Goal: Information Seeking & Learning: Learn about a topic

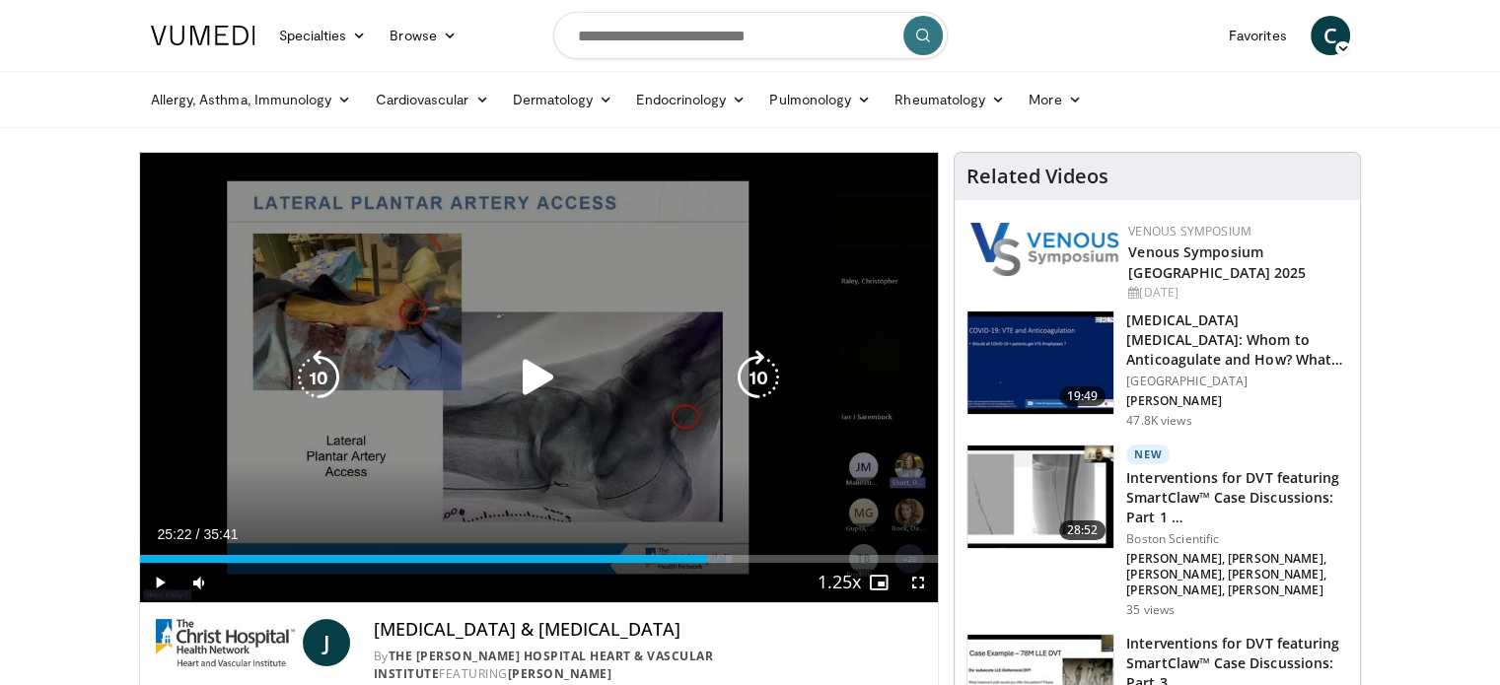
drag, startPoint x: 543, startPoint y: 370, endPoint x: 552, endPoint y: 364, distance: 10.7
click at [548, 367] on icon "Video Player" at bounding box center [538, 377] width 55 height 55
drag, startPoint x: 912, startPoint y: 580, endPoint x: 929, endPoint y: 662, distance: 83.5
click at [915, 576] on span "Video Player" at bounding box center [917, 582] width 39 height 39
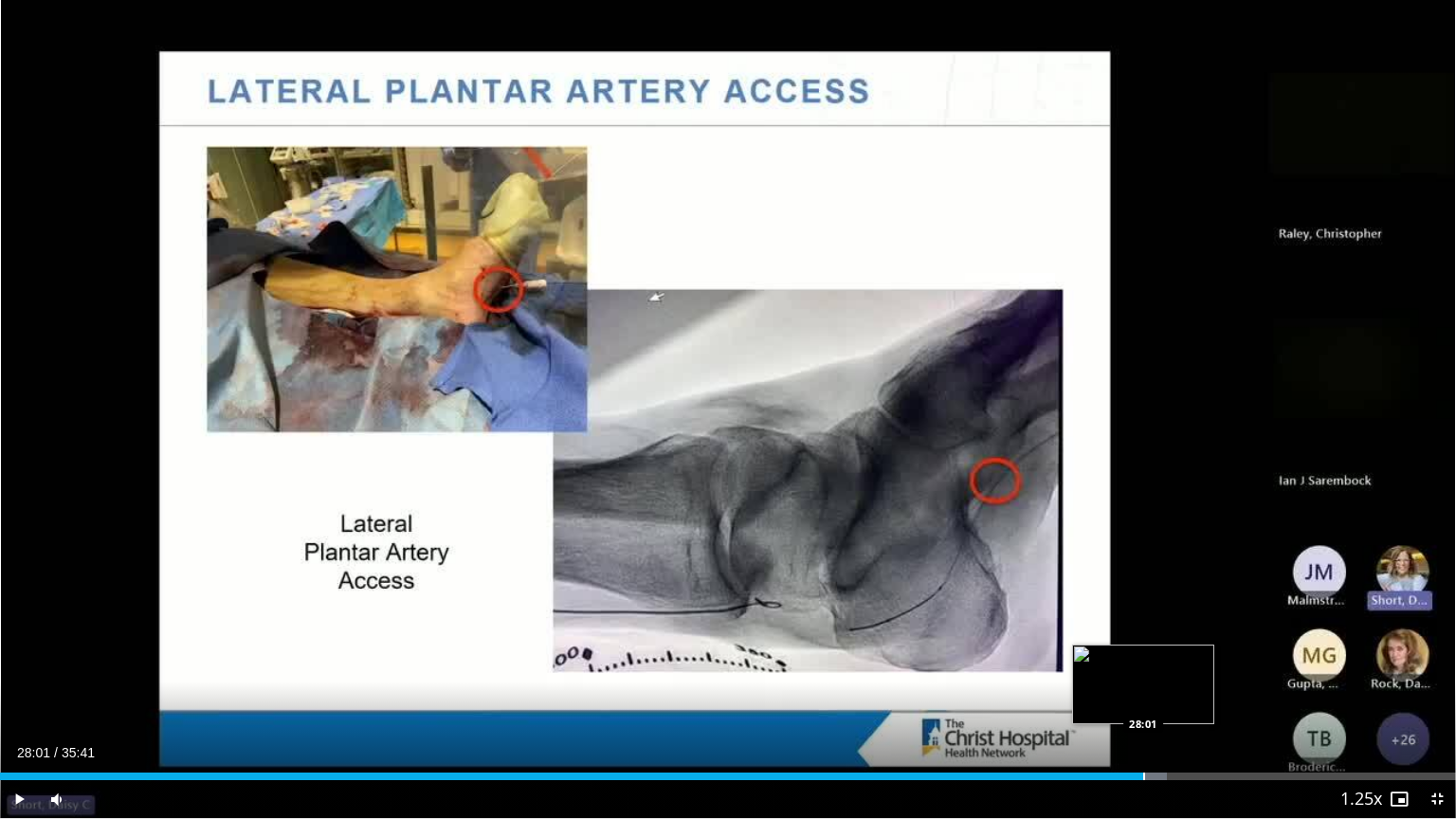
click at [1143, 658] on div "Progress Bar" at bounding box center [1144, 777] width 2 height 8
click at [1160, 658] on div "Progress Bar" at bounding box center [1161, 777] width 2 height 8
drag, startPoint x: 1209, startPoint y: 778, endPoint x: 1227, endPoint y: 778, distance: 18.0
click at [1210, 658] on div "Progress Bar" at bounding box center [1211, 777] width 2 height 8
click at [1235, 658] on div "Loaded : 86.96% 29:59 30:17" at bounding box center [728, 777] width 1456 height 8
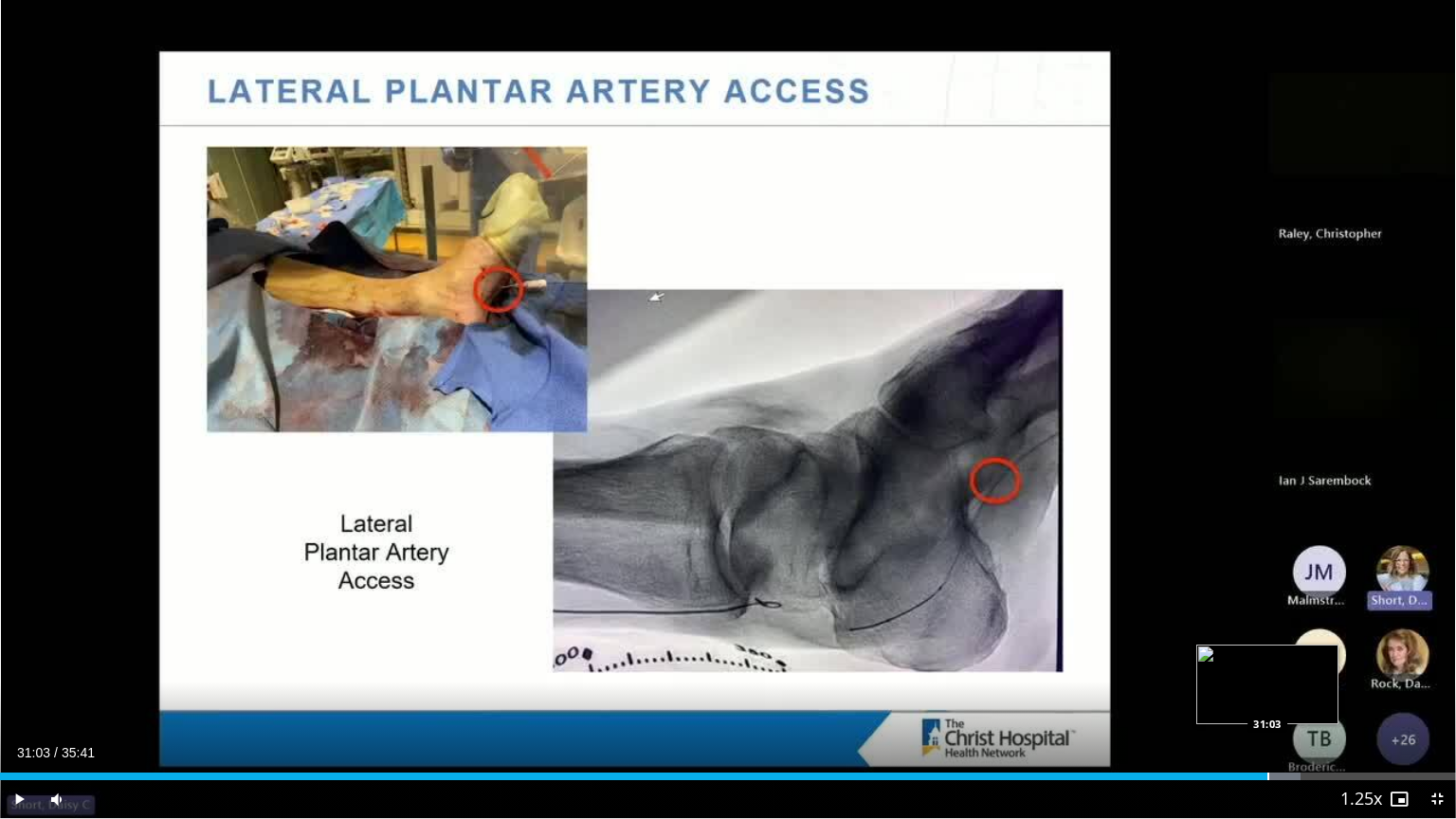
drag, startPoint x: 1266, startPoint y: 778, endPoint x: 1278, endPoint y: 779, distance: 12.0
click at [1267, 658] on div "Progress Bar" at bounding box center [1268, 777] width 2 height 8
click at [1283, 658] on div "Progress Bar" at bounding box center [1284, 777] width 2 height 8
click at [1300, 658] on div "Progress Bar" at bounding box center [1301, 777] width 2 height 8
click at [1316, 658] on div "Progress Bar" at bounding box center [1317, 777] width 2 height 8
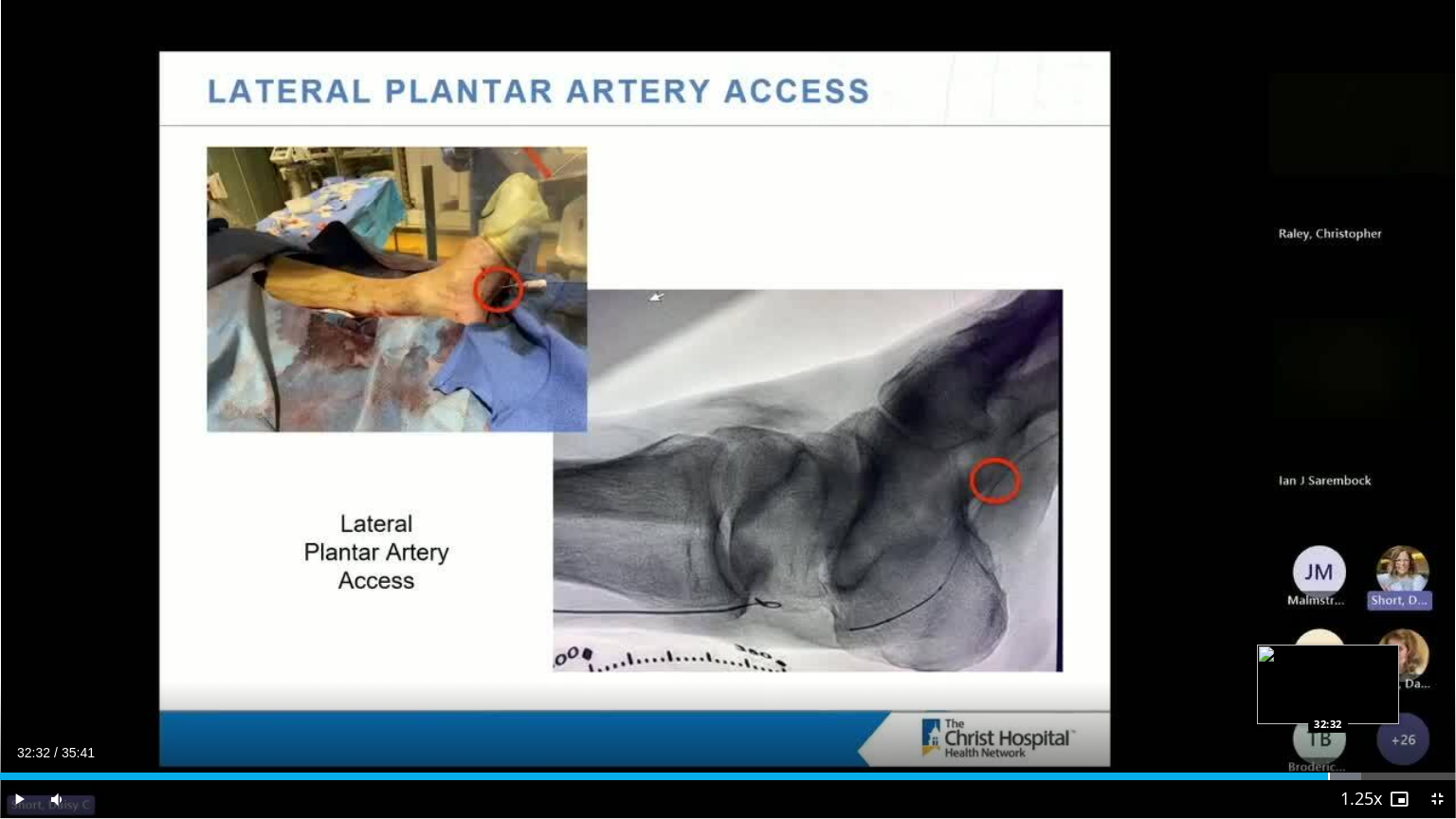
click at [1327, 658] on div "Progress Bar" at bounding box center [1328, 777] width 2 height 8
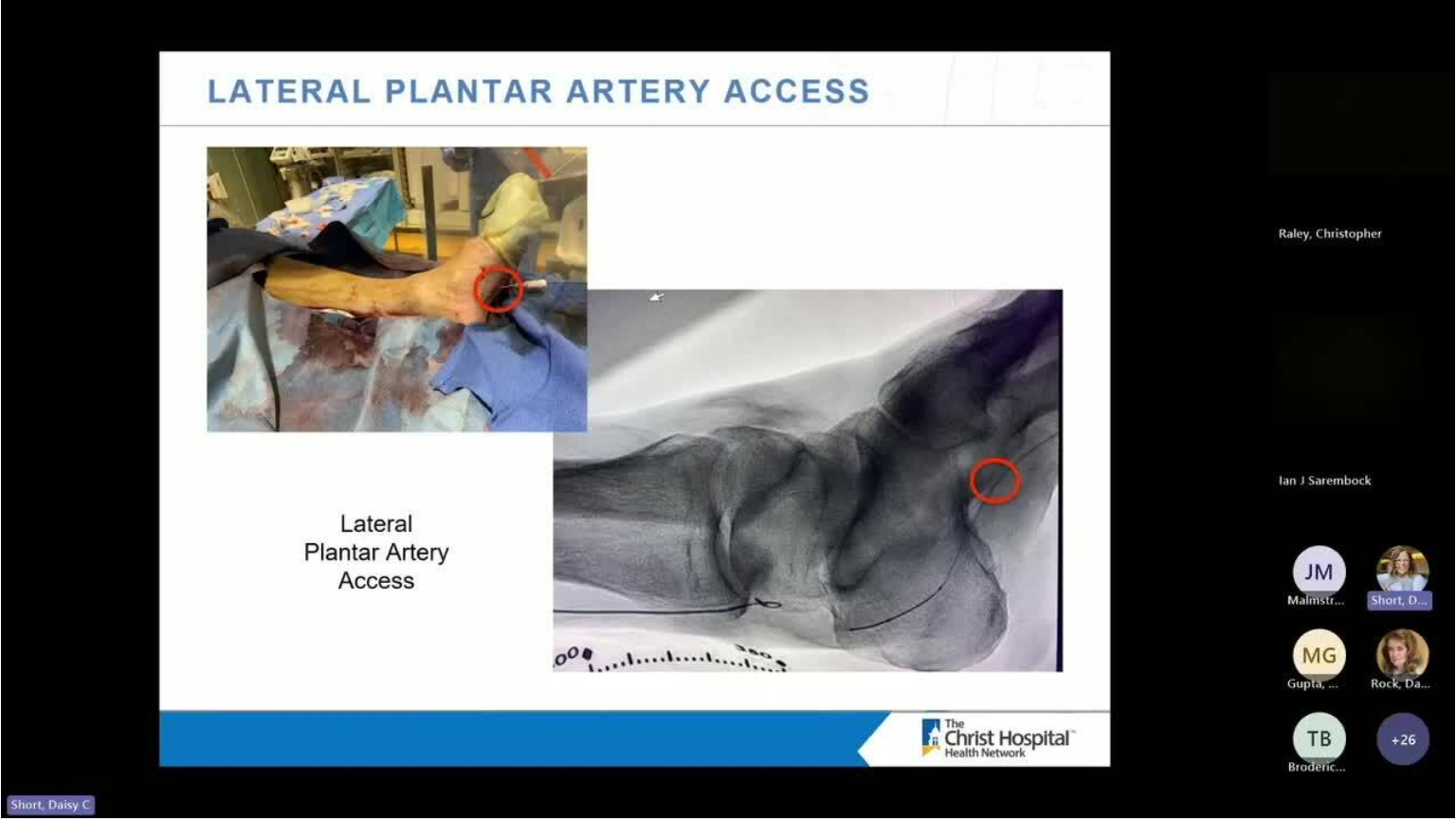
click at [1342, 658] on div "10 seconds Tap to unmute" at bounding box center [728, 409] width 1456 height 818
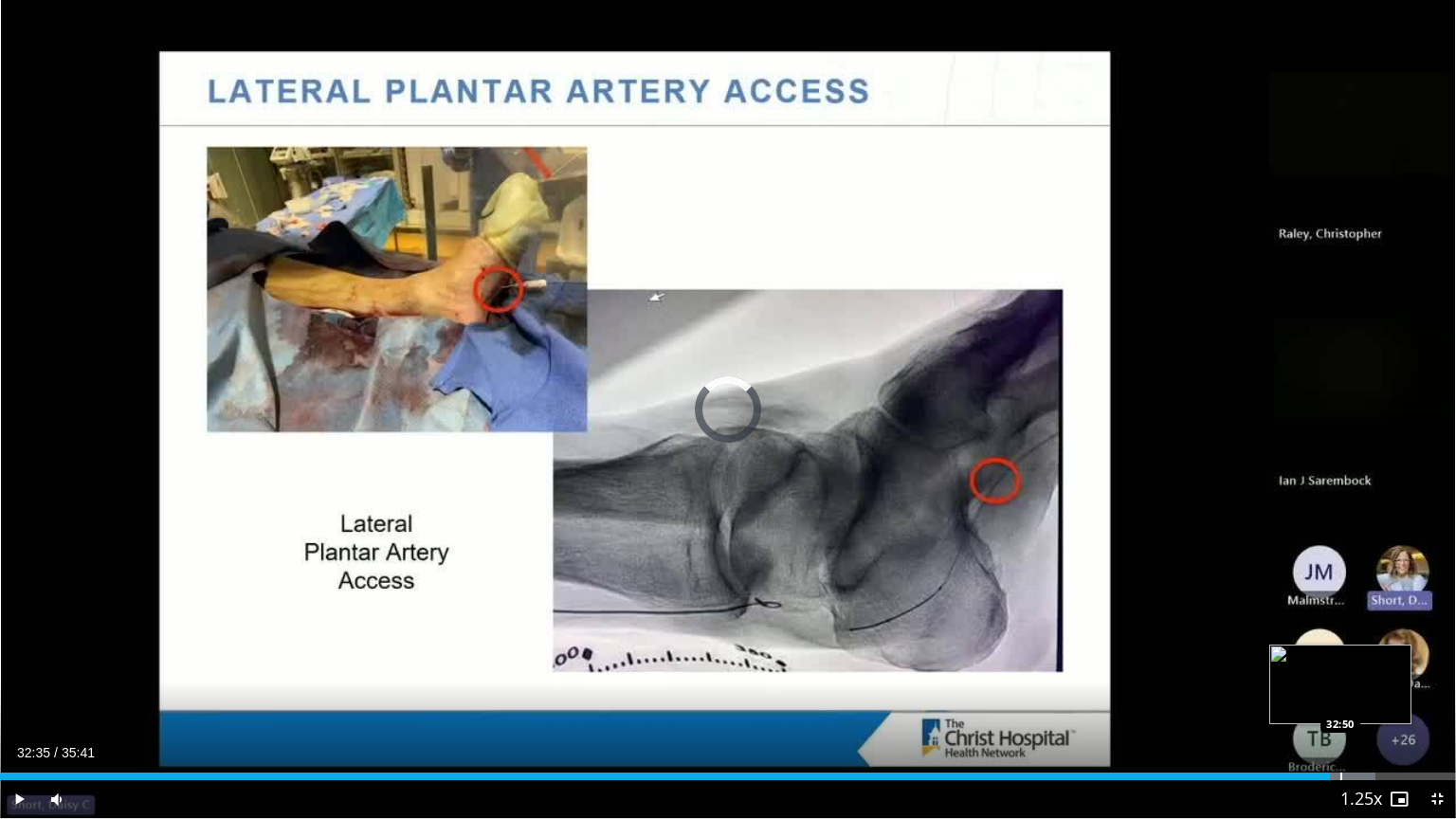
click at [1340, 658] on div "Progress Bar" at bounding box center [1341, 777] width 2 height 8
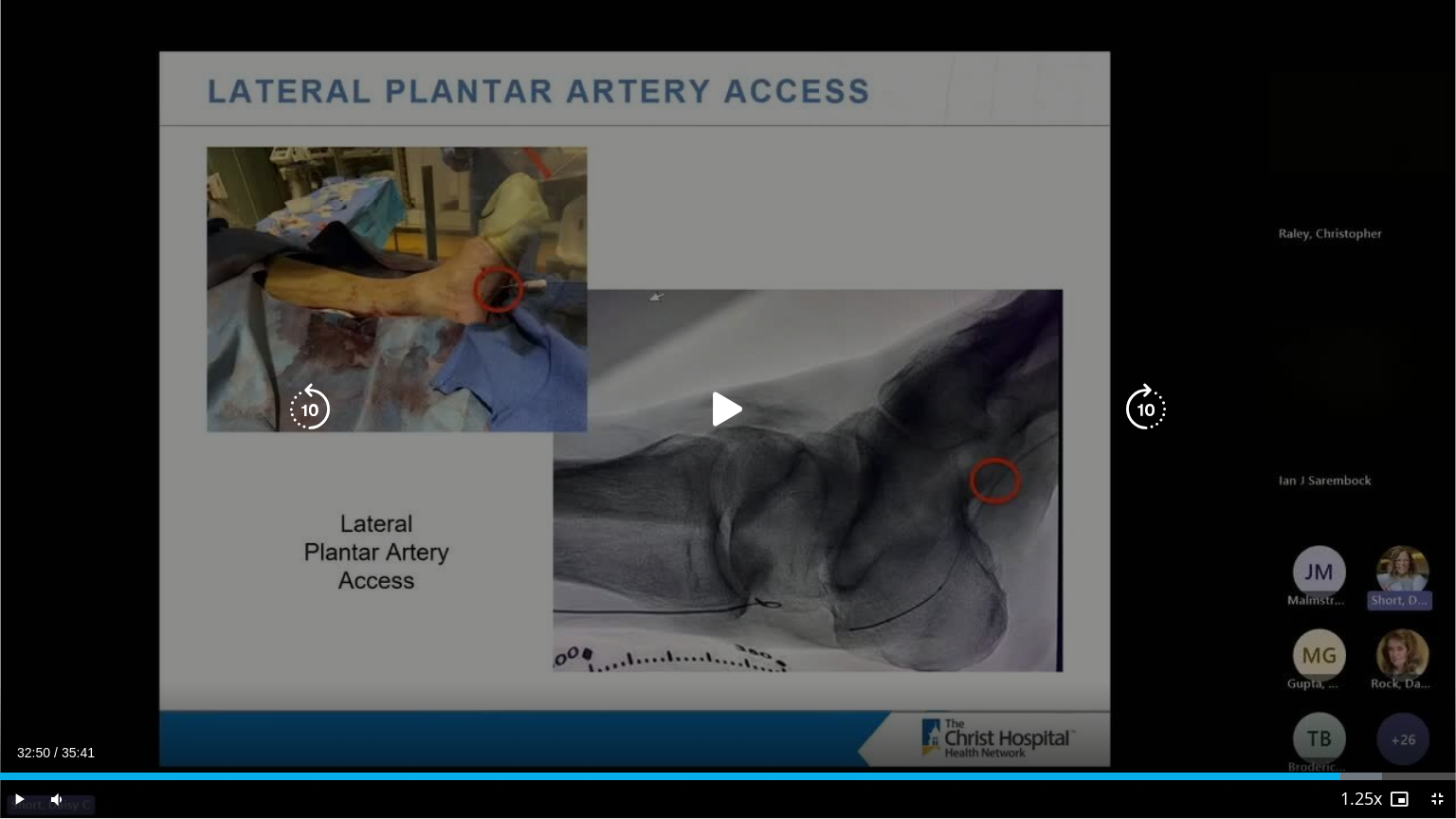
click at [1026, 499] on div "10 seconds Tap to unmute" at bounding box center [728, 409] width 1456 height 818
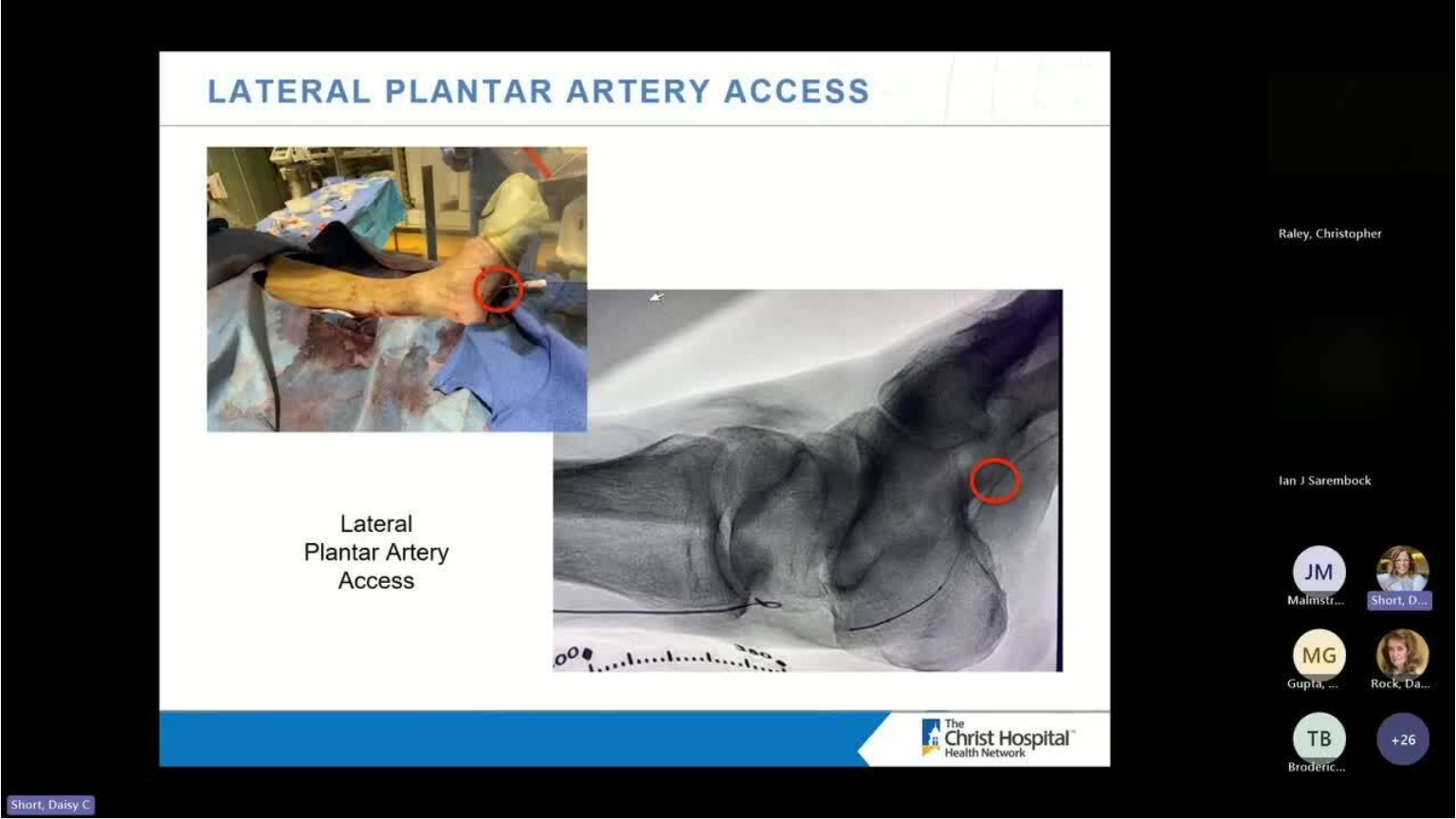
click at [1433, 658] on video-js "**********" at bounding box center [728, 410] width 1456 height 819
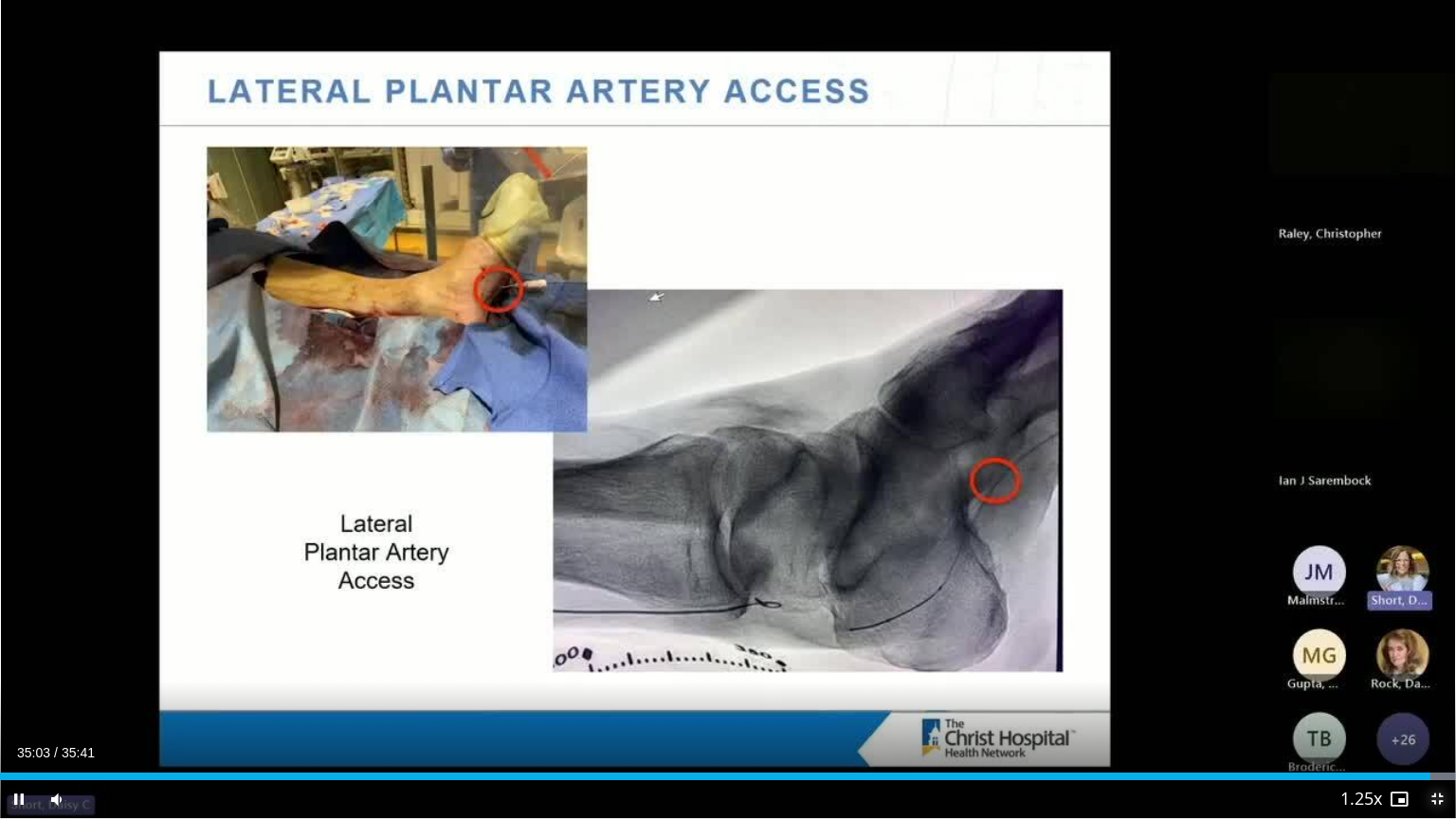
click at [1437, 658] on span "Video Player" at bounding box center [1436, 798] width 37 height 37
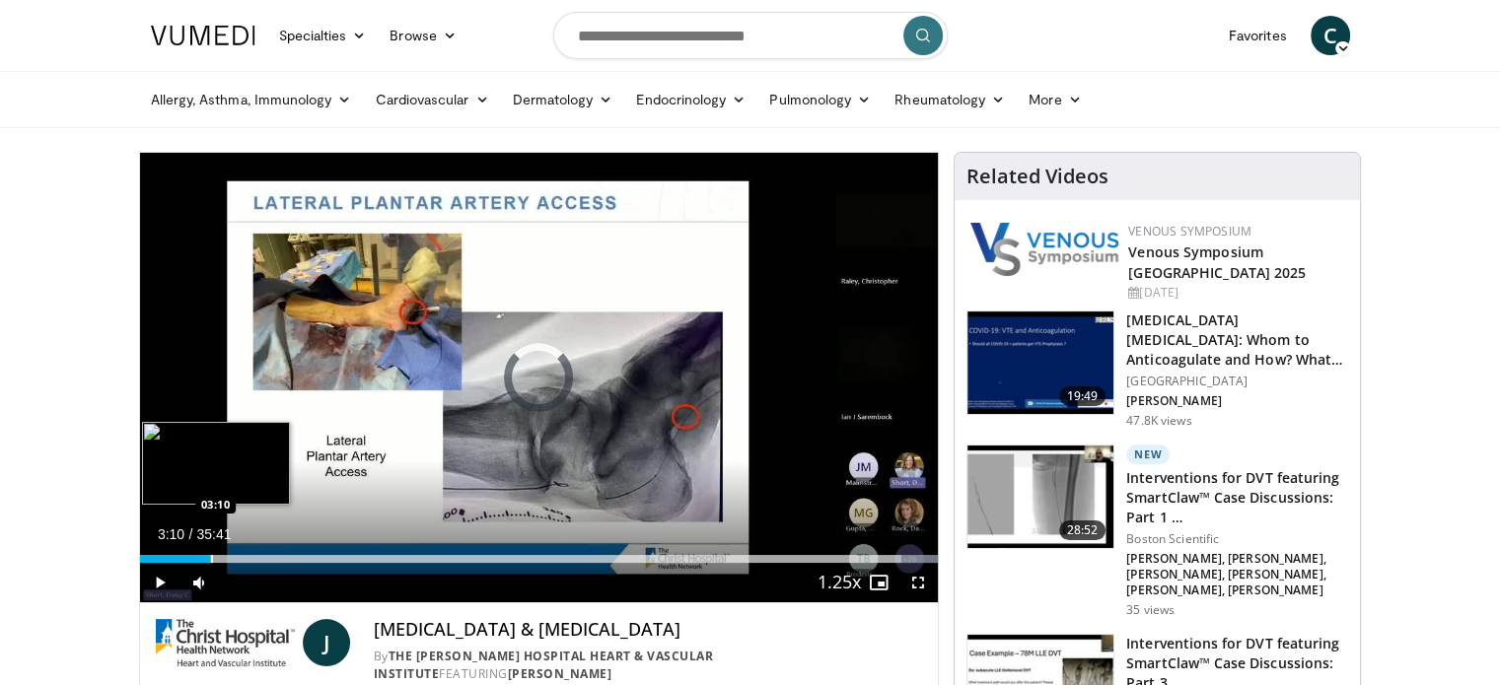
click at [209, 555] on div "Loaded : 100.00% 35:27 03:10" at bounding box center [539, 559] width 799 height 8
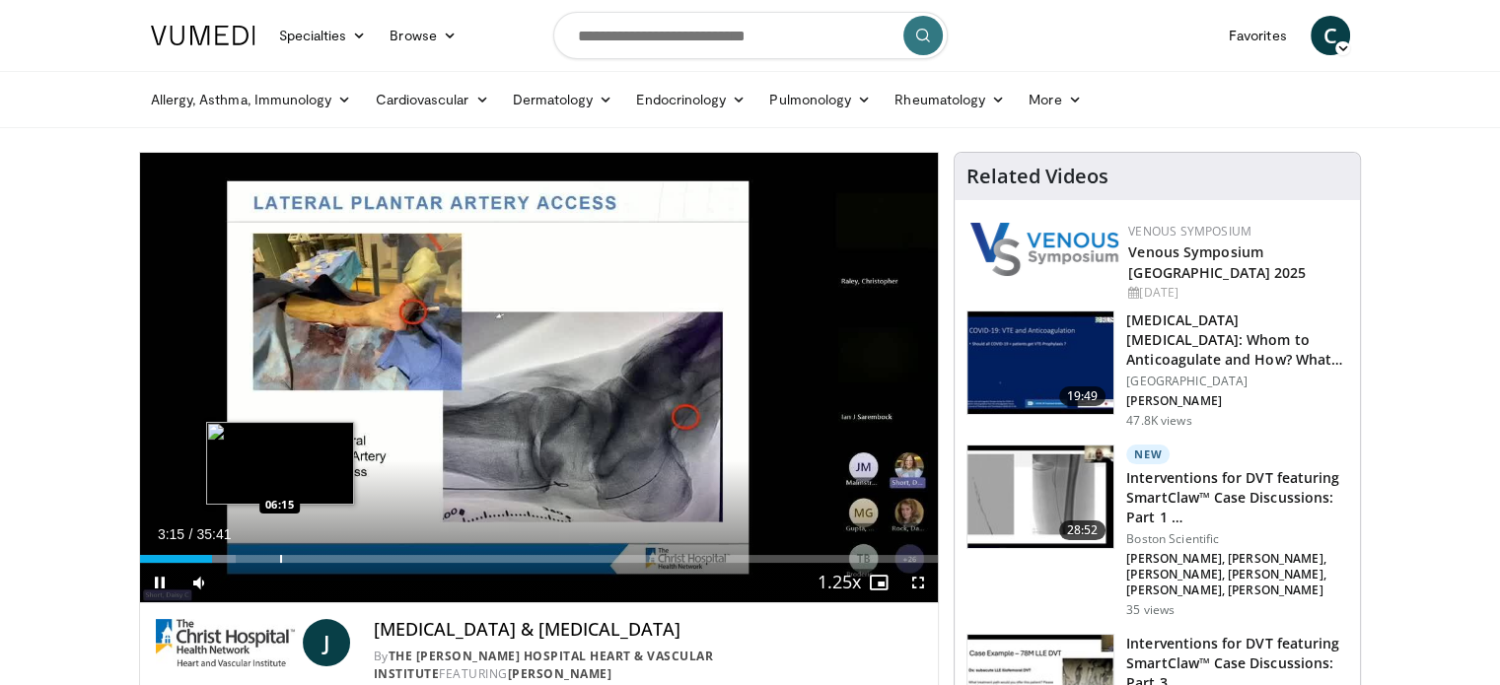
click at [280, 561] on div "Progress Bar" at bounding box center [281, 559] width 2 height 8
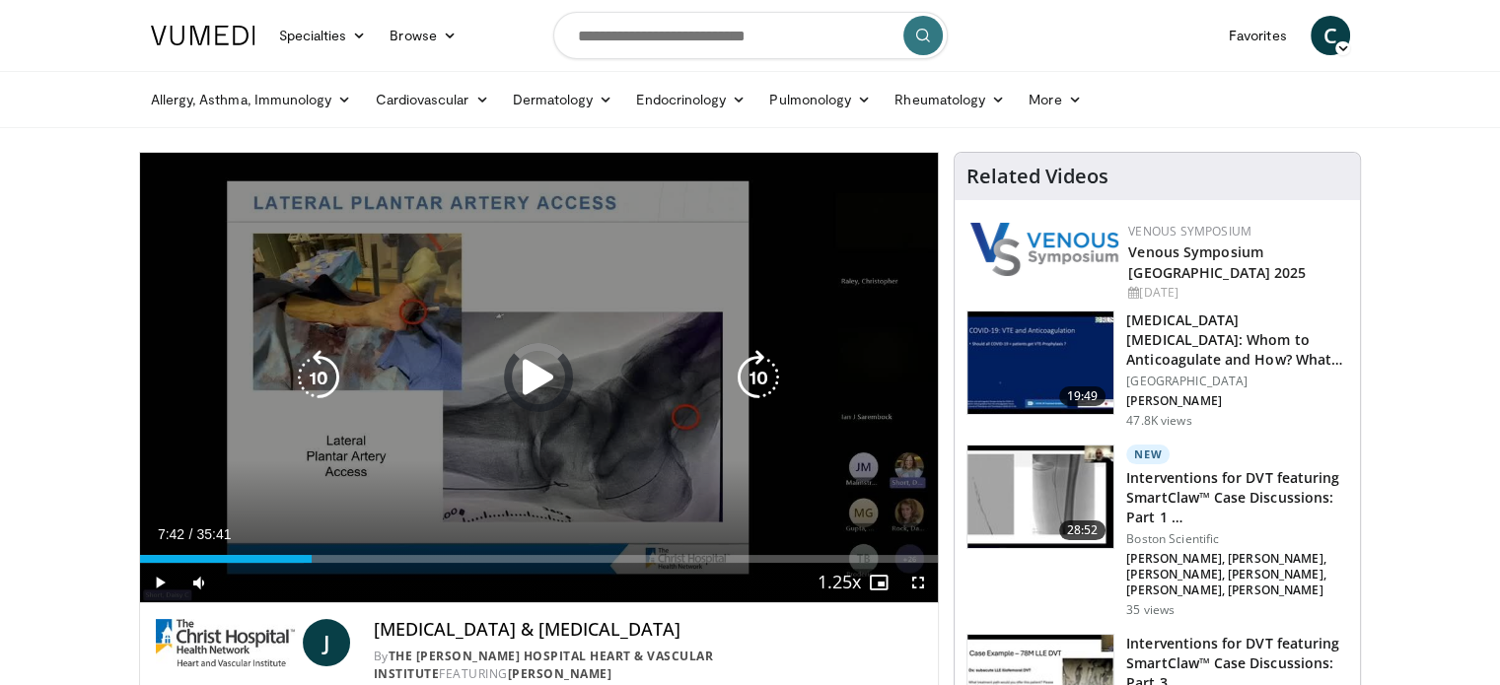
click at [312, 557] on div "Loaded : 20.57% 06:20 07:55" at bounding box center [539, 559] width 799 height 8
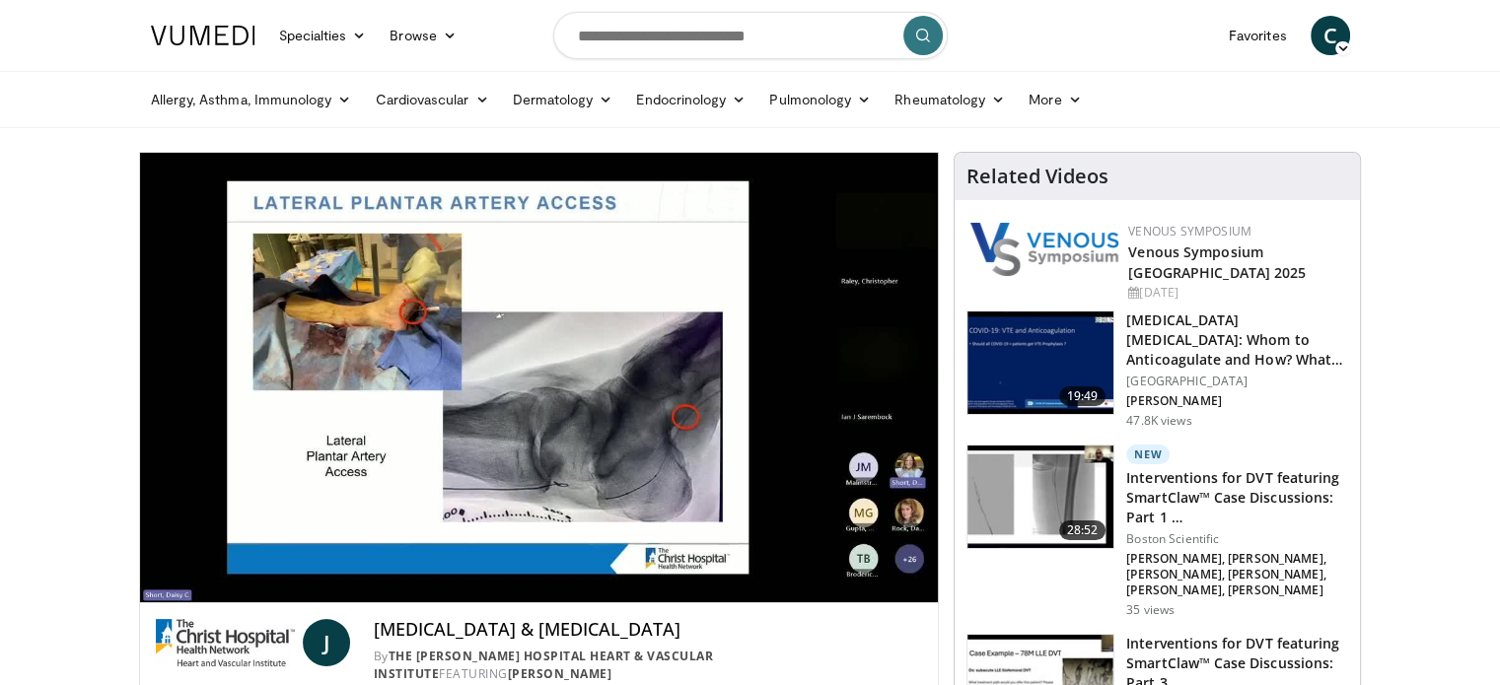
click at [340, 560] on div "10 seconds Tap to unmute" at bounding box center [539, 378] width 799 height 450
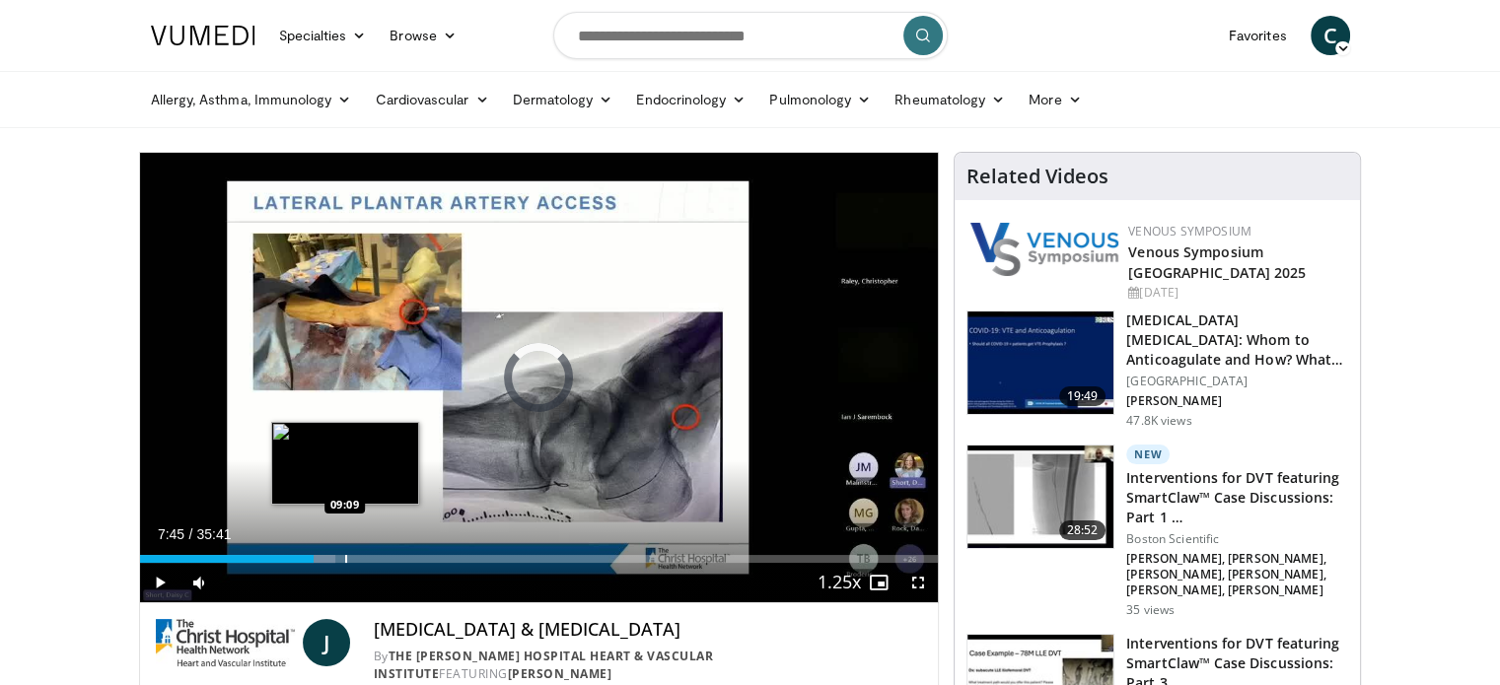
click at [344, 553] on div "Loaded : 24.55% 07:45 09:09" at bounding box center [539, 553] width 799 height 19
click at [361, 561] on div "Progress Bar" at bounding box center [362, 559] width 2 height 8
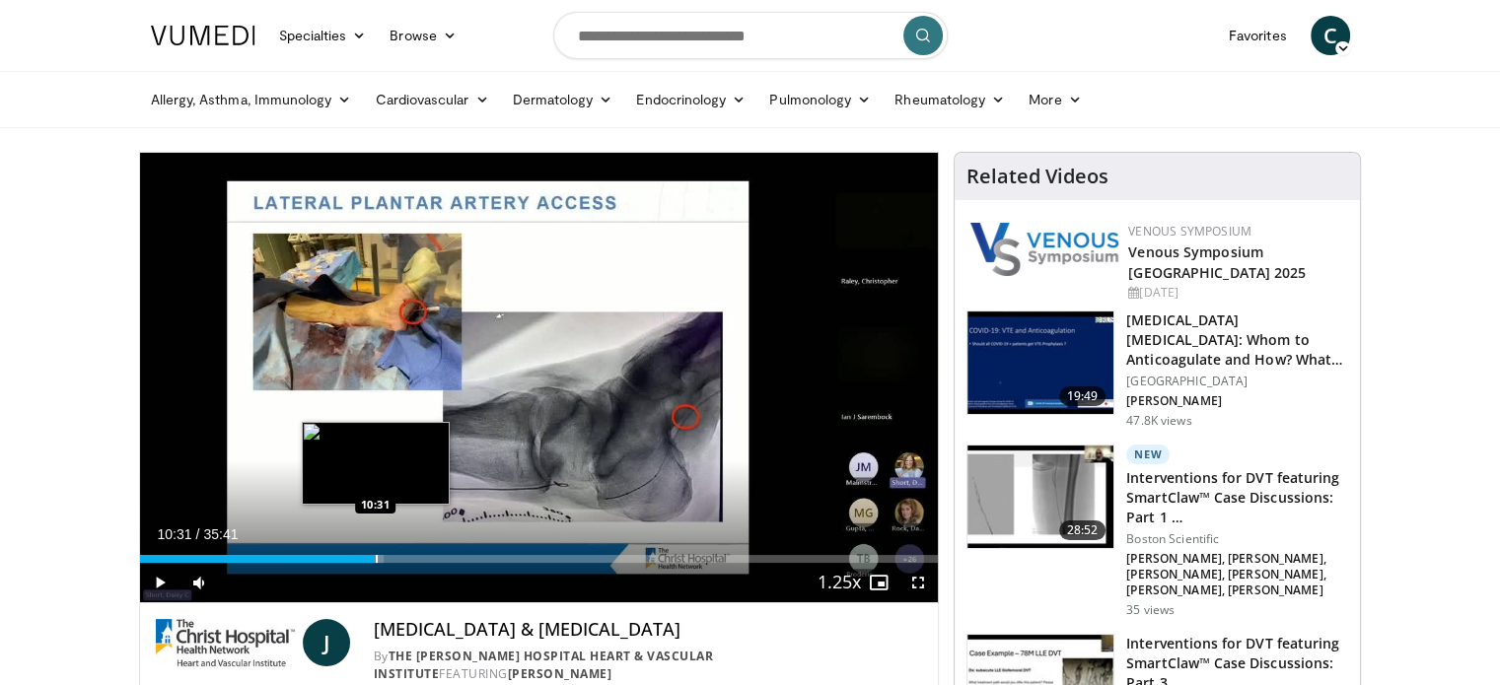
click at [376, 556] on div "Progress Bar" at bounding box center [377, 559] width 2 height 8
click at [386, 559] on div "Progress Bar" at bounding box center [387, 559] width 2 height 8
click at [398, 555] on div "Progress Bar" at bounding box center [399, 559] width 2 height 8
click at [411, 558] on div "Progress Bar" at bounding box center [412, 559] width 2 height 8
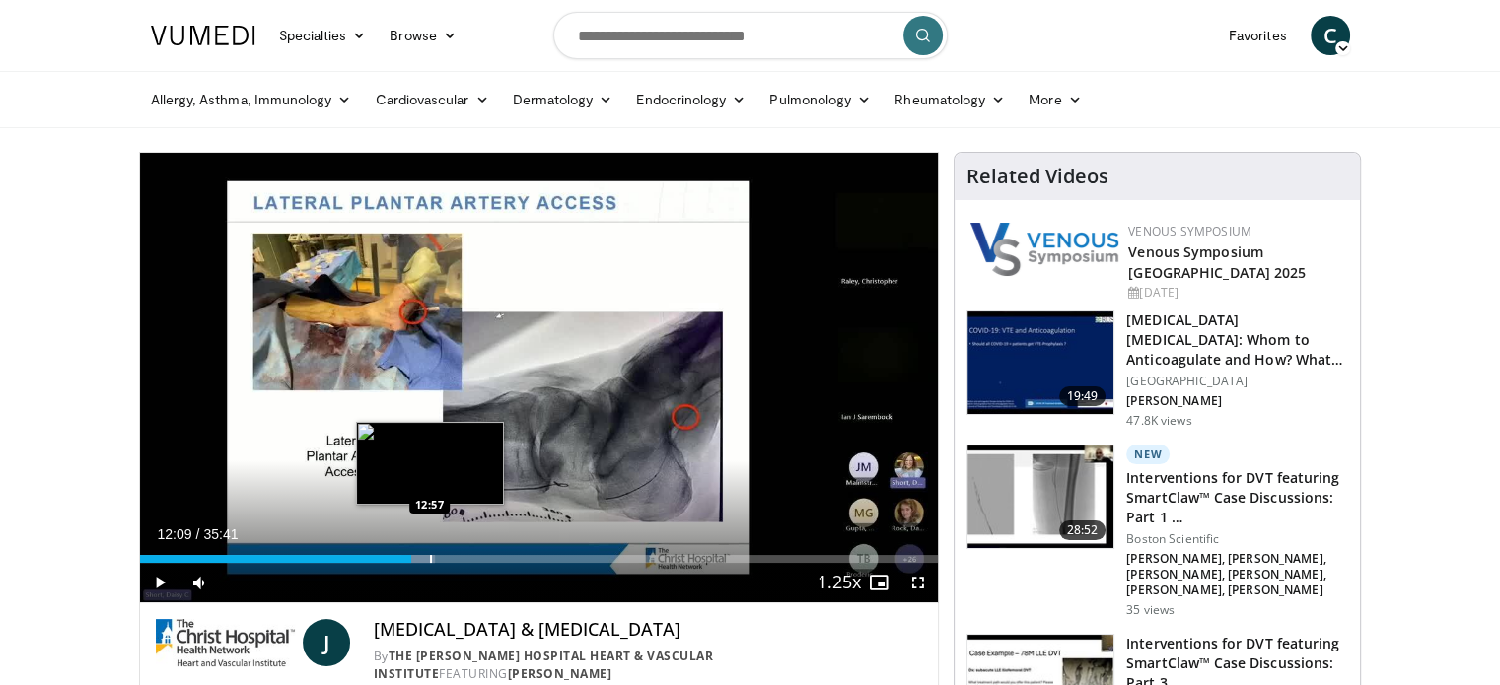
click at [430, 559] on div "Progress Bar" at bounding box center [431, 559] width 2 height 8
click at [447, 555] on div "Progress Bar" at bounding box center [448, 559] width 2 height 8
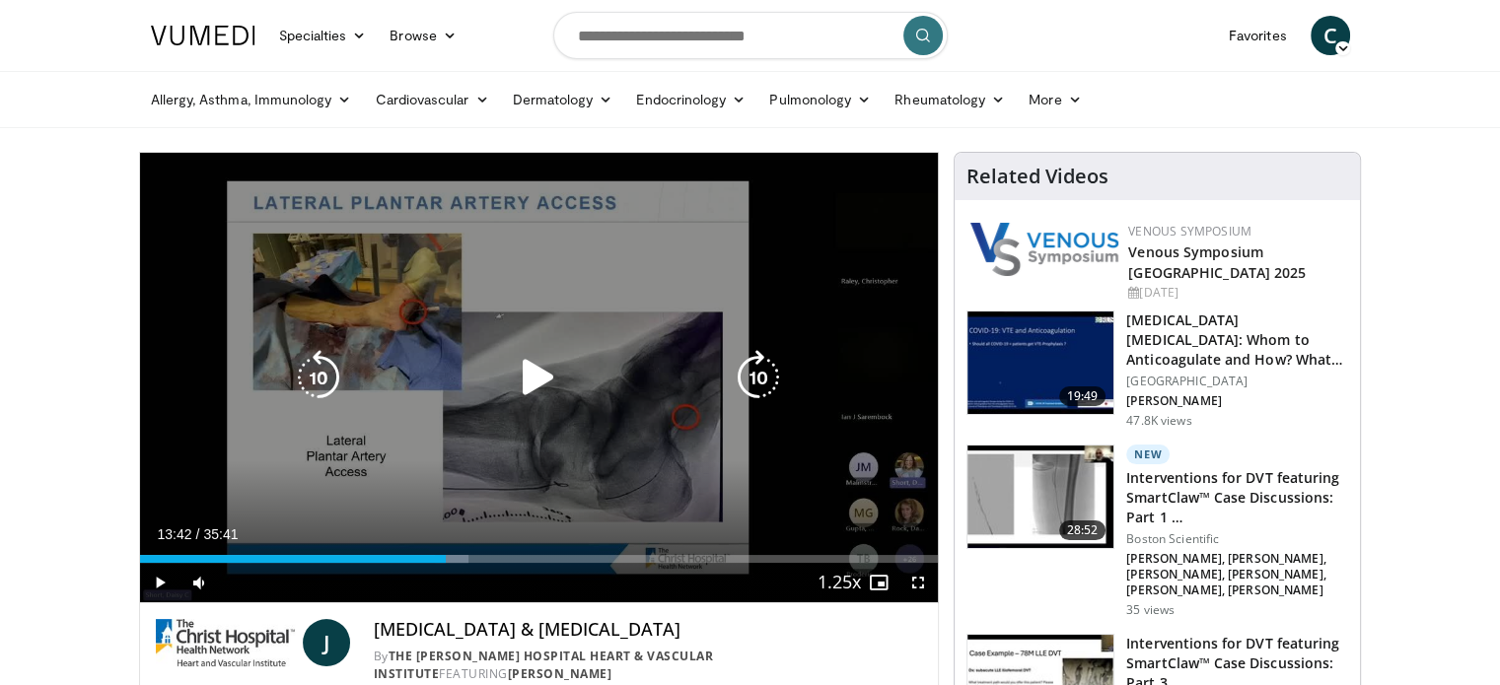
click at [507, 416] on div "10 seconds Tap to unmute" at bounding box center [539, 378] width 799 height 450
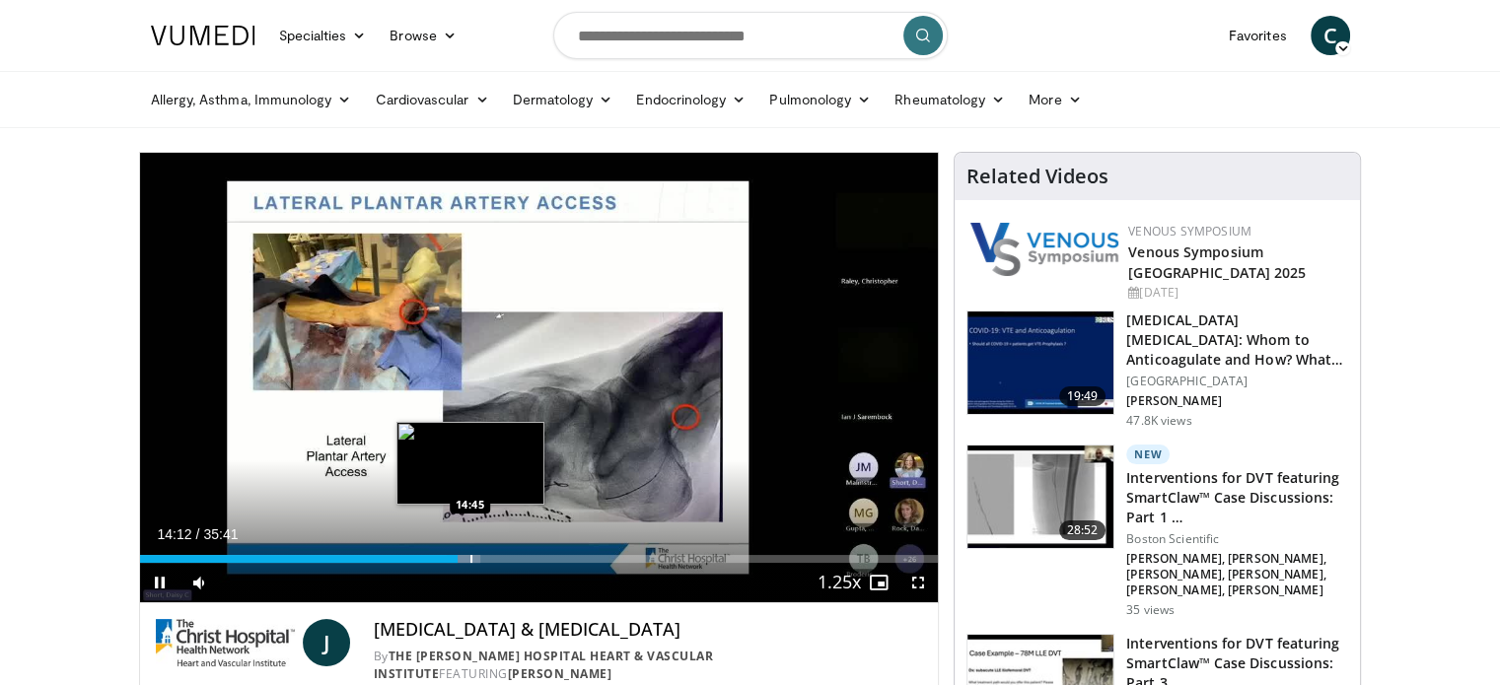
click at [470, 561] on div "Progress Bar" at bounding box center [471, 559] width 2 height 8
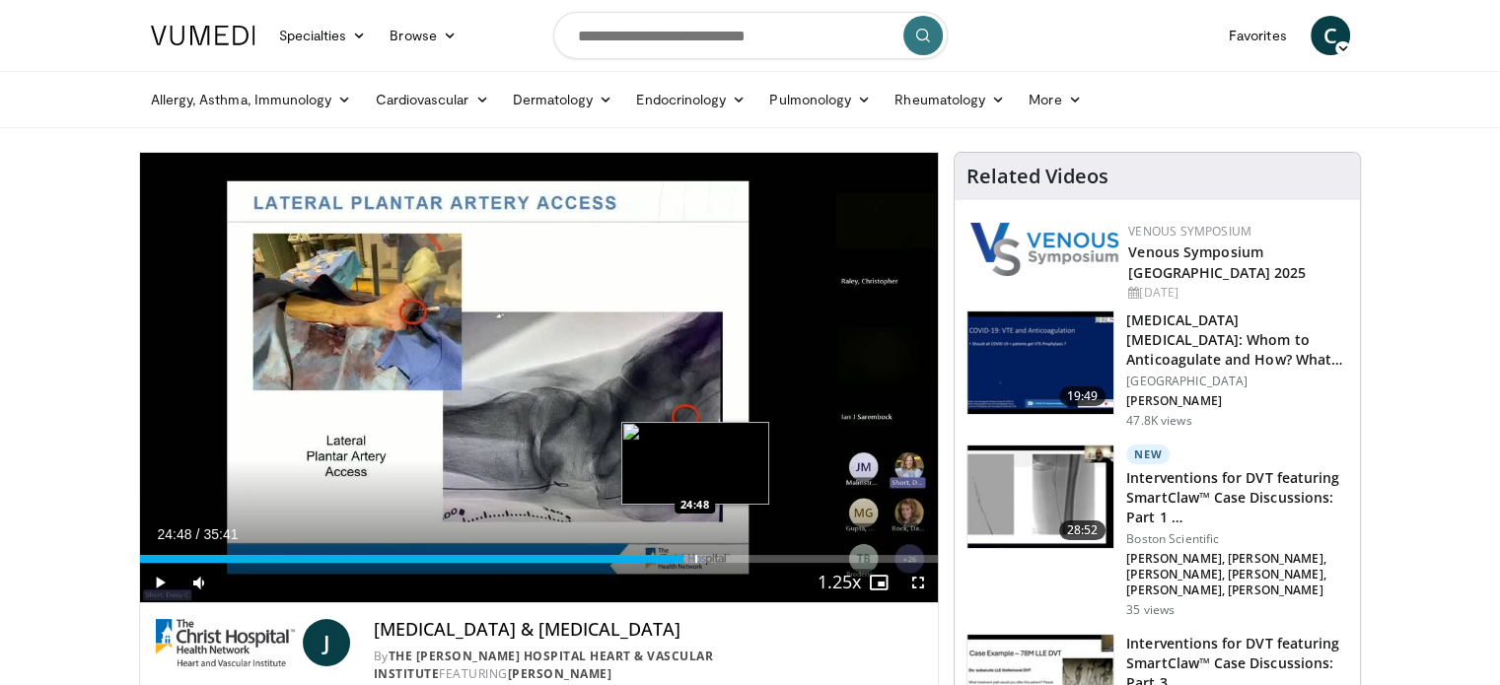
click at [695, 559] on div "Progress Bar" at bounding box center [696, 559] width 2 height 8
click at [706, 557] on div "Loaded : 72.74% 24:55 25:22" at bounding box center [539, 559] width 799 height 8
click at [719, 560] on div "Progress Bar" at bounding box center [720, 559] width 2 height 8
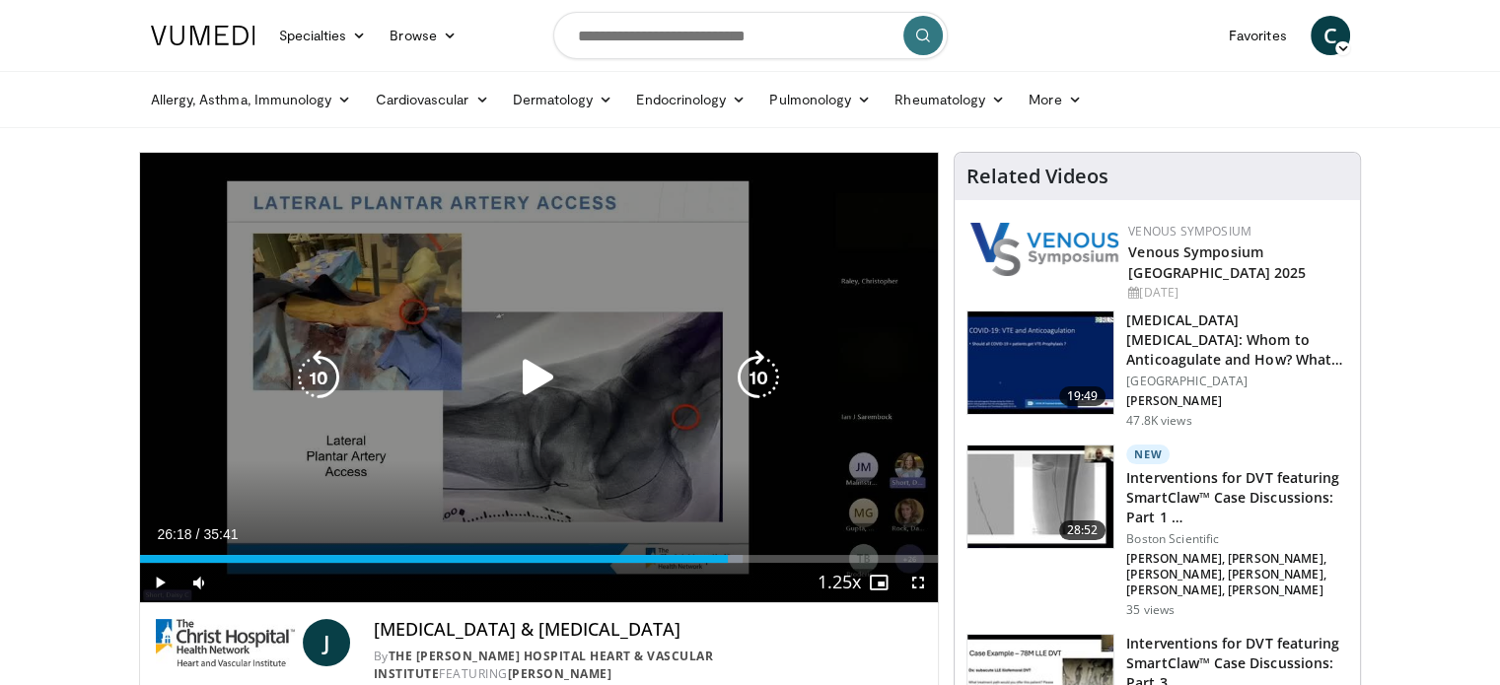
click at [0, 0] on div "Progress Bar" at bounding box center [0, 0] width 0 height 0
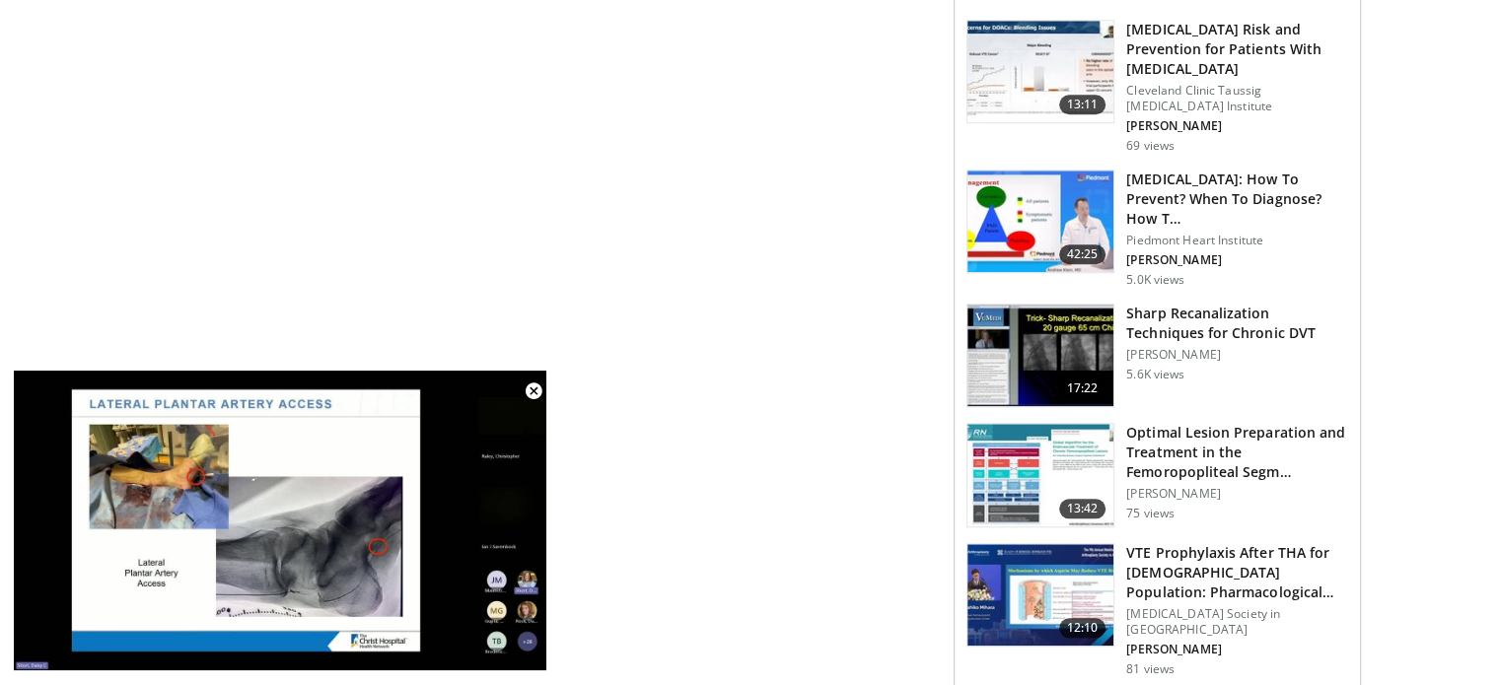
scroll to position [1676, 0]
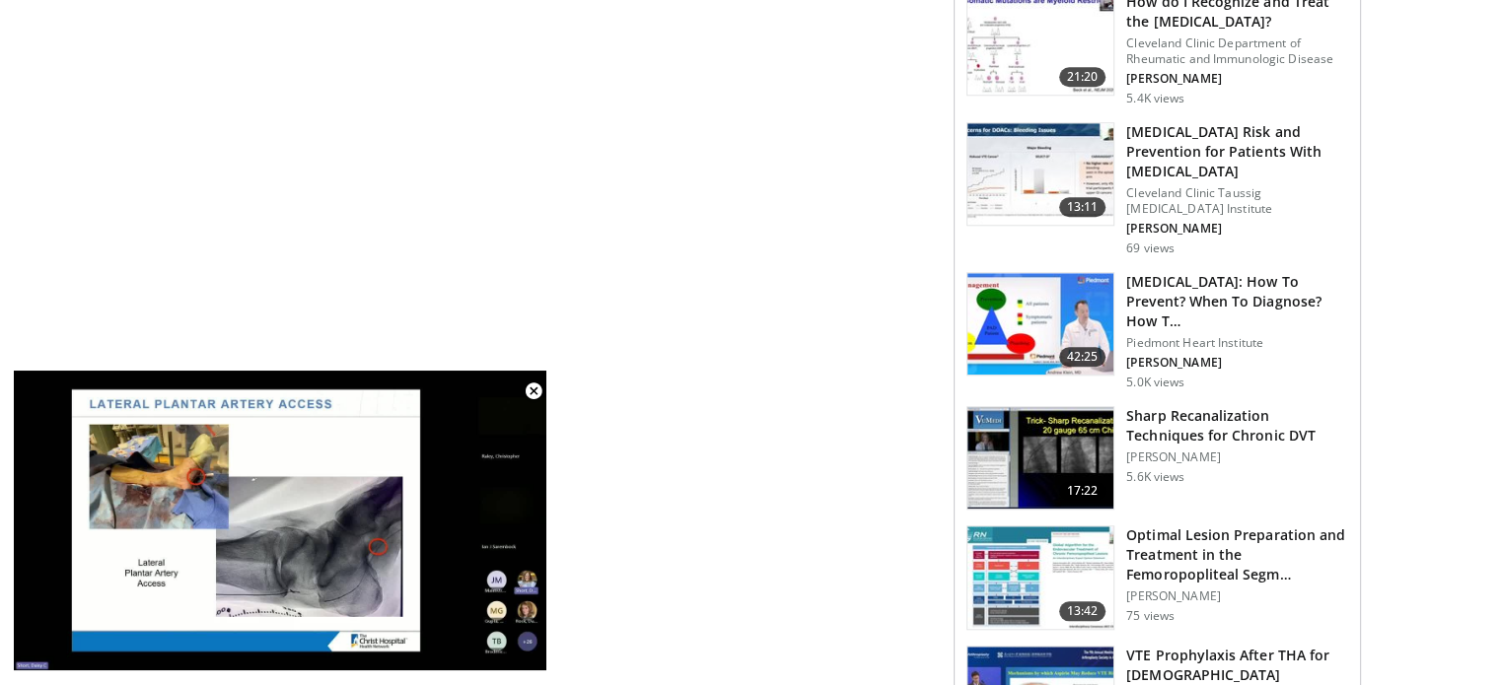
click at [985, 273] on img at bounding box center [1040, 324] width 146 height 103
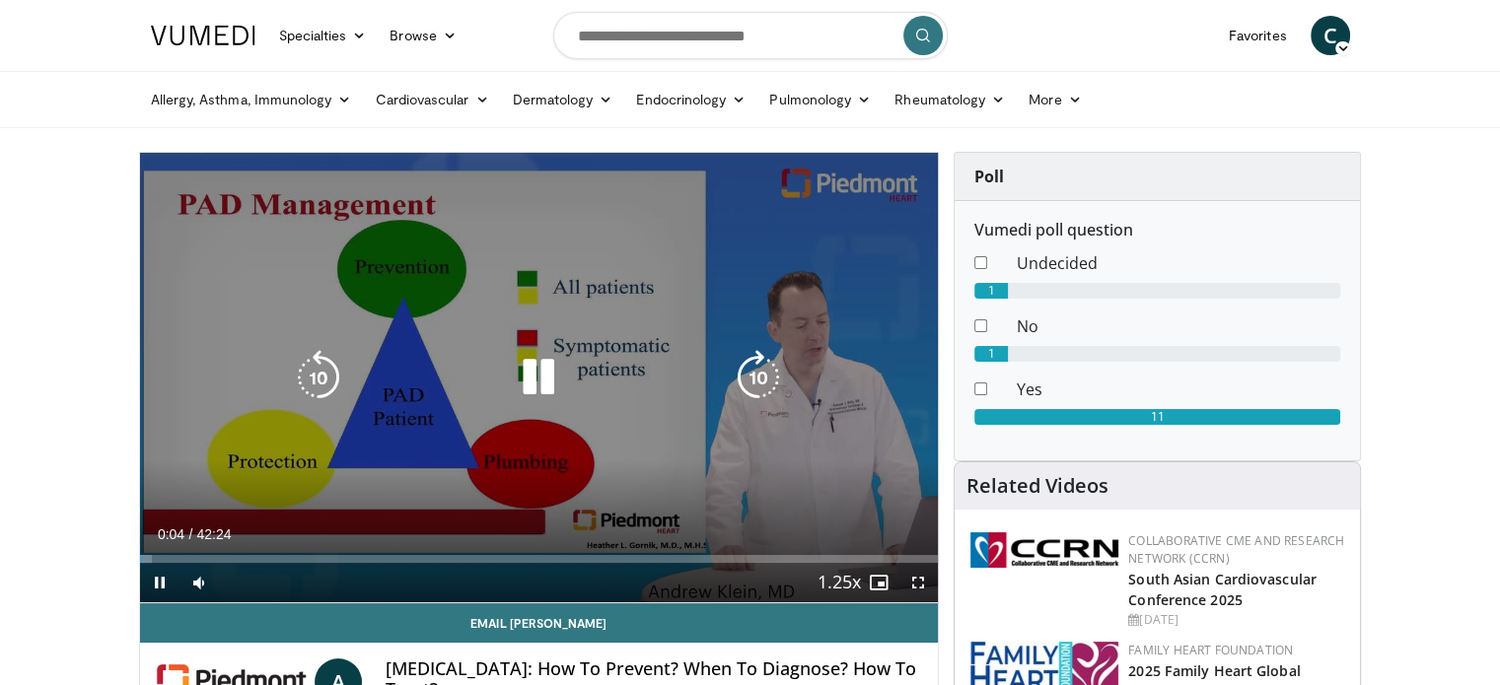
click at [543, 366] on icon "Video Player" at bounding box center [538, 377] width 55 height 55
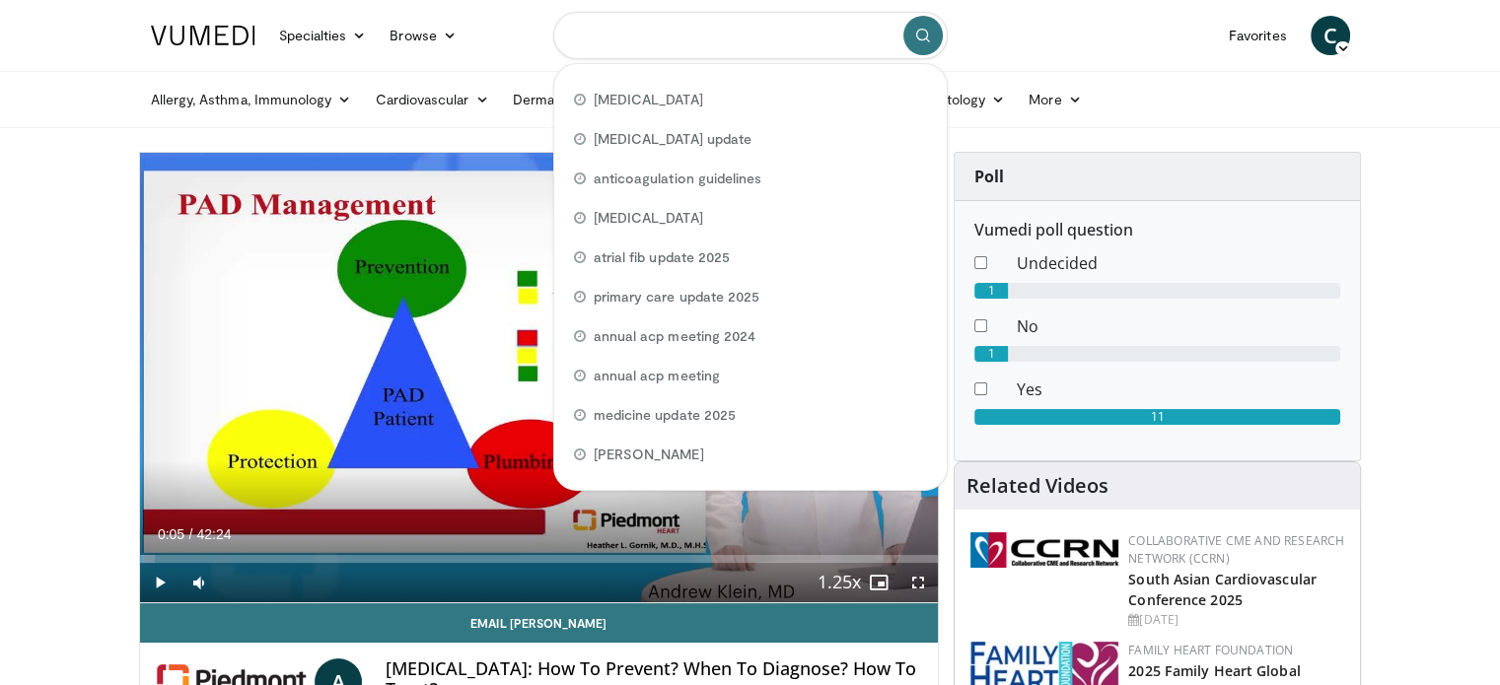
drag, startPoint x: 793, startPoint y: 33, endPoint x: 666, endPoint y: 51, distance: 128.6
click at [662, 45] on input "Search topics, interventions" at bounding box center [750, 35] width 394 height 47
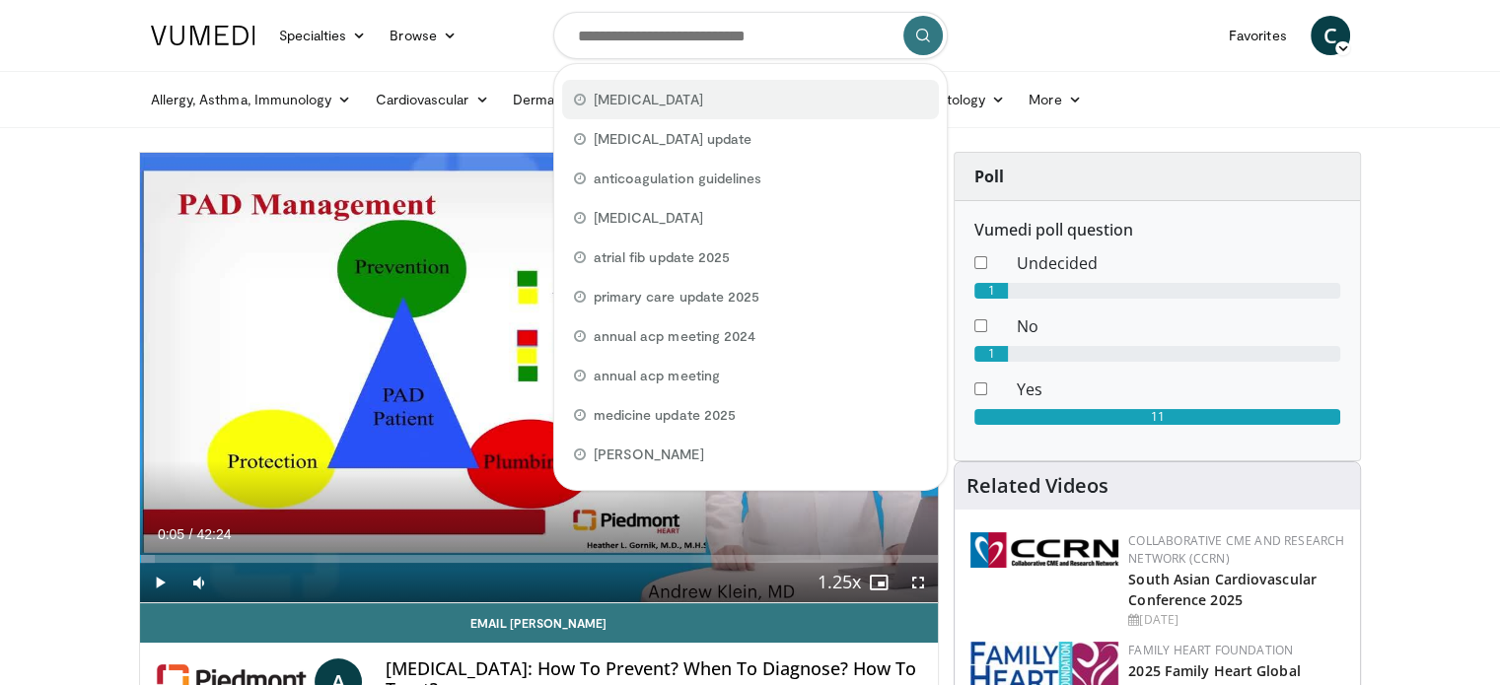
click at [678, 98] on span "peripheral artery disease" at bounding box center [648, 100] width 109 height 20
type input "**********"
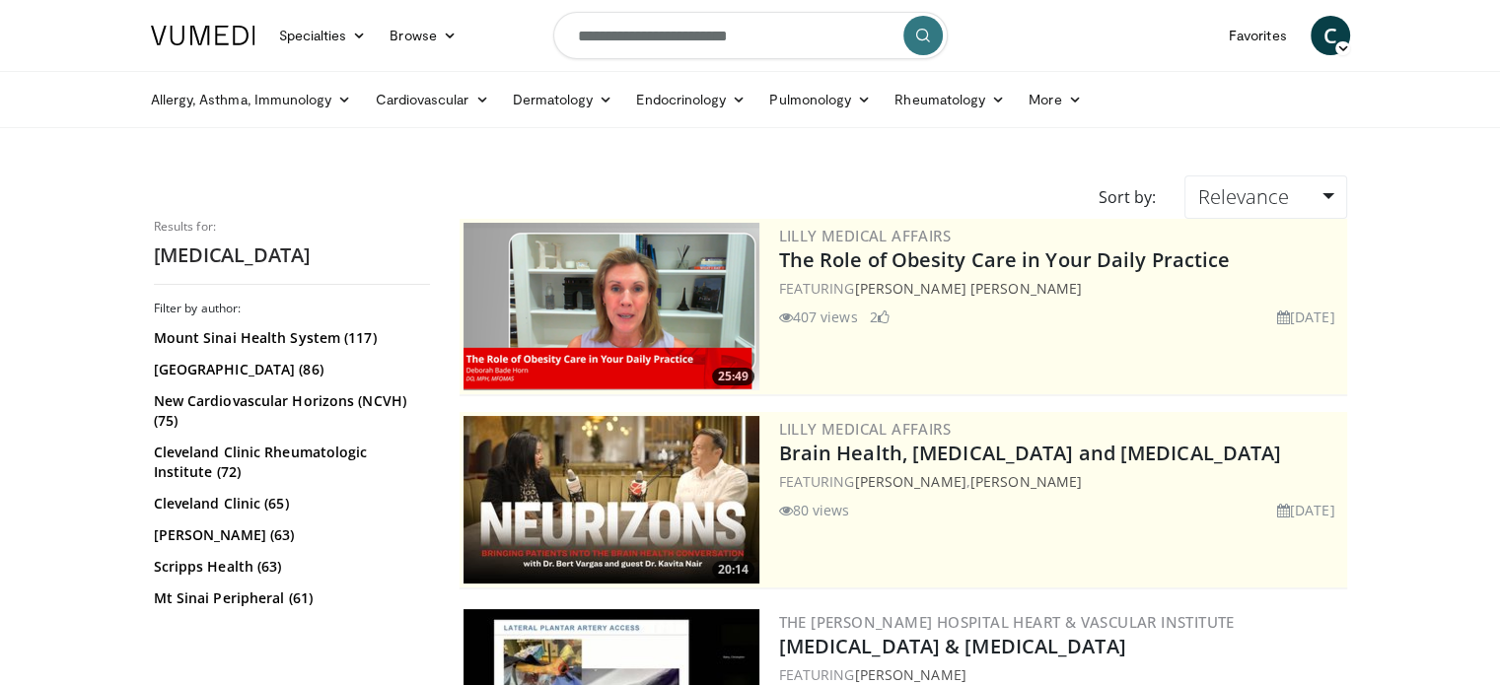
click at [779, 39] on input "**********" at bounding box center [750, 35] width 394 height 47
type input "**********"
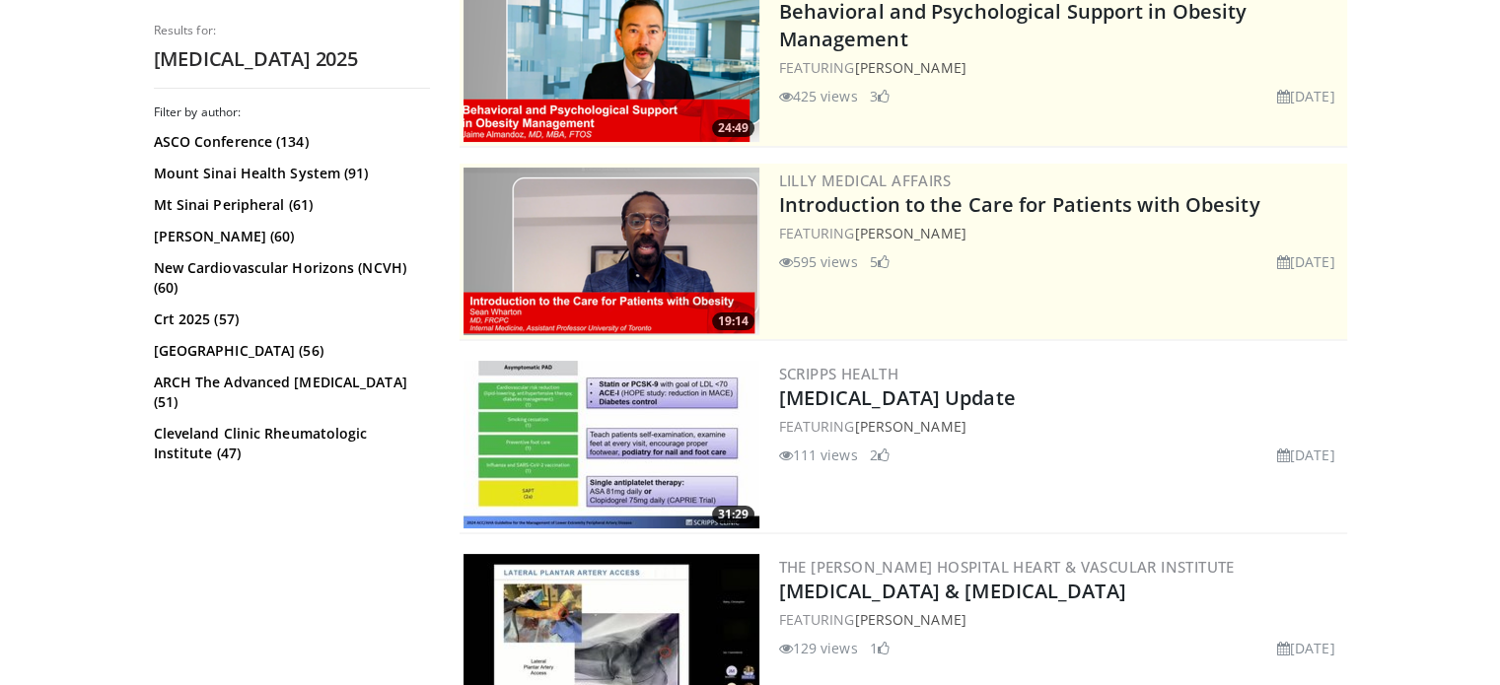
scroll to position [296, 0]
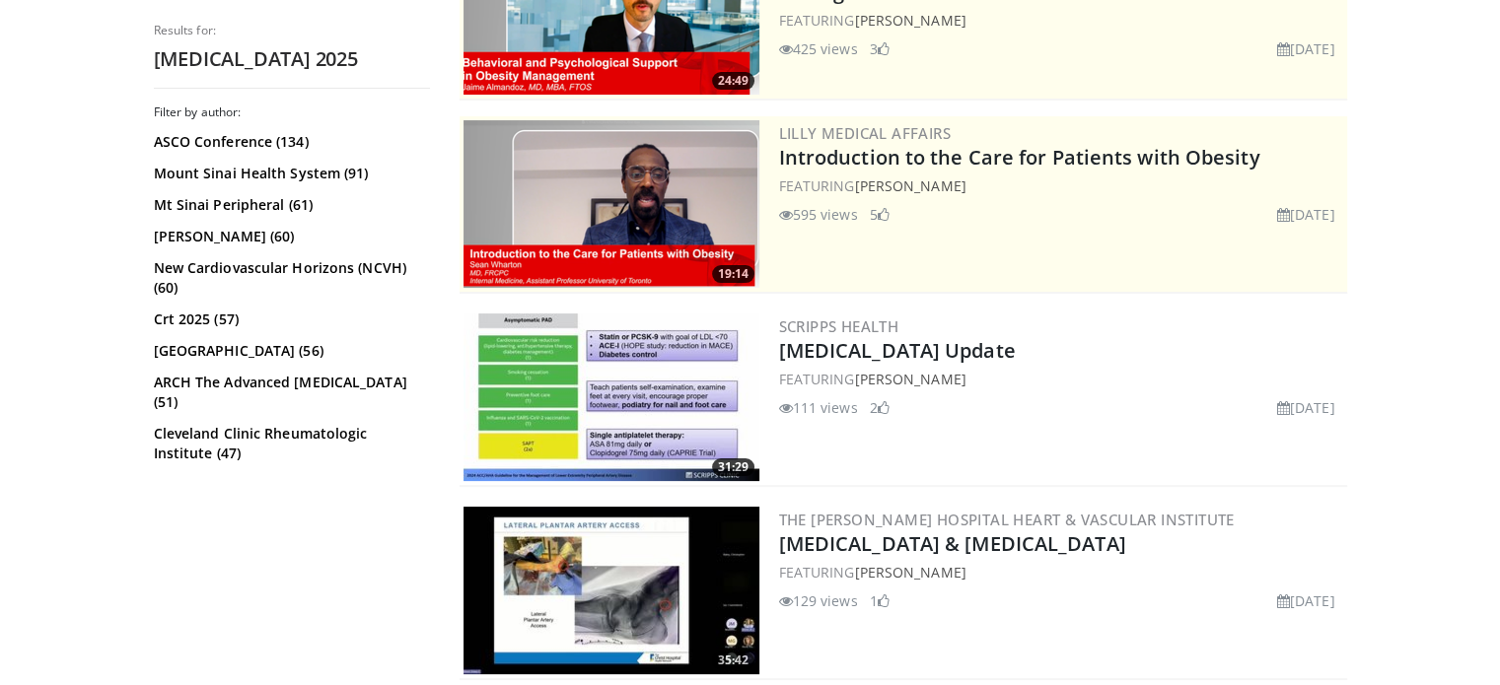
click at [556, 372] on img at bounding box center [611, 398] width 296 height 168
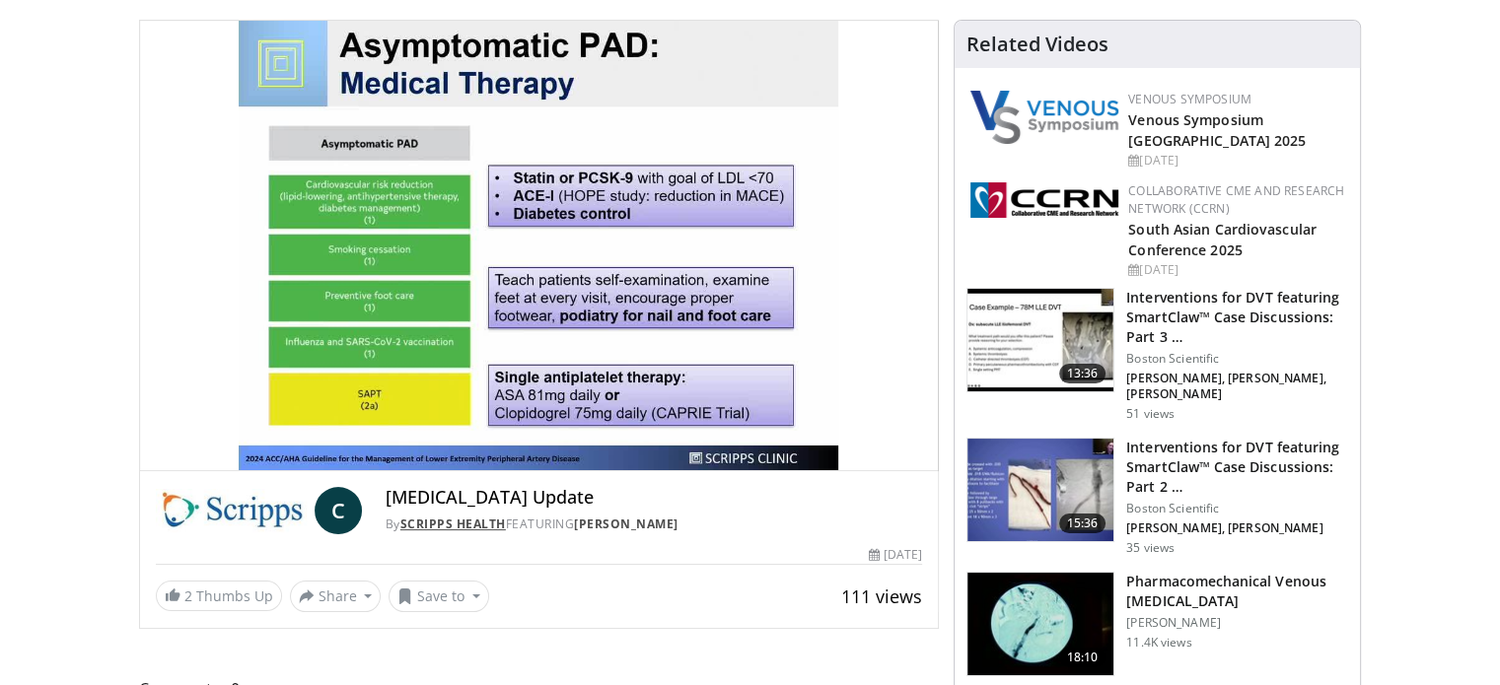
scroll to position [99, 0]
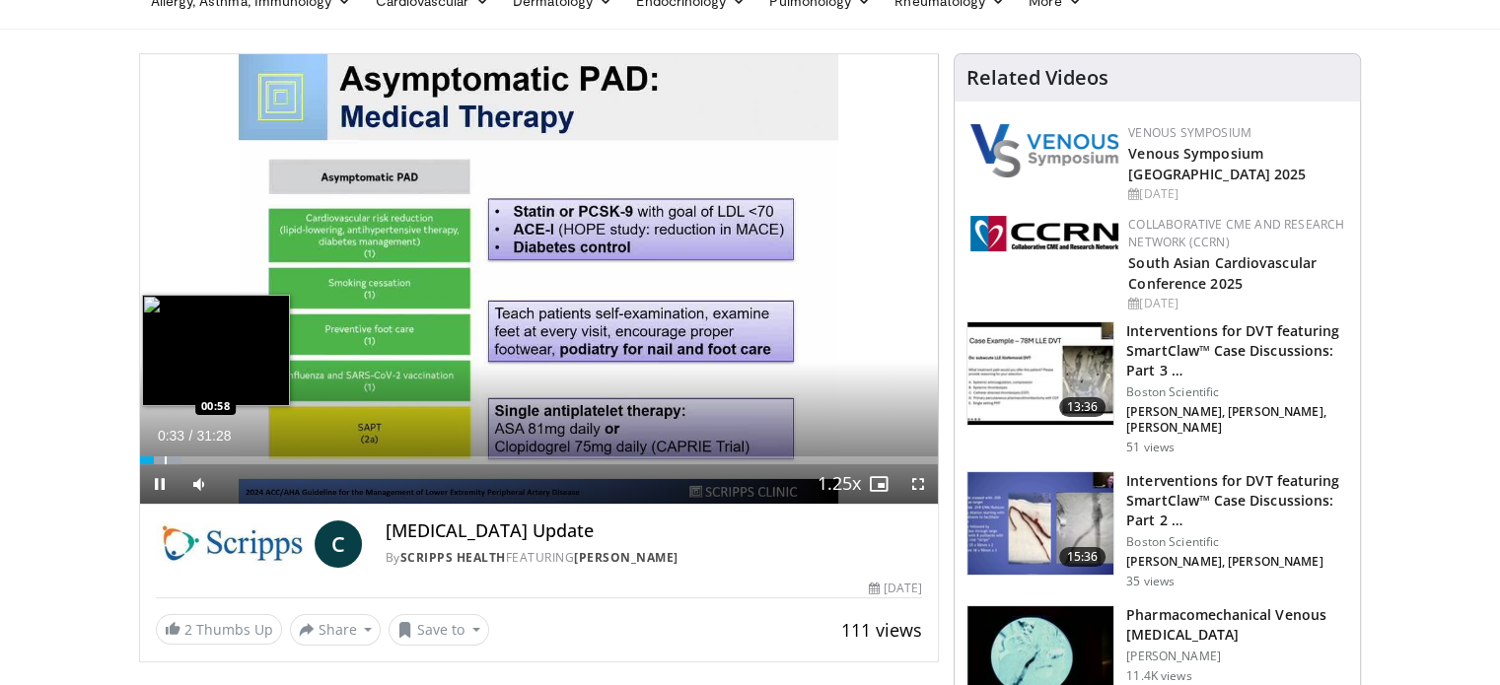
click at [162, 457] on div "Loaded : 5.25% 00:33 00:58" at bounding box center [539, 461] width 799 height 8
click at [181, 458] on div "Progress Bar" at bounding box center [182, 461] width 2 height 8
click at [195, 457] on div "Progress Bar" at bounding box center [196, 461] width 2 height 8
click at [208, 457] on div "Progress Bar" at bounding box center [209, 461] width 2 height 8
click at [223, 459] on div "Progress Bar" at bounding box center [224, 461] width 2 height 8
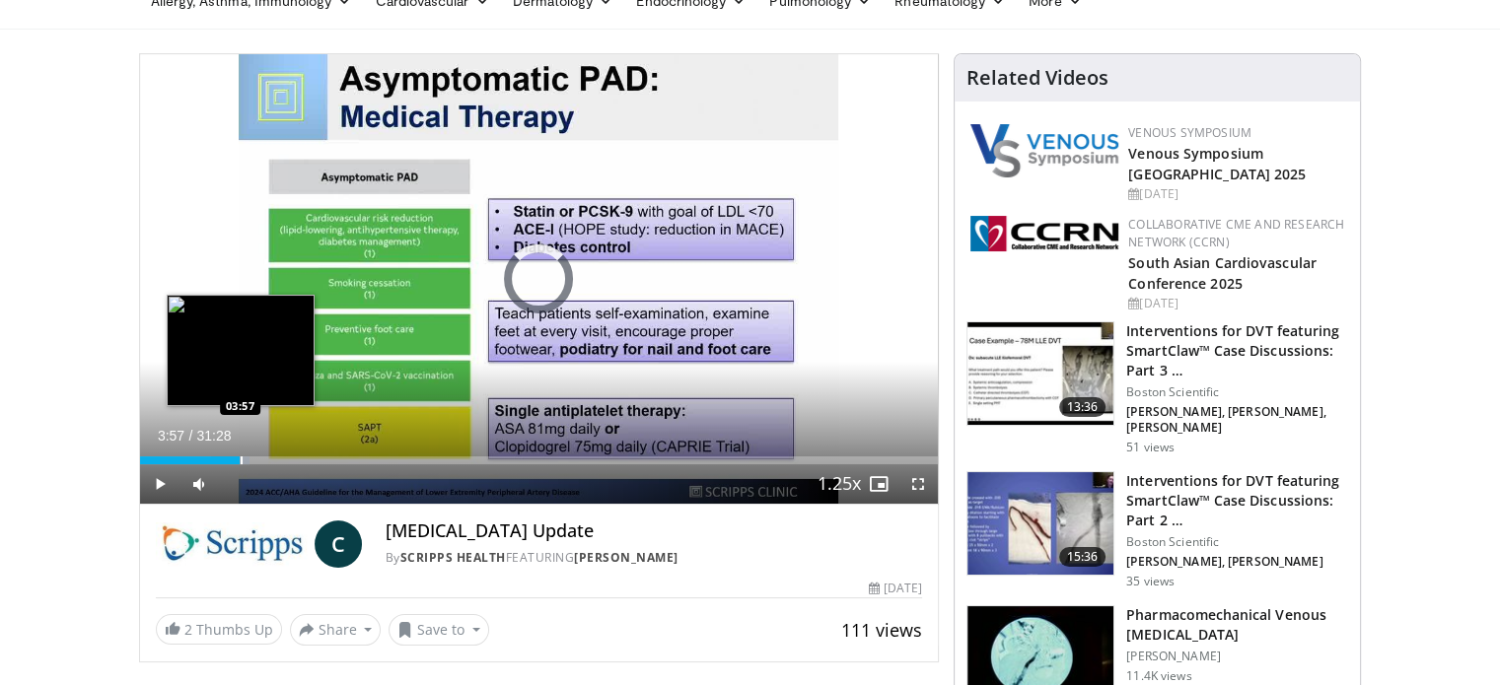
click at [241, 457] on div "Progress Bar" at bounding box center [242, 461] width 2 height 8
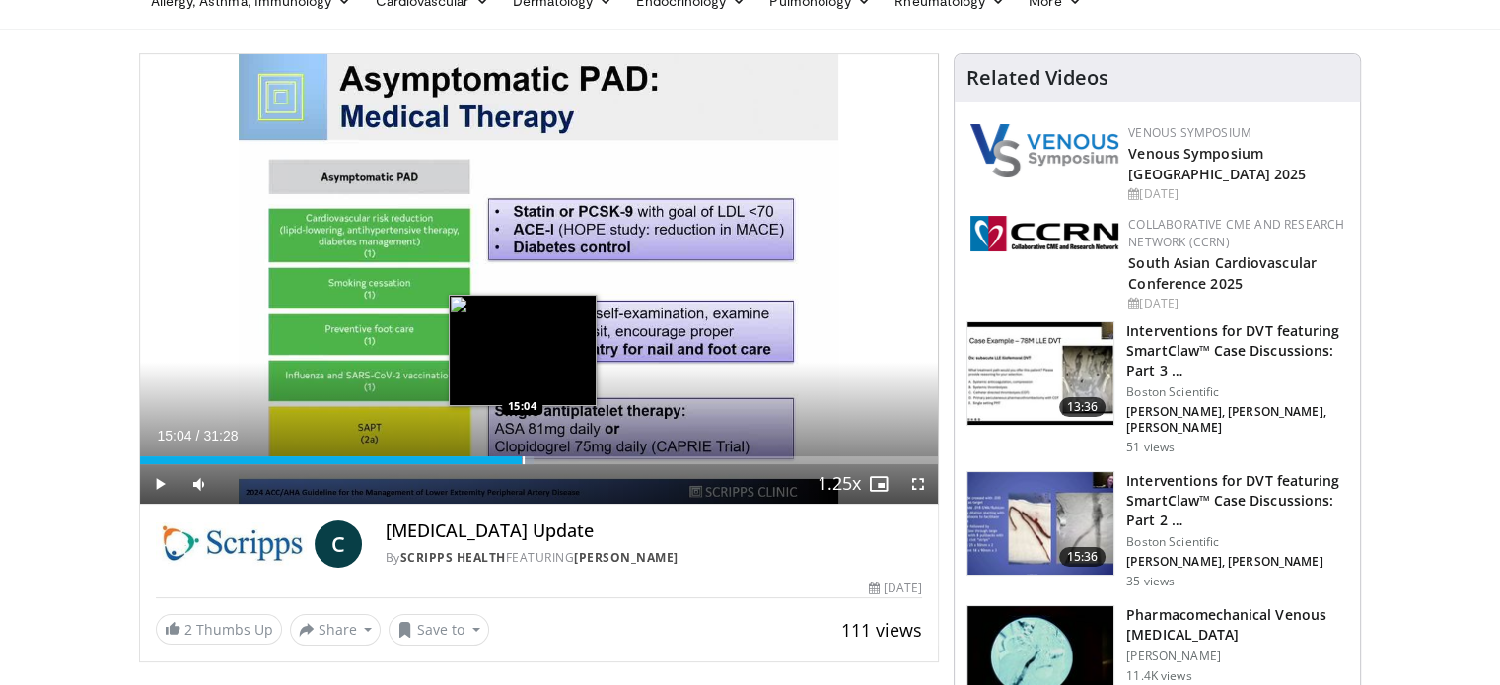
click at [523, 457] on div "Progress Bar" at bounding box center [524, 461] width 2 height 8
click at [534, 459] on div "Loaded : 51.35% 15:37 15:37" at bounding box center [539, 461] width 799 height 8
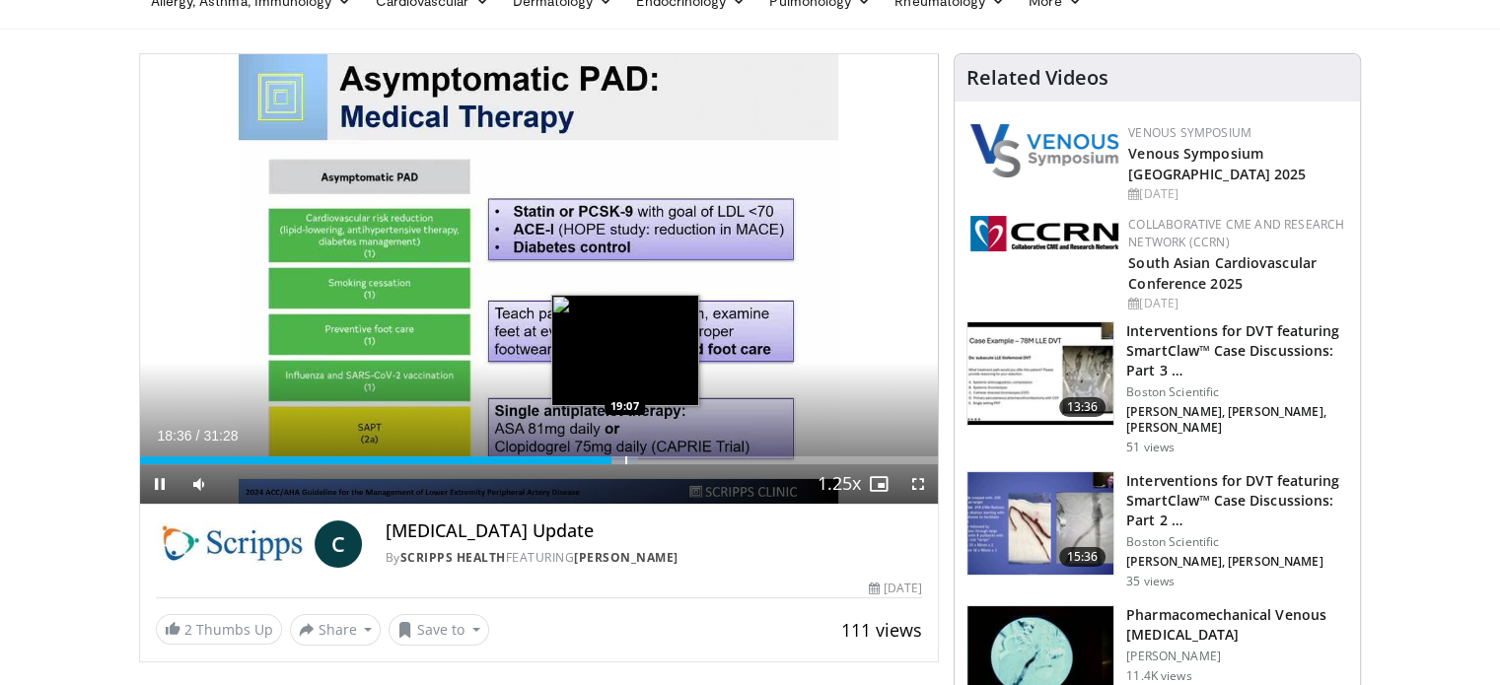
click at [625, 461] on div "Progress Bar" at bounding box center [626, 461] width 2 height 8
click at [633, 455] on div "Loaded : 64.06% 19:10 19:28" at bounding box center [539, 455] width 799 height 19
click at [634, 457] on div "Progress Bar" at bounding box center [635, 461] width 2 height 8
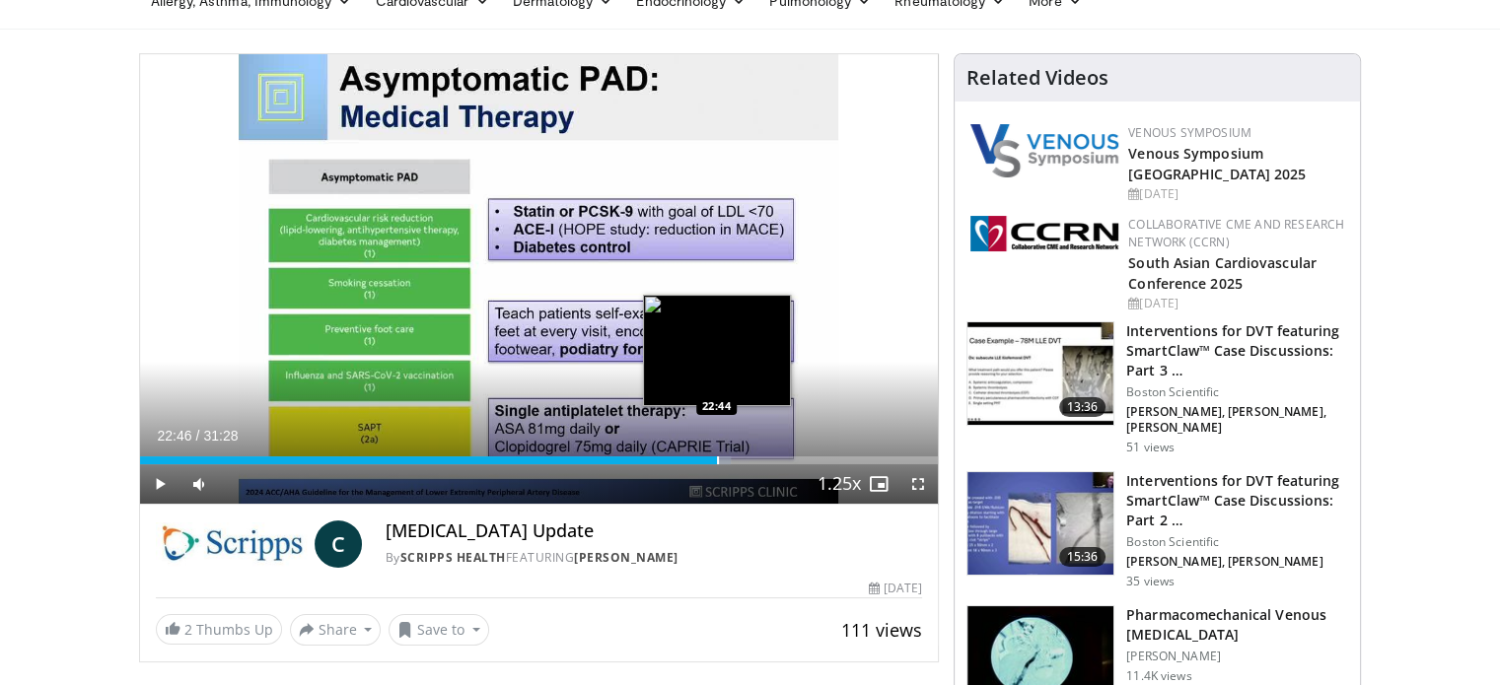
click at [717, 458] on div "Progress Bar" at bounding box center [718, 461] width 2 height 8
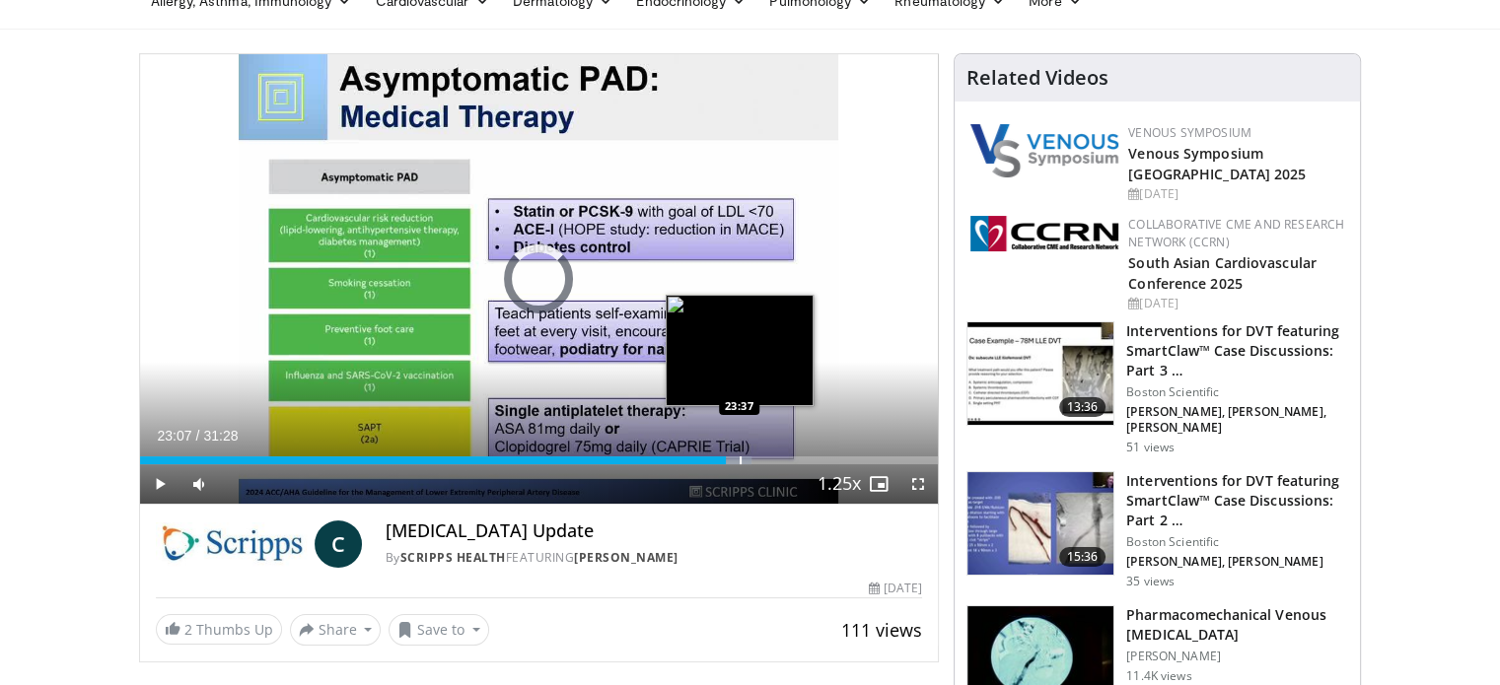
click at [740, 457] on div "Progress Bar" at bounding box center [741, 461] width 2 height 8
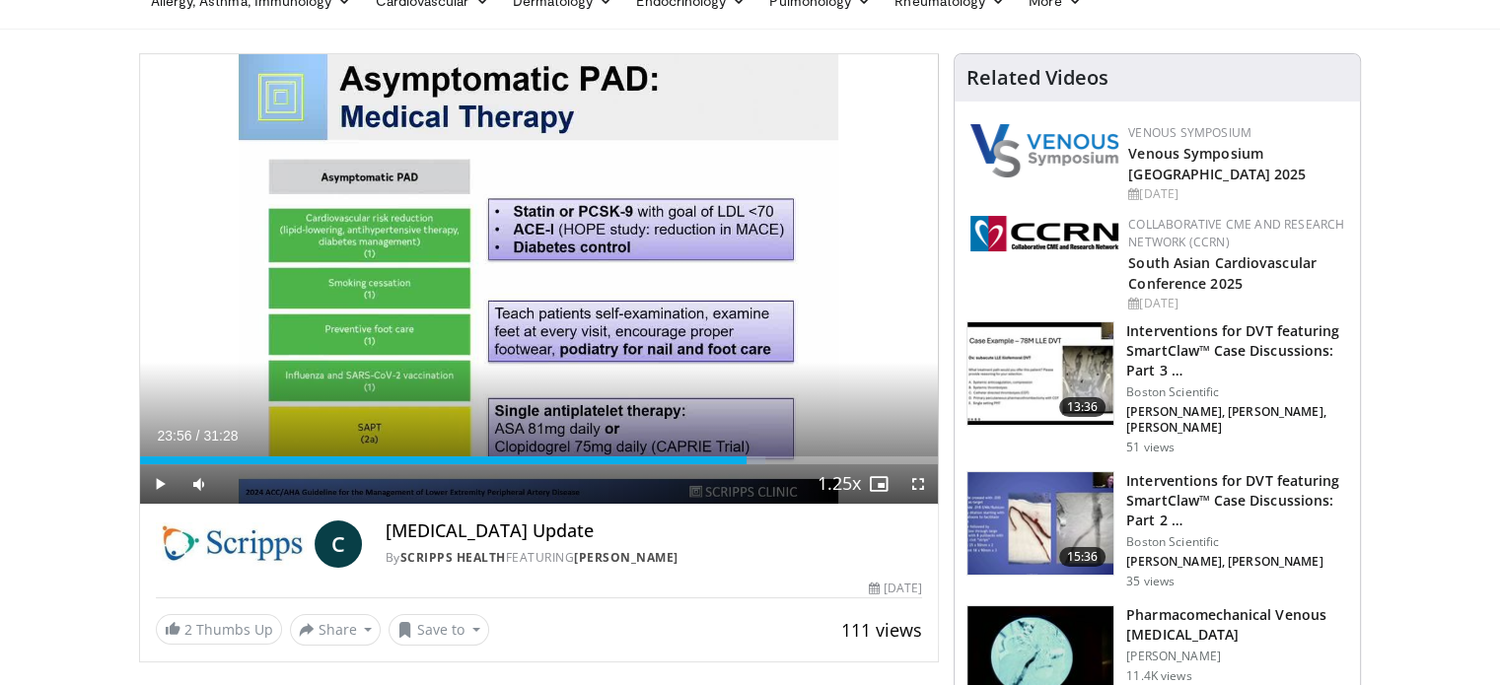
click at [747, 458] on div "Progress Bar" at bounding box center [748, 461] width 2 height 8
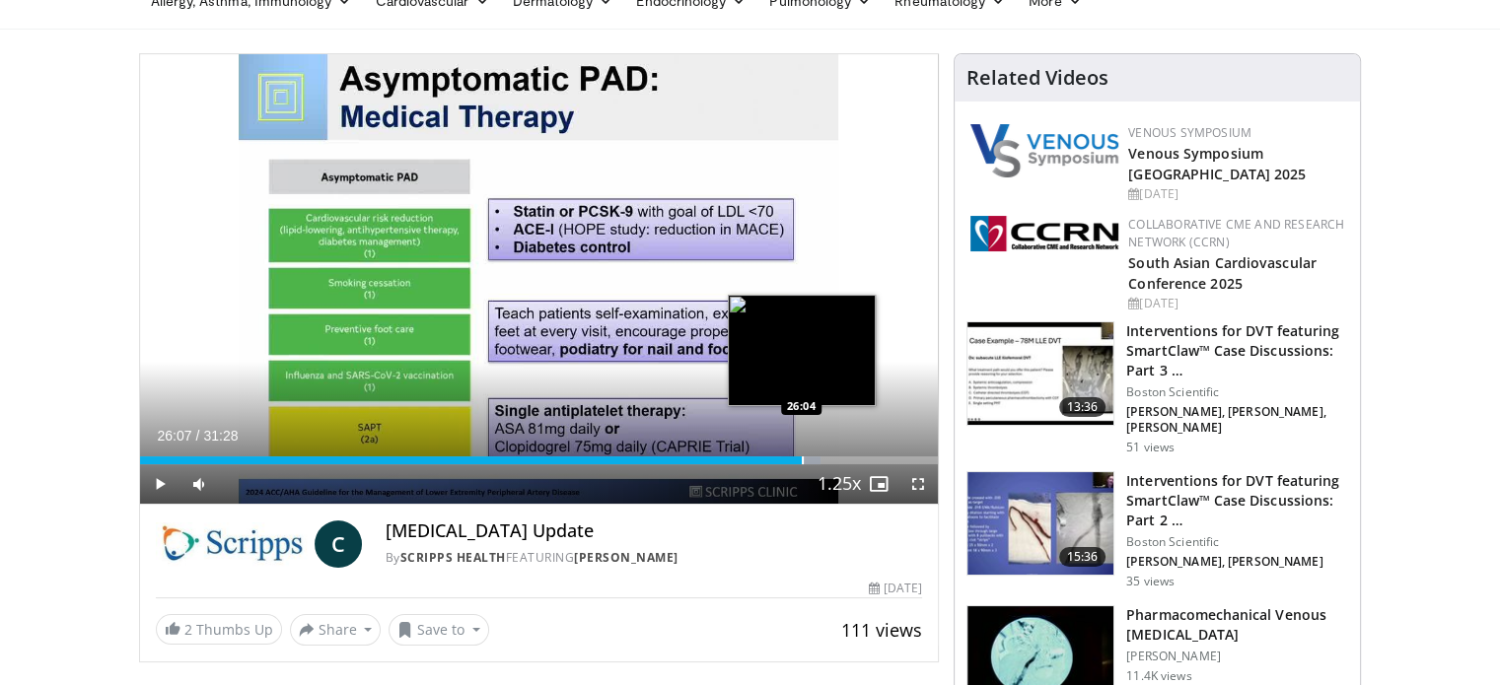
click at [802, 458] on div "Progress Bar" at bounding box center [803, 461] width 2 height 8
click at [813, 458] on div "Progress Bar" at bounding box center [814, 461] width 2 height 8
click at [825, 461] on div "Progress Bar" at bounding box center [826, 461] width 2 height 8
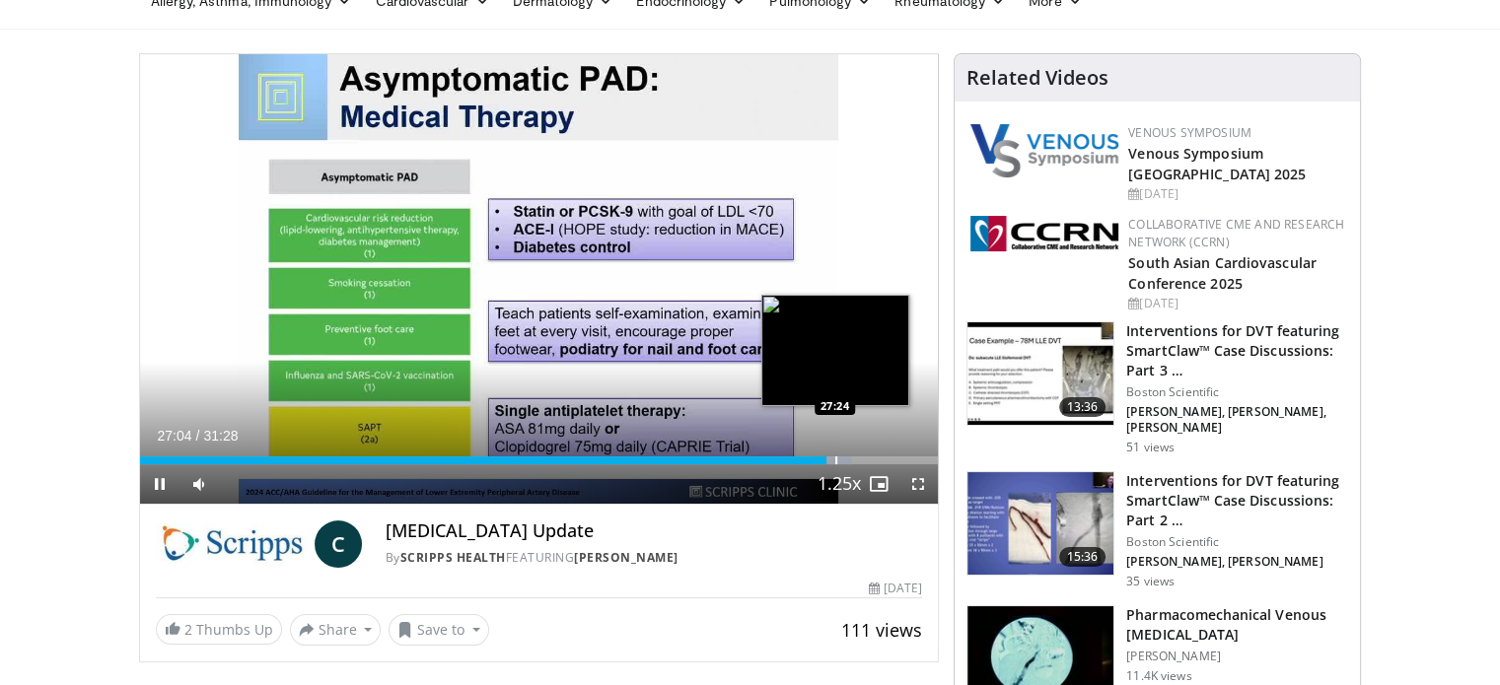
click at [835, 459] on div "Progress Bar" at bounding box center [836, 461] width 2 height 8
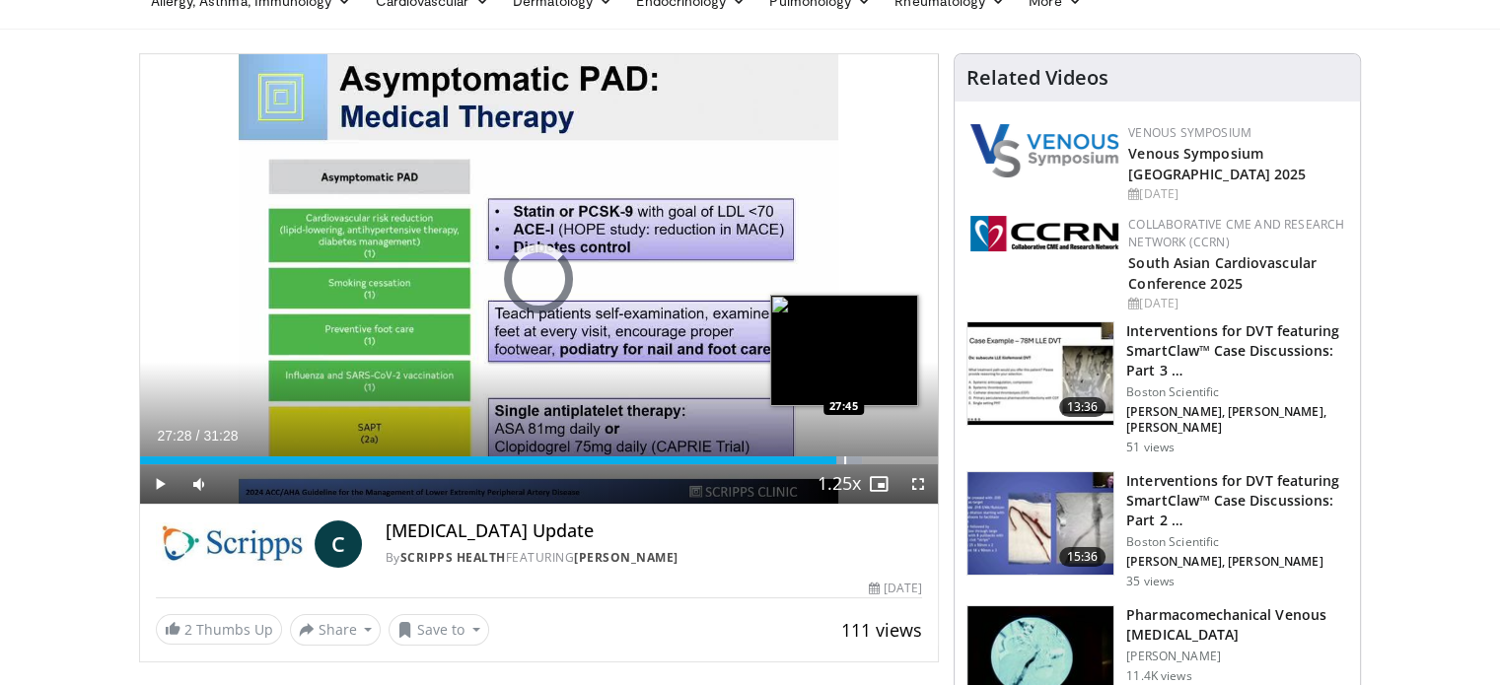
click at [844, 457] on div "Progress Bar" at bounding box center [845, 461] width 2 height 8
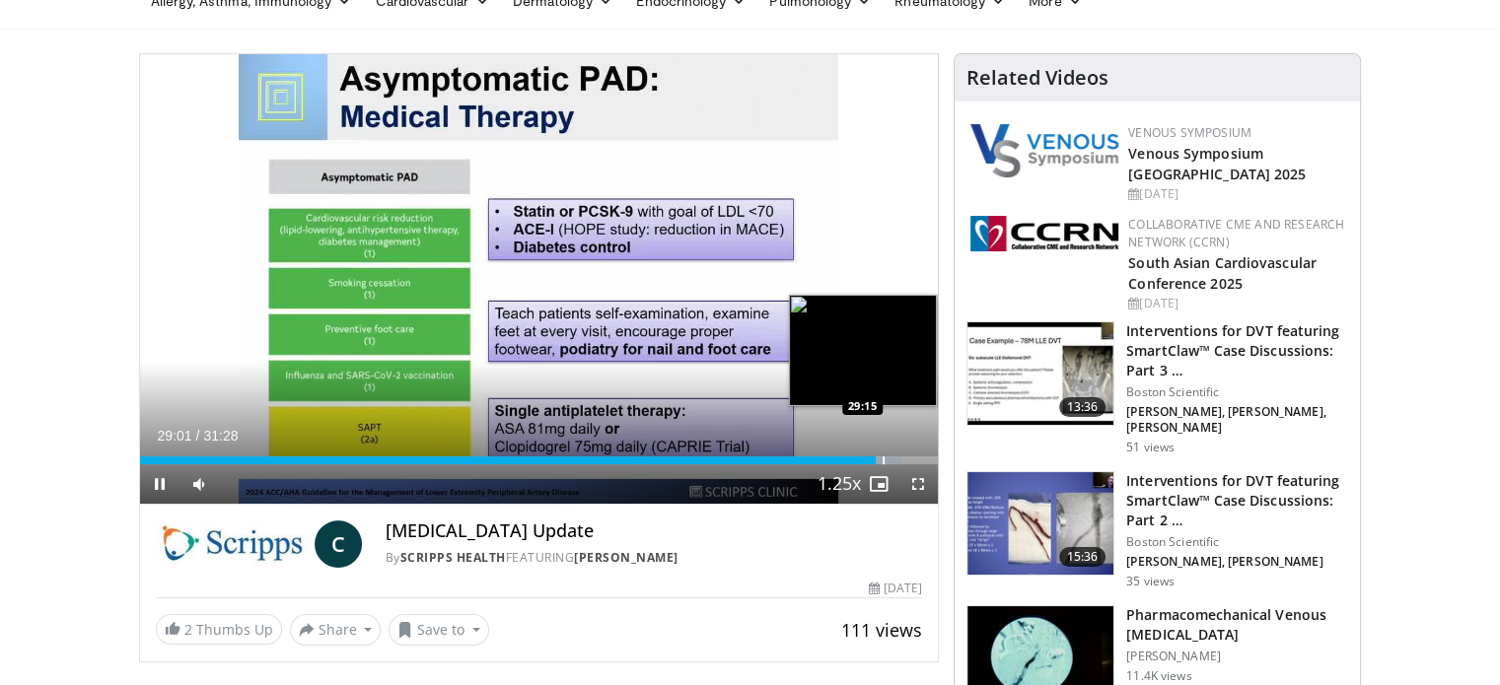
click at [882, 460] on div "Progress Bar" at bounding box center [883, 461] width 2 height 8
click at [908, 460] on div "Progress Bar" at bounding box center [909, 461] width 2 height 8
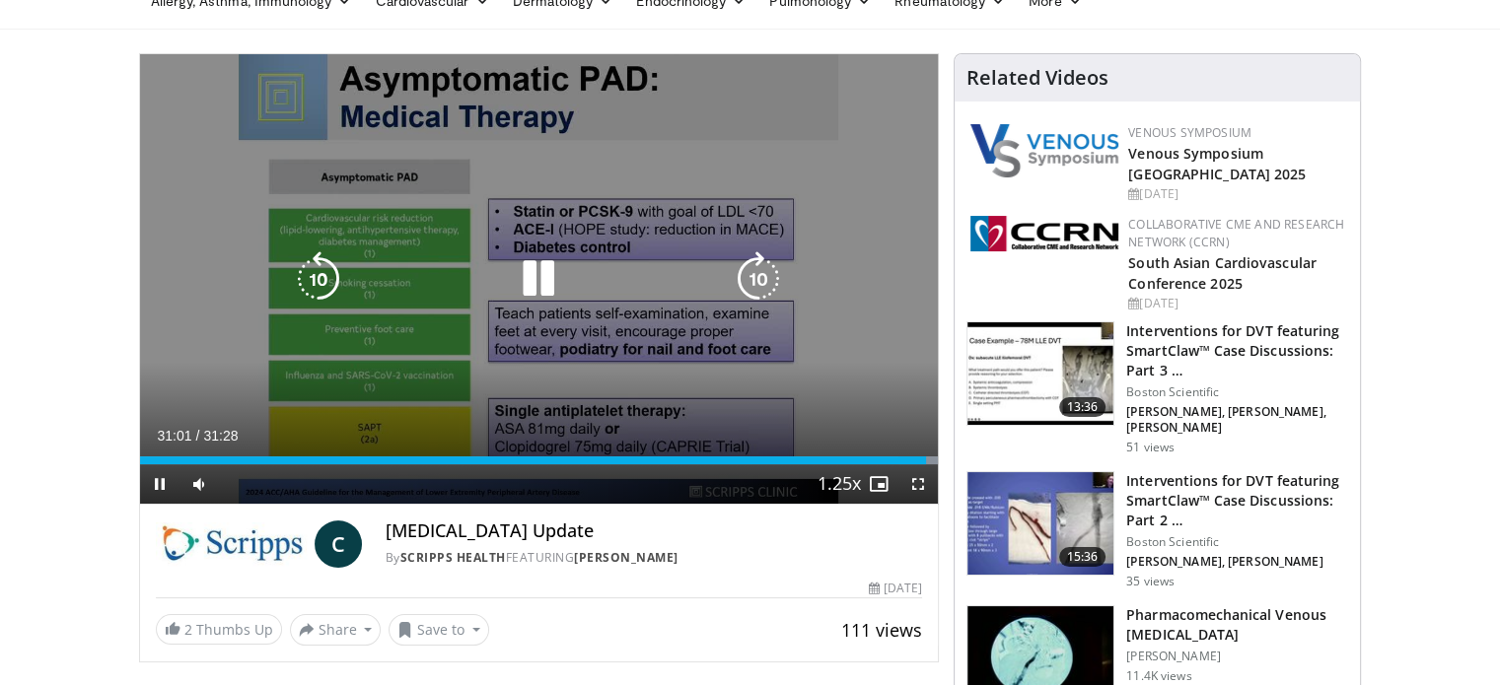
scroll to position [0, 0]
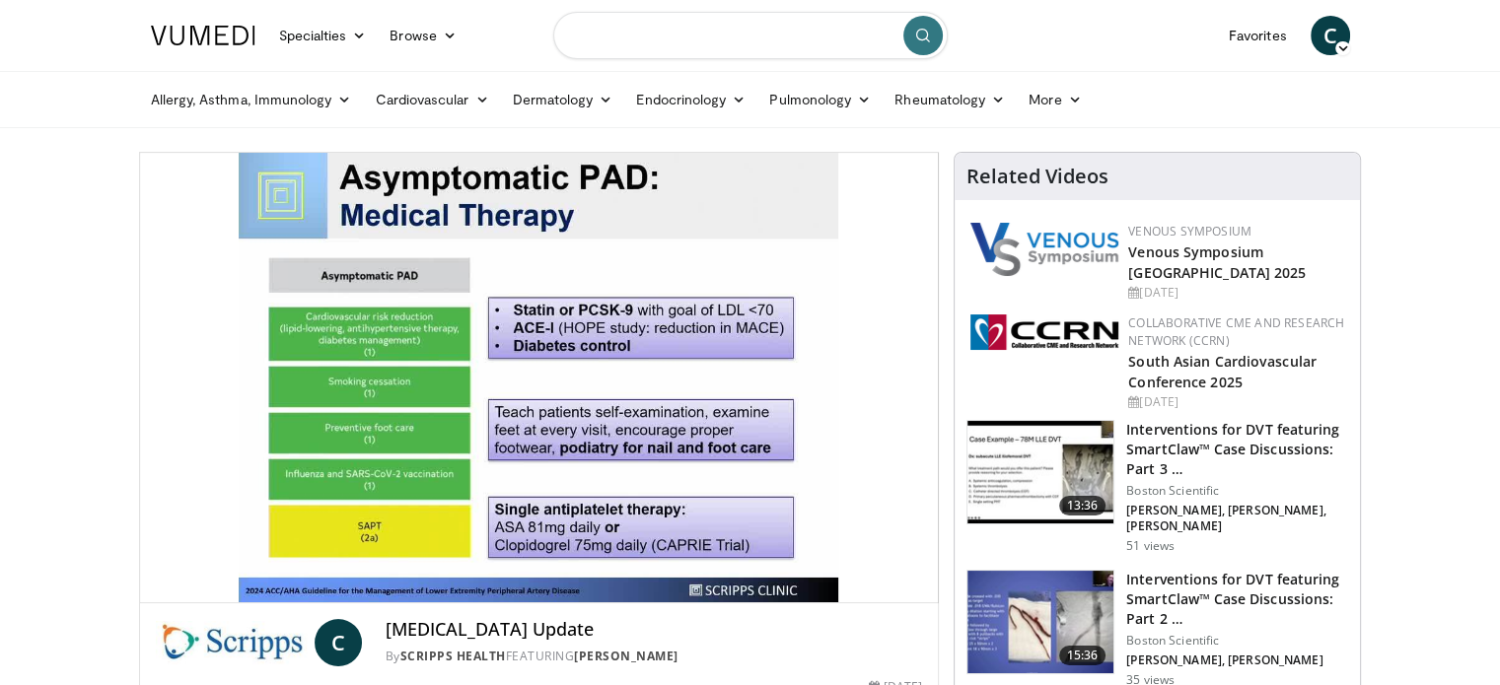
click at [605, 37] on input "Search topics, interventions" at bounding box center [750, 35] width 394 height 47
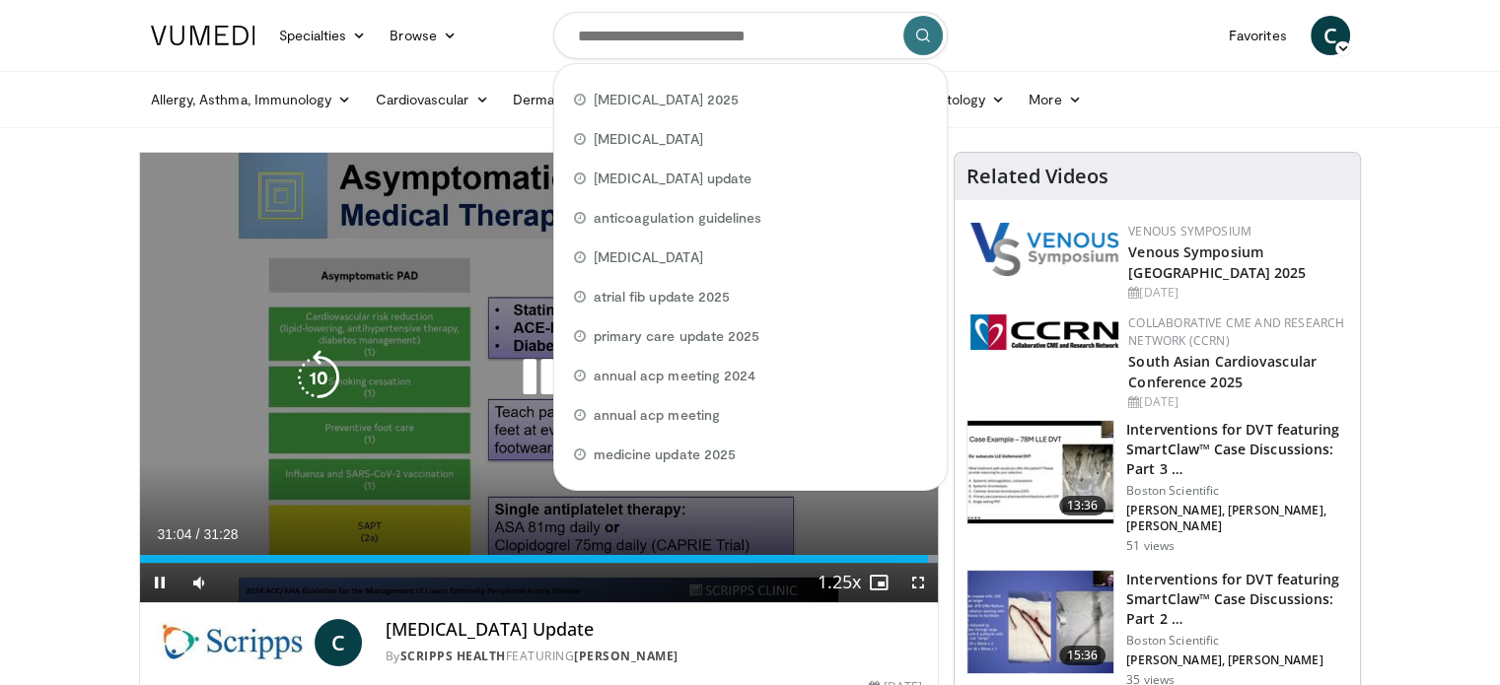
click at [481, 266] on div "10 seconds Tap to unmute" at bounding box center [539, 378] width 799 height 450
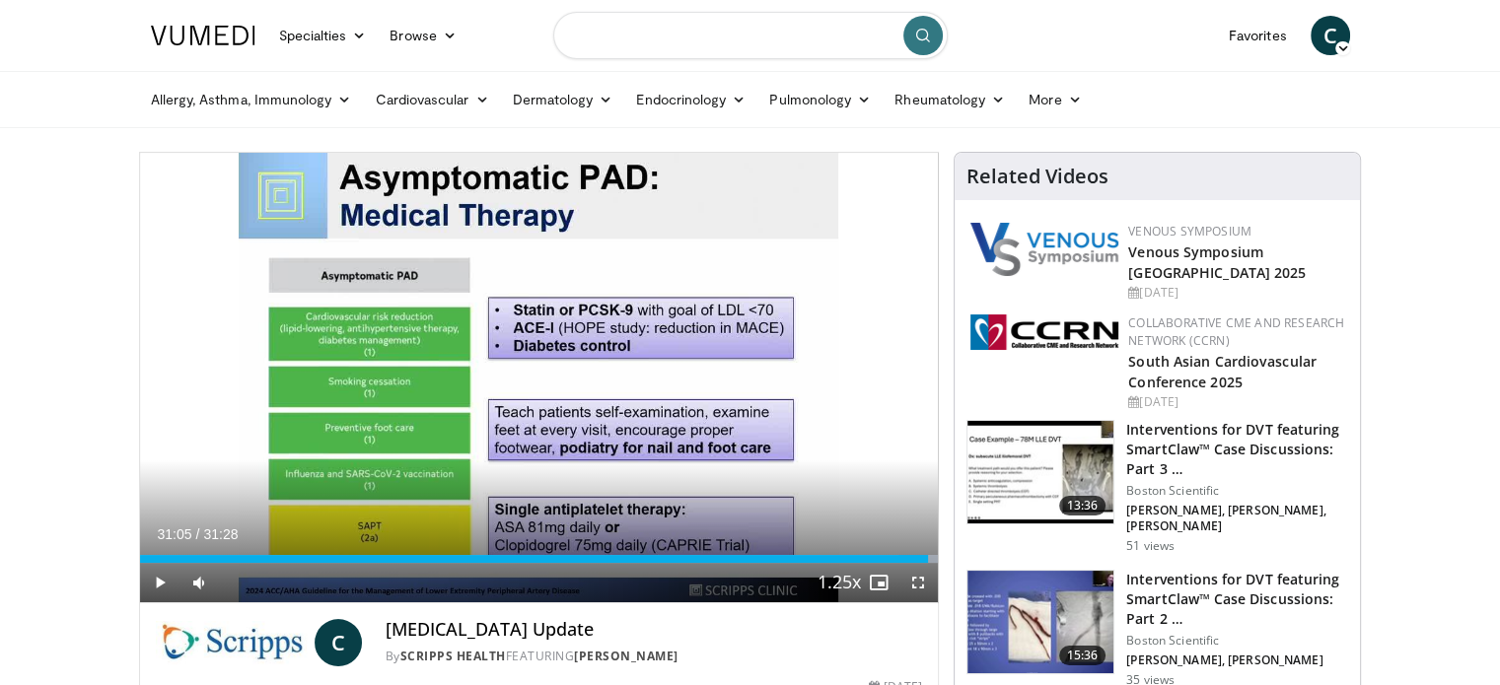
click at [588, 34] on input "Search topics, interventions" at bounding box center [750, 35] width 394 height 47
type input "**********"
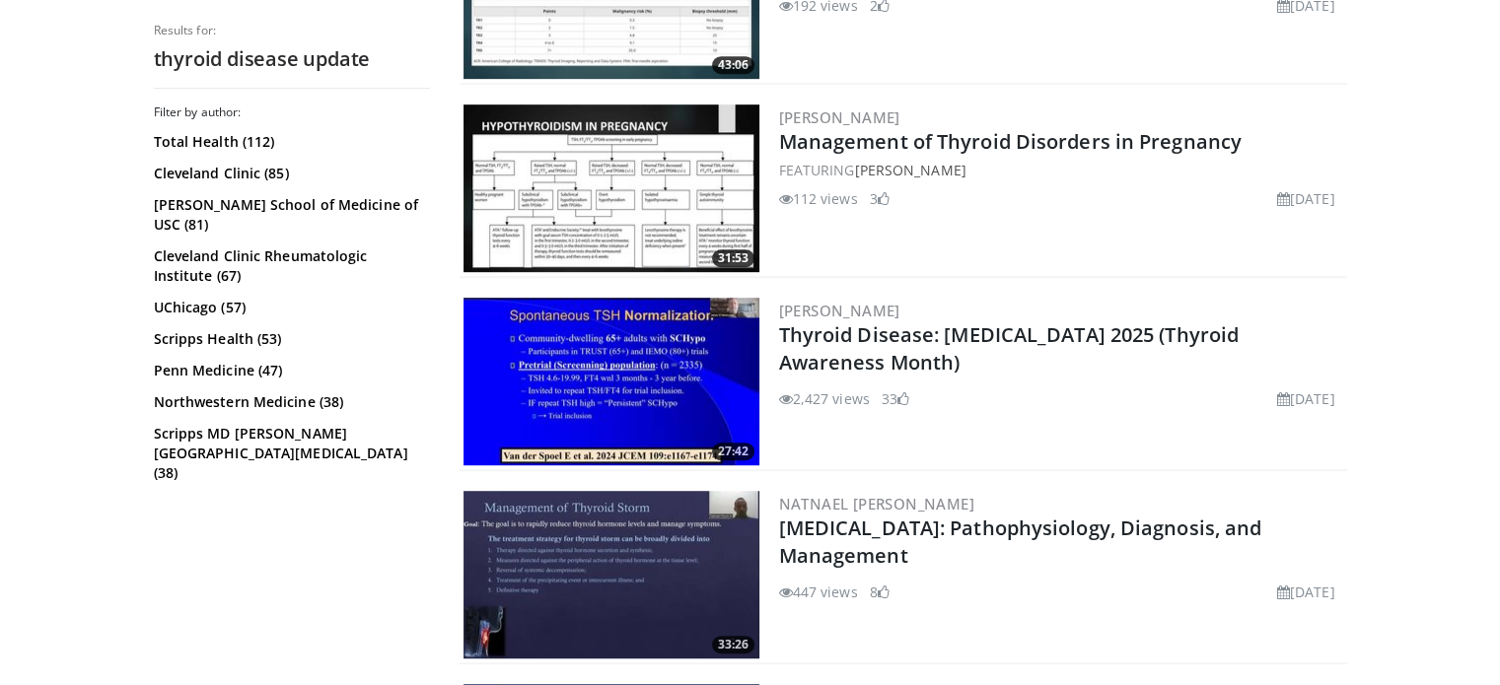
scroll to position [1183, 0]
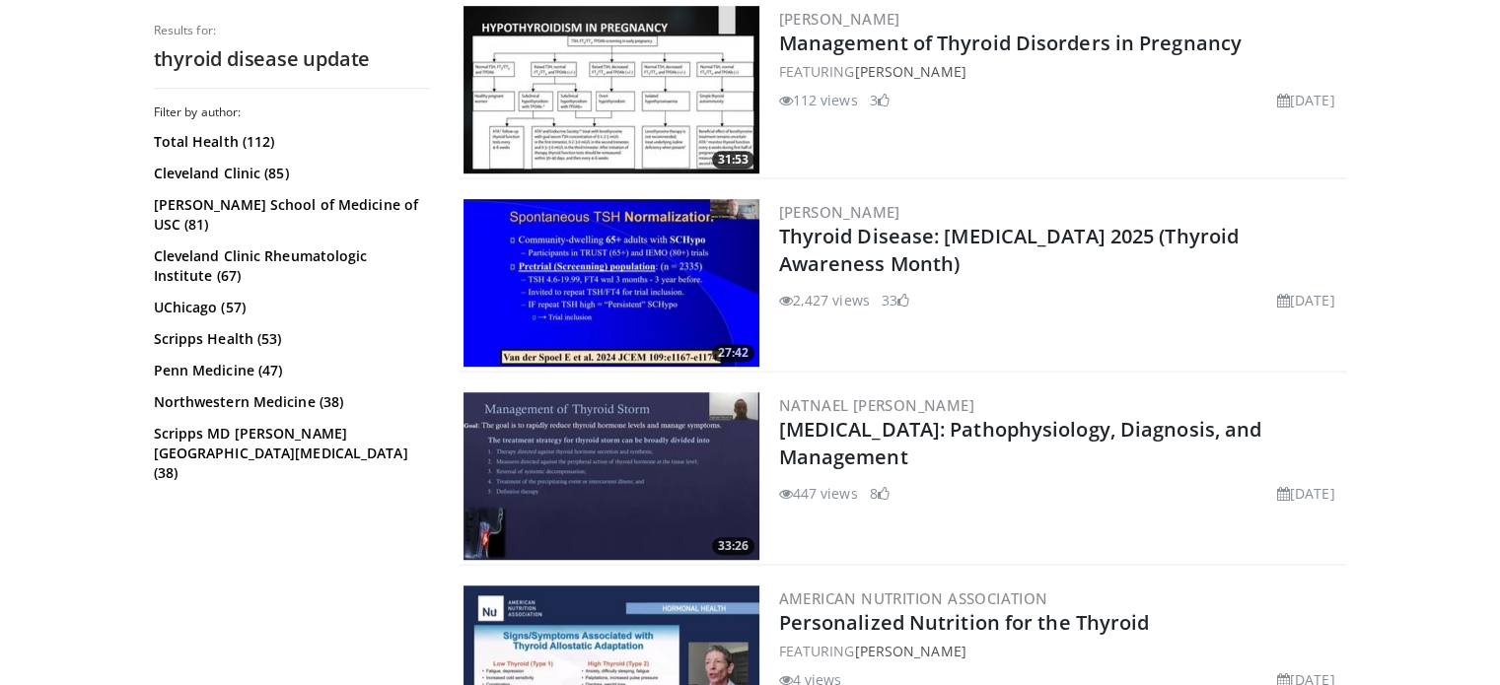
click at [631, 269] on img at bounding box center [611, 283] width 296 height 168
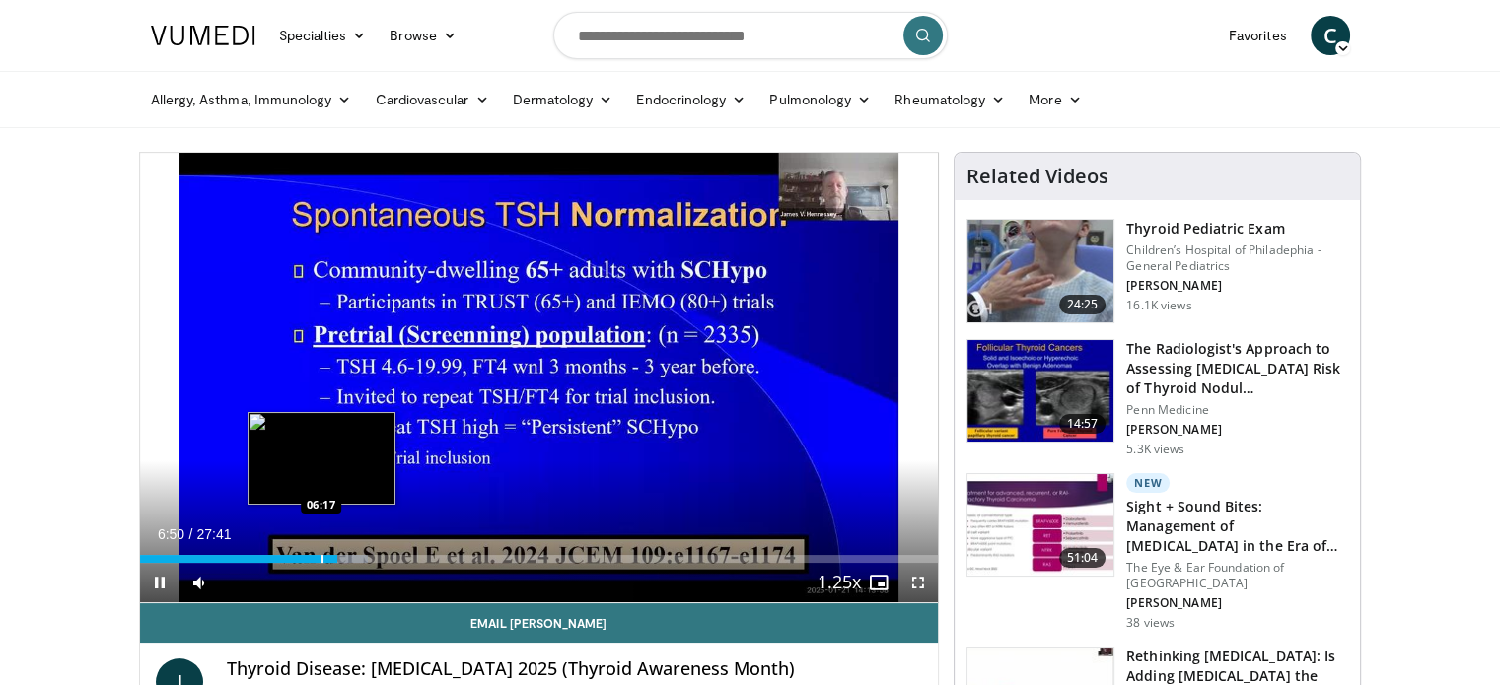
click at [321, 560] on div "Progress Bar" at bounding box center [322, 559] width 2 height 8
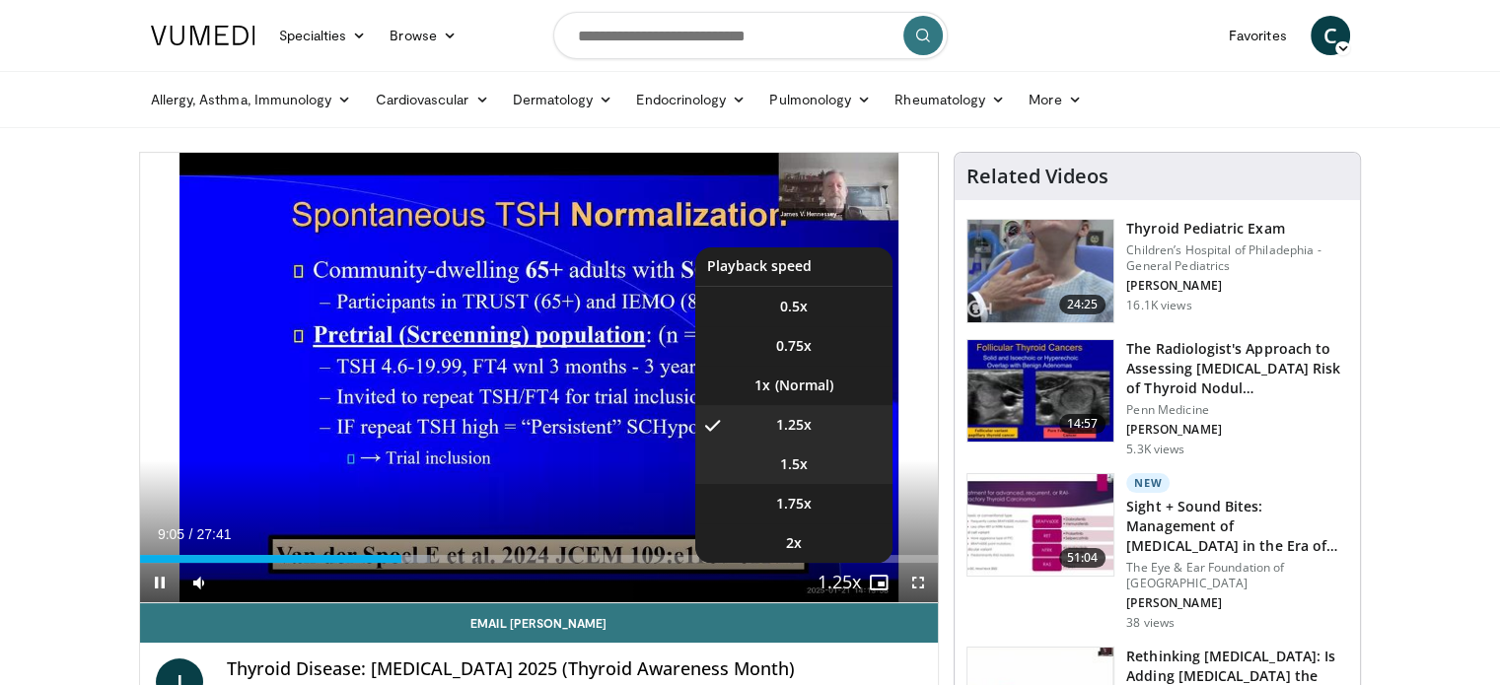
click at [810, 467] on li "1.5x" at bounding box center [793, 464] width 197 height 39
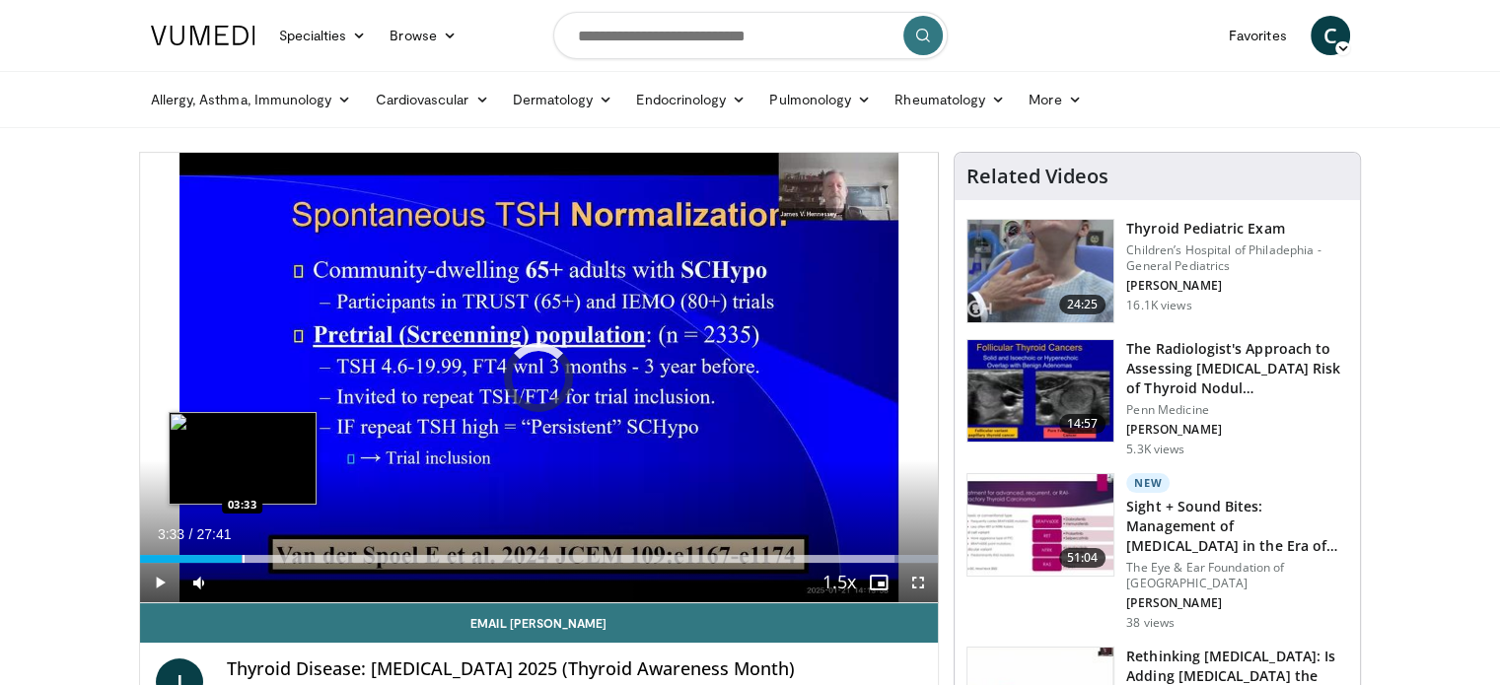
click at [243, 555] on div "Progress Bar" at bounding box center [244, 559] width 2 height 8
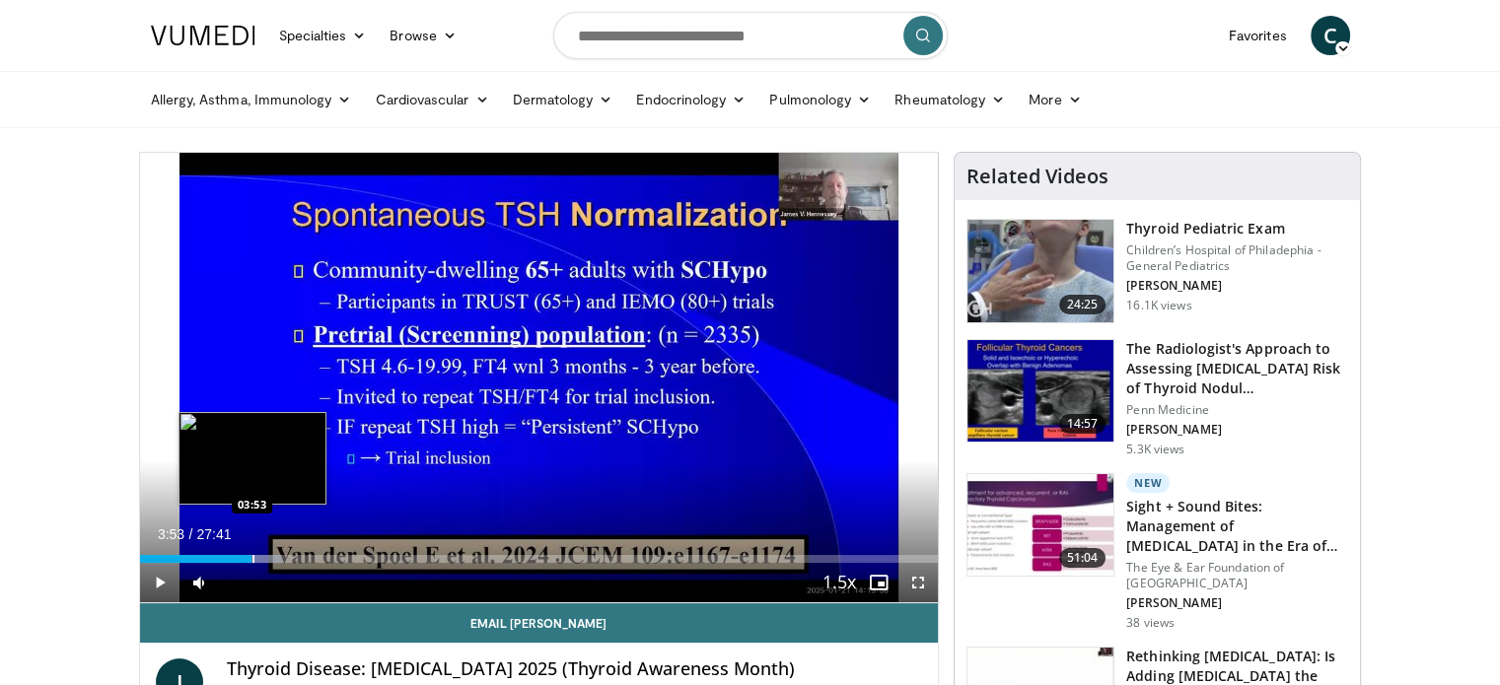
click at [252, 557] on div "Progress Bar" at bounding box center [253, 559] width 2 height 8
click at [266, 559] on div "Progress Bar" at bounding box center [267, 559] width 2 height 8
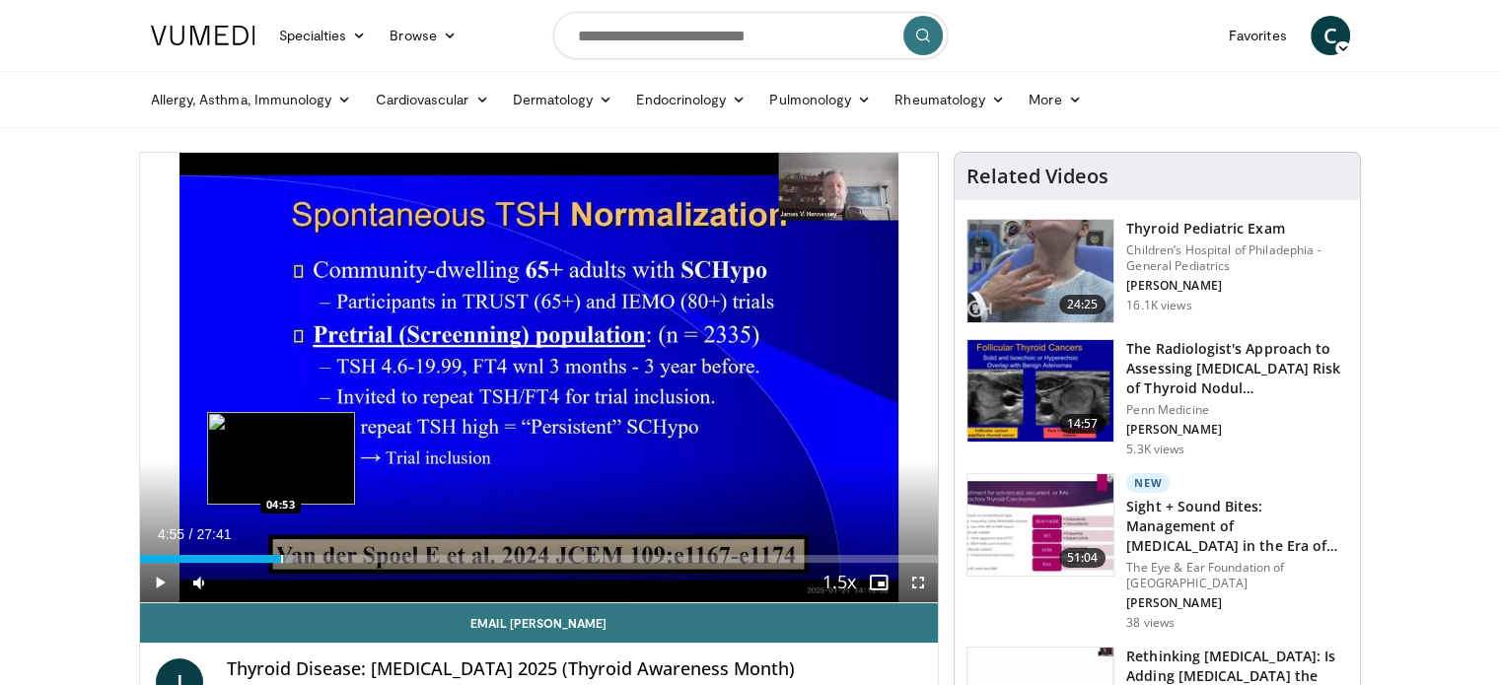
click at [281, 558] on div "Progress Bar" at bounding box center [282, 559] width 2 height 8
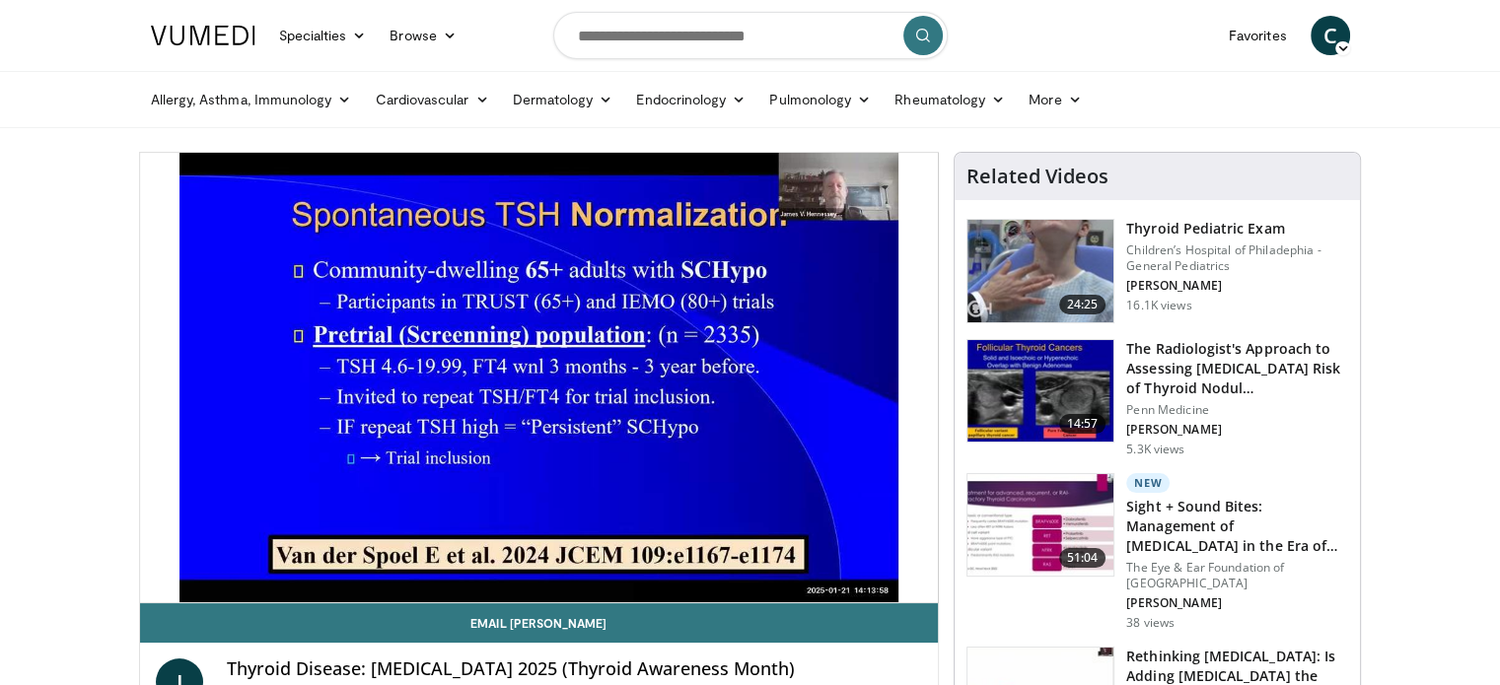
click at [291, 558] on video-js "**********" at bounding box center [539, 378] width 799 height 451
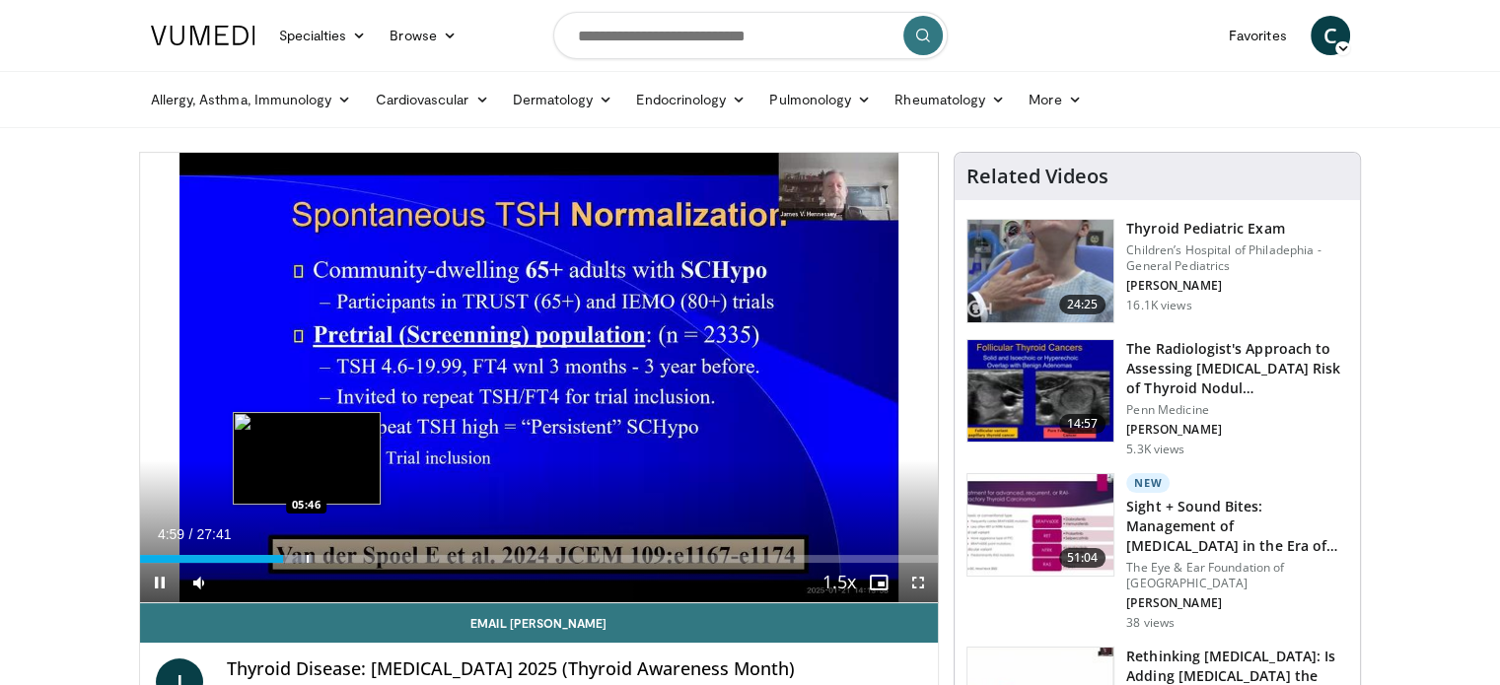
click at [307, 557] on div "Progress Bar" at bounding box center [308, 559] width 2 height 8
click at [327, 559] on div "Progress Bar" at bounding box center [328, 559] width 2 height 8
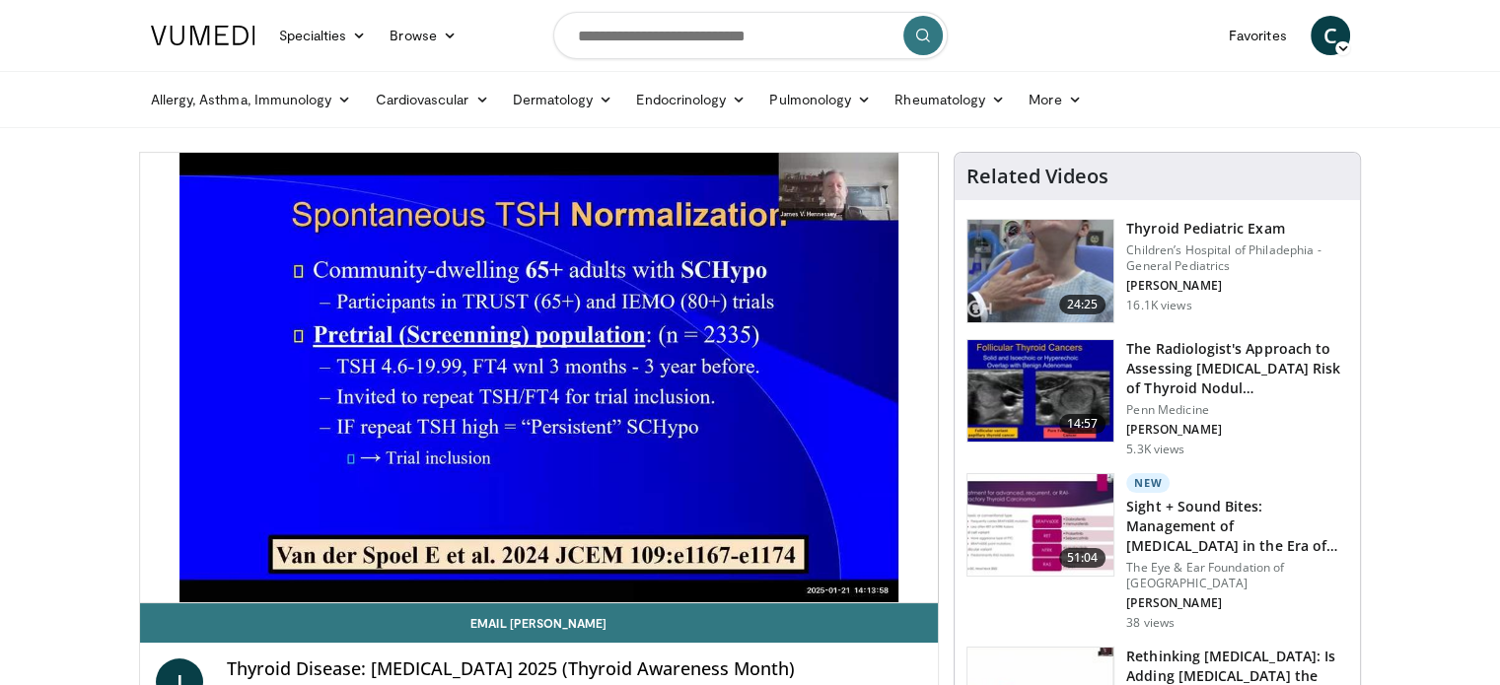
click at [342, 555] on div "10 seconds Tap to unmute" at bounding box center [539, 378] width 799 height 450
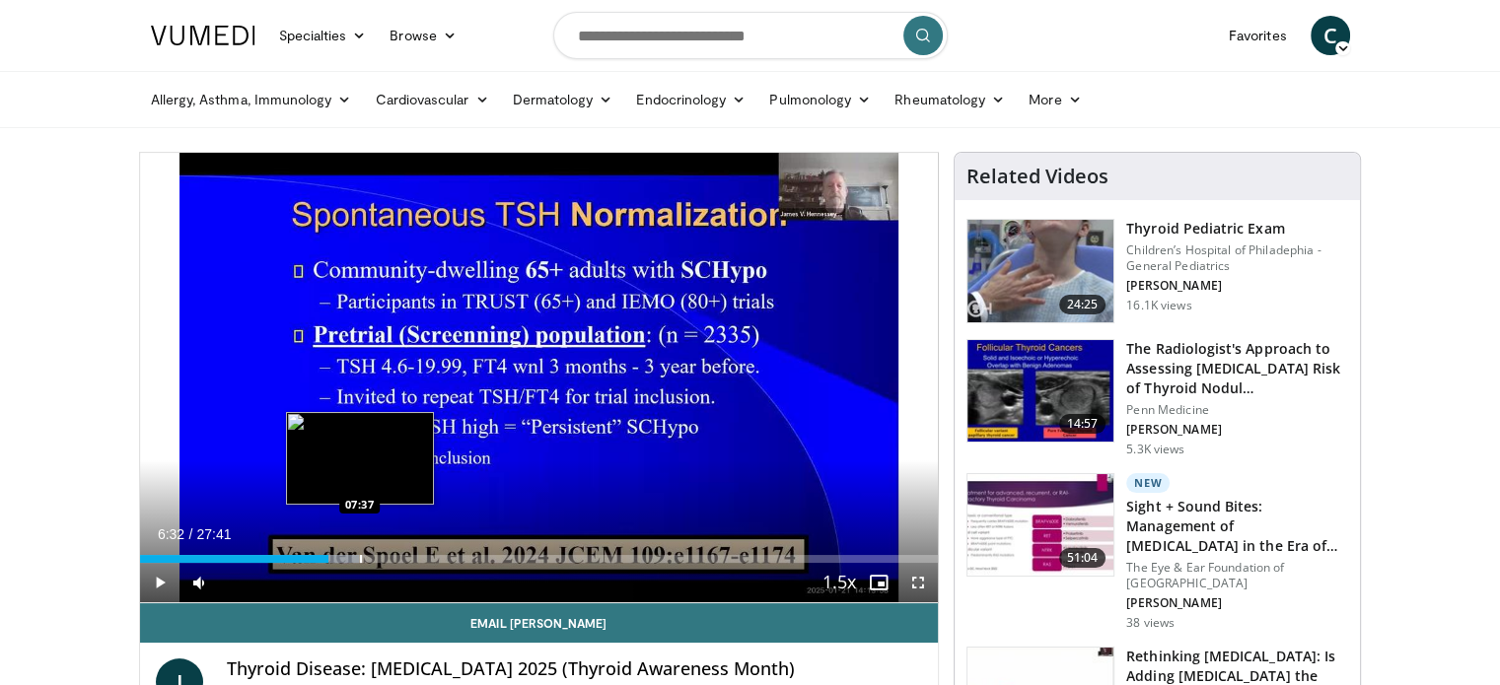
click at [360, 556] on div "Progress Bar" at bounding box center [361, 559] width 2 height 8
click at [381, 559] on div "Progress Bar" at bounding box center [382, 559] width 2 height 8
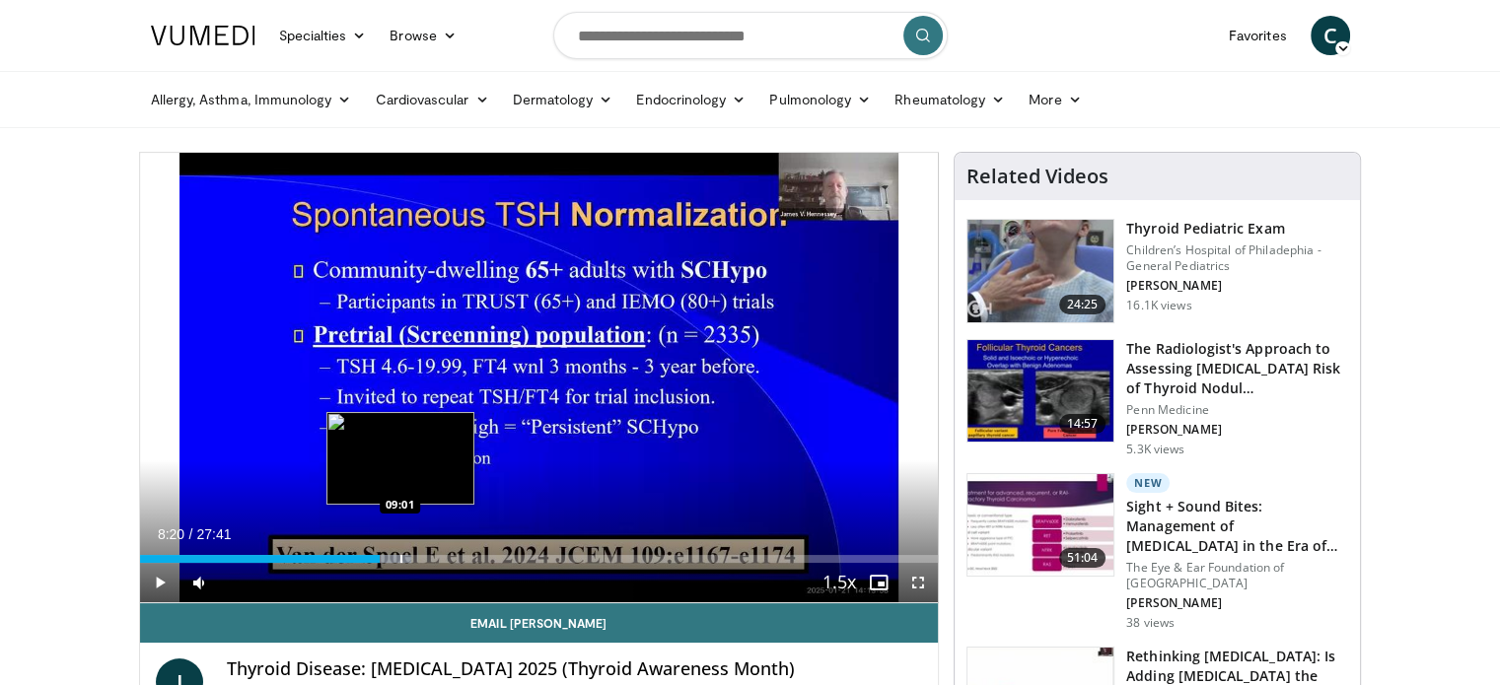
click at [400, 555] on div "Progress Bar" at bounding box center [401, 559] width 2 height 8
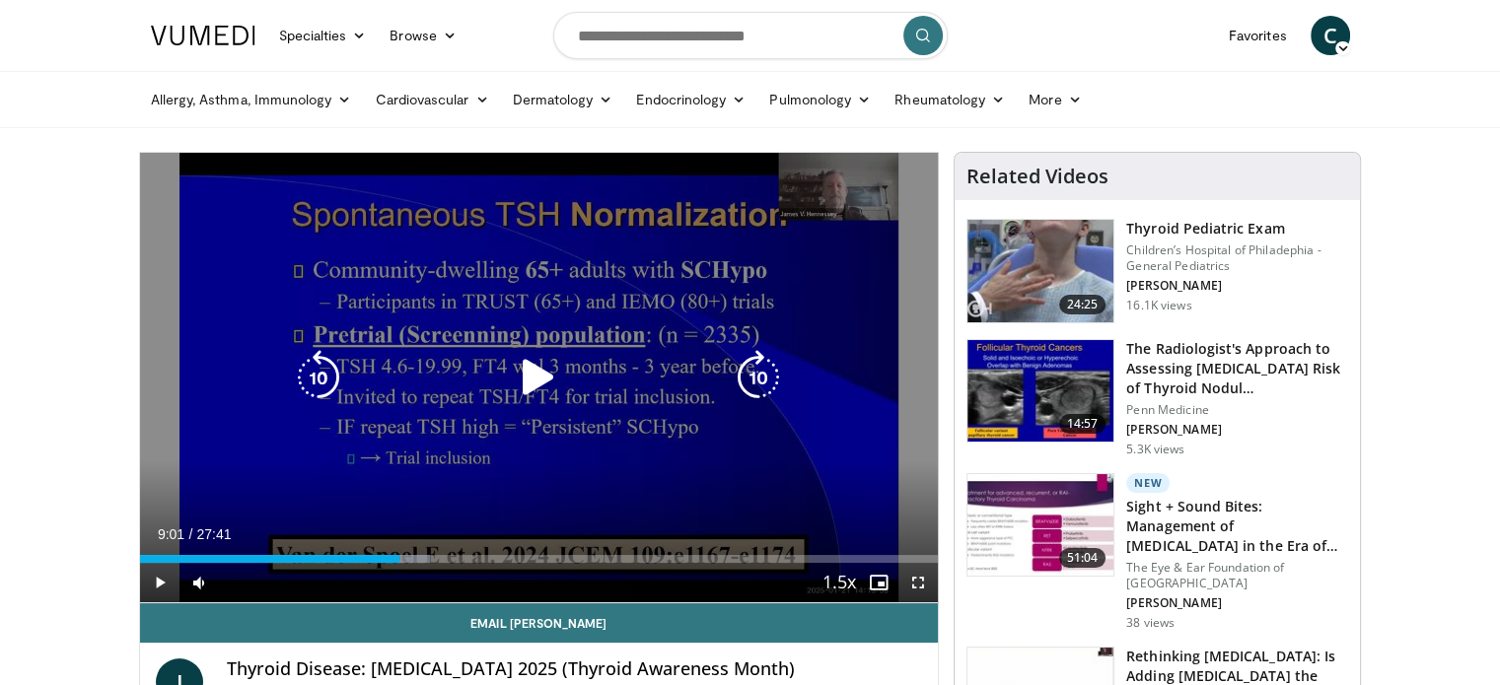
click at [473, 482] on div "10 seconds Tap to unmute" at bounding box center [539, 378] width 799 height 450
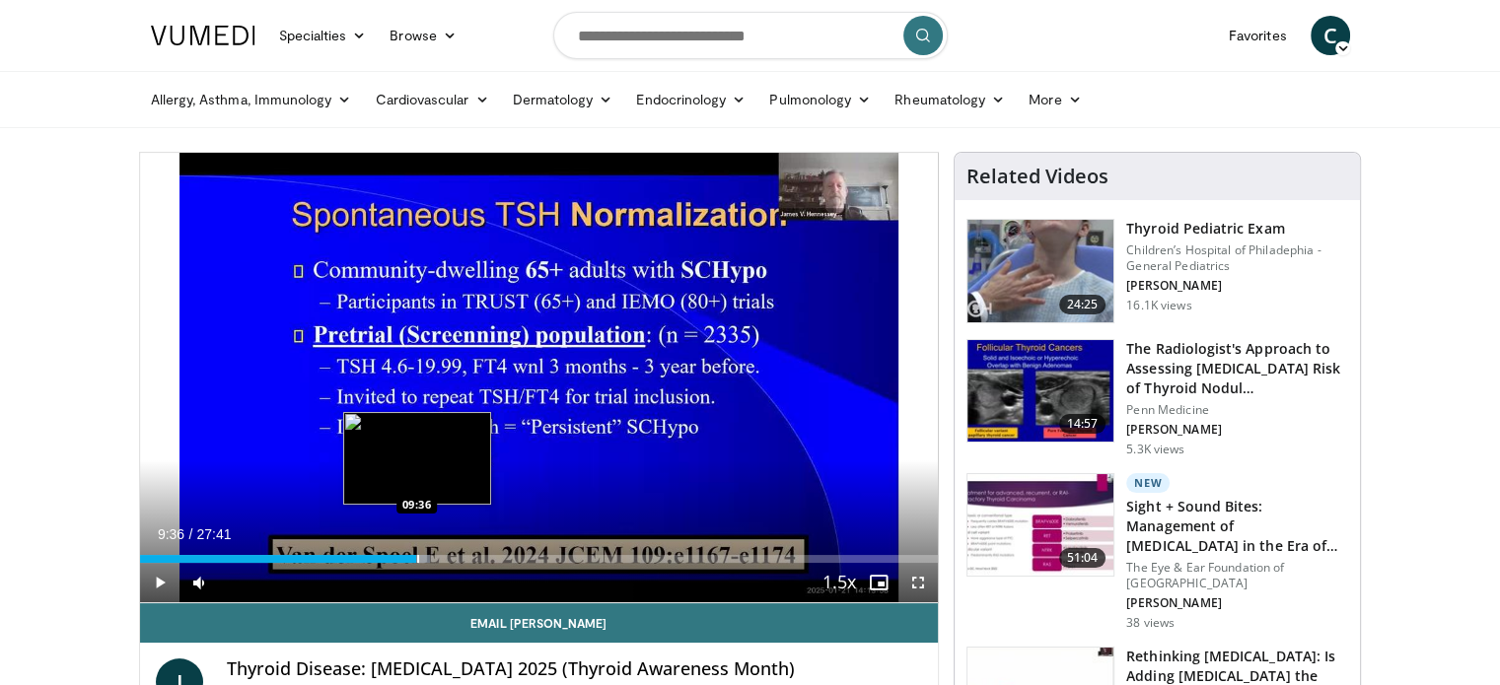
click at [417, 556] on div "Progress Bar" at bounding box center [418, 559] width 2 height 8
click at [444, 558] on div "Progress Bar" at bounding box center [445, 559] width 2 height 8
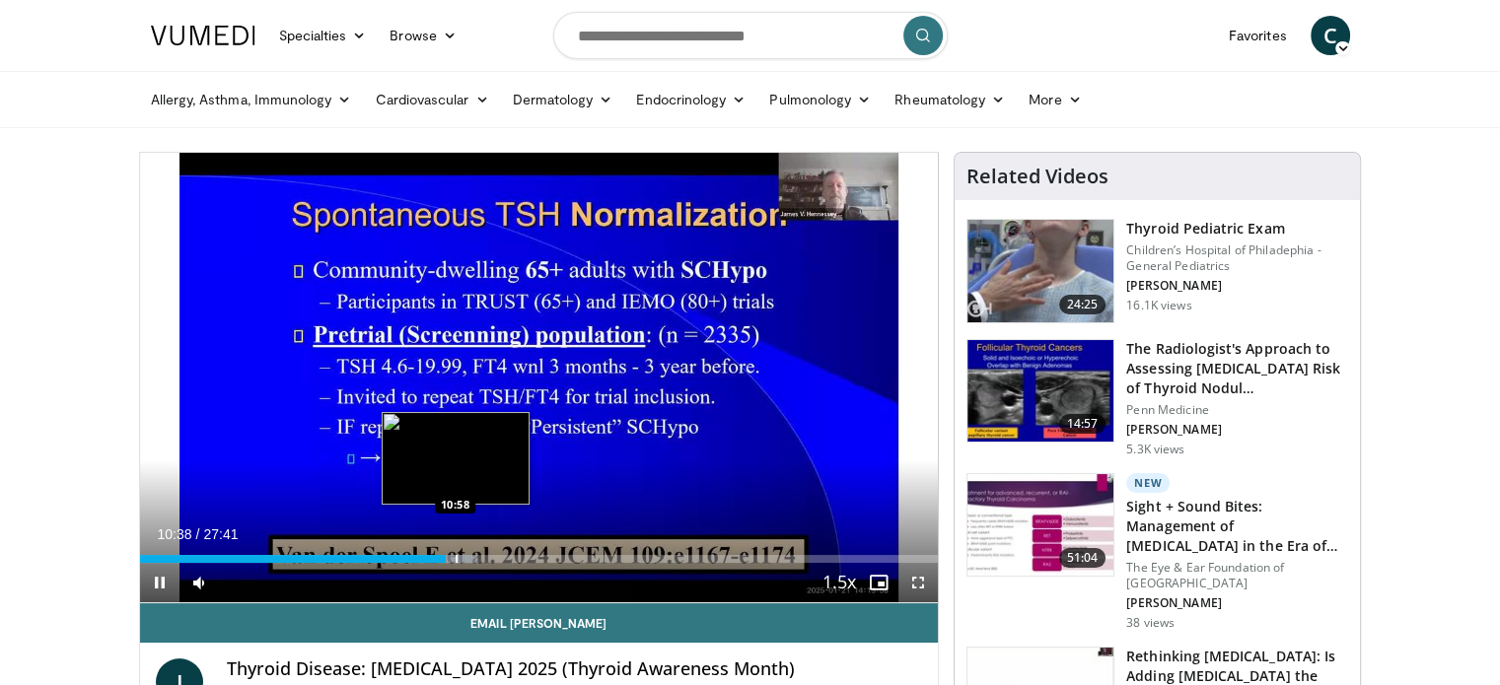
click at [455, 556] on video-js "**********" at bounding box center [539, 378] width 799 height 451
click at [472, 559] on div "Progress Bar" at bounding box center [473, 559] width 2 height 8
click at [484, 558] on div "Progress Bar" at bounding box center [485, 559] width 2 height 8
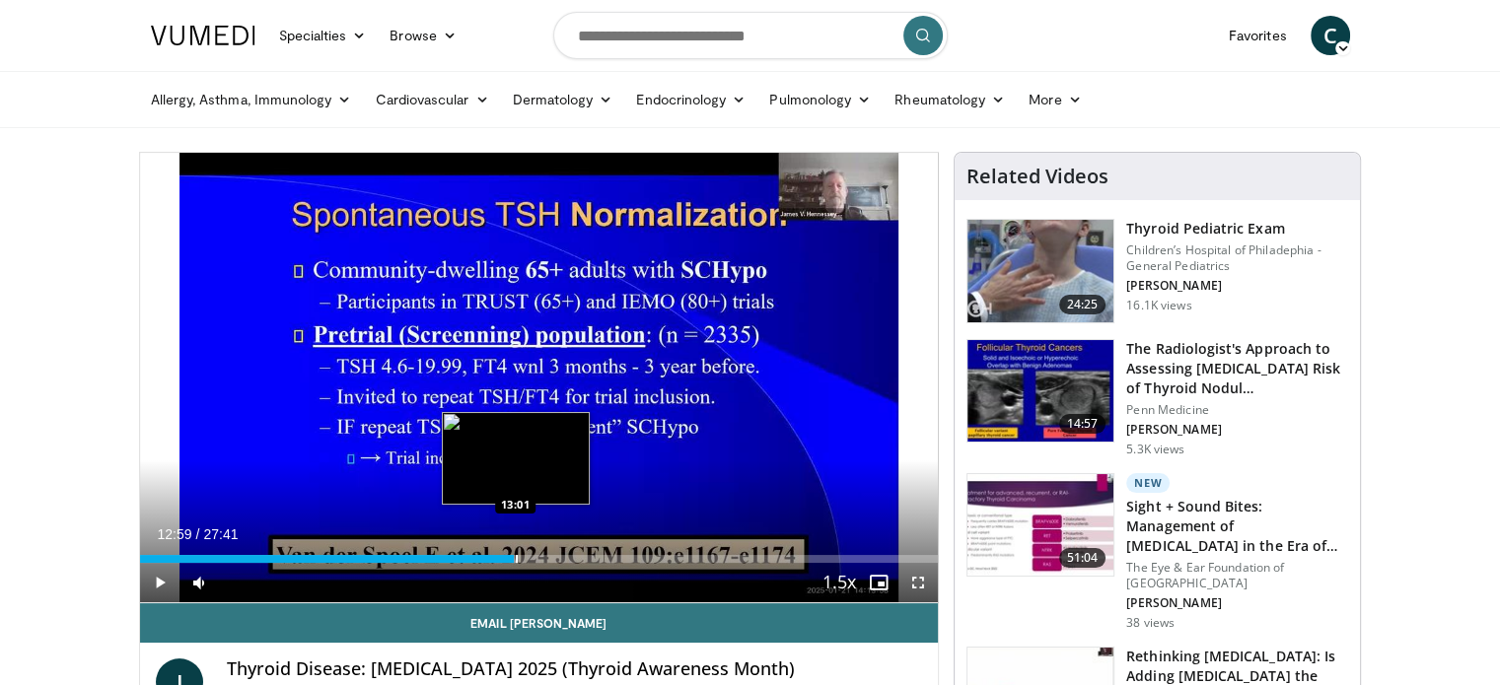
click at [516, 561] on div "Progress Bar" at bounding box center [517, 559] width 2 height 8
click at [530, 555] on div "Loaded : 50.73% 13:01 13:36" at bounding box center [539, 559] width 799 height 8
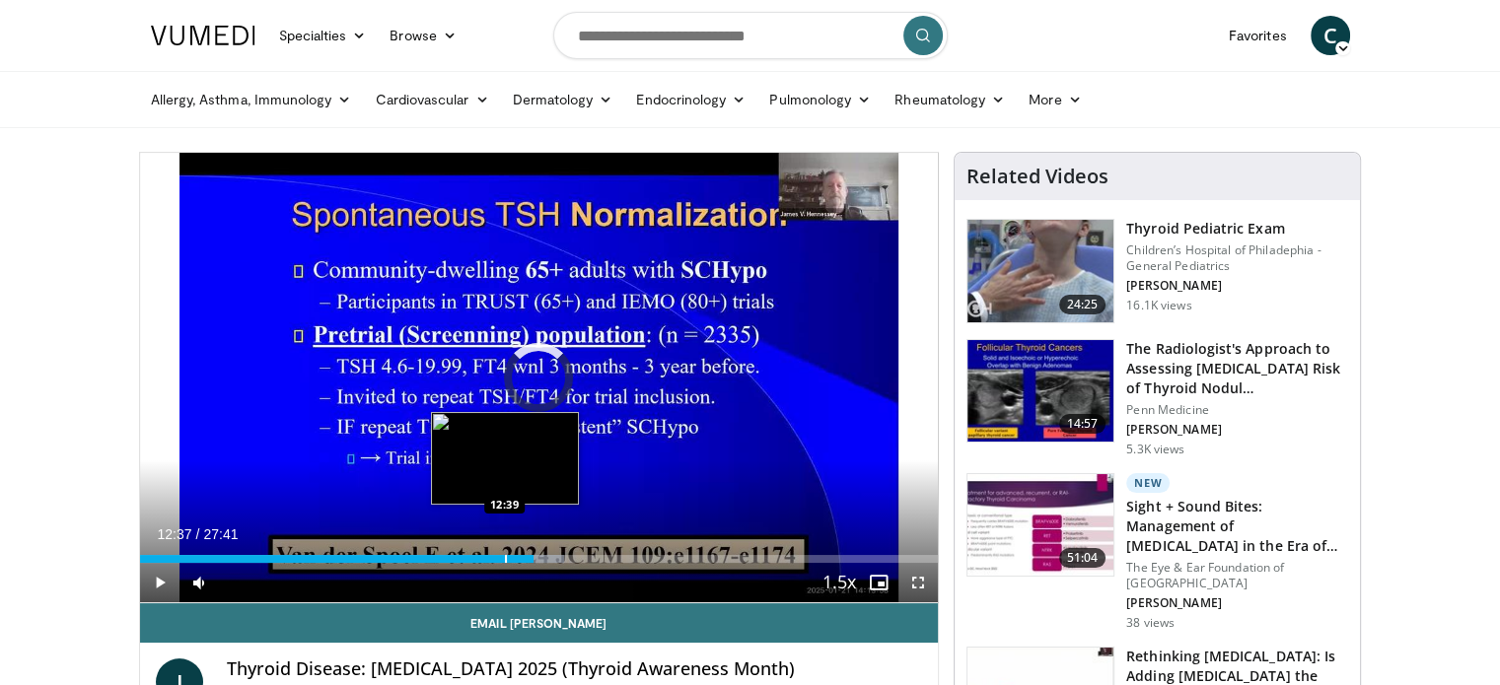
click at [503, 556] on div "12:37" at bounding box center [337, 559] width 394 height 8
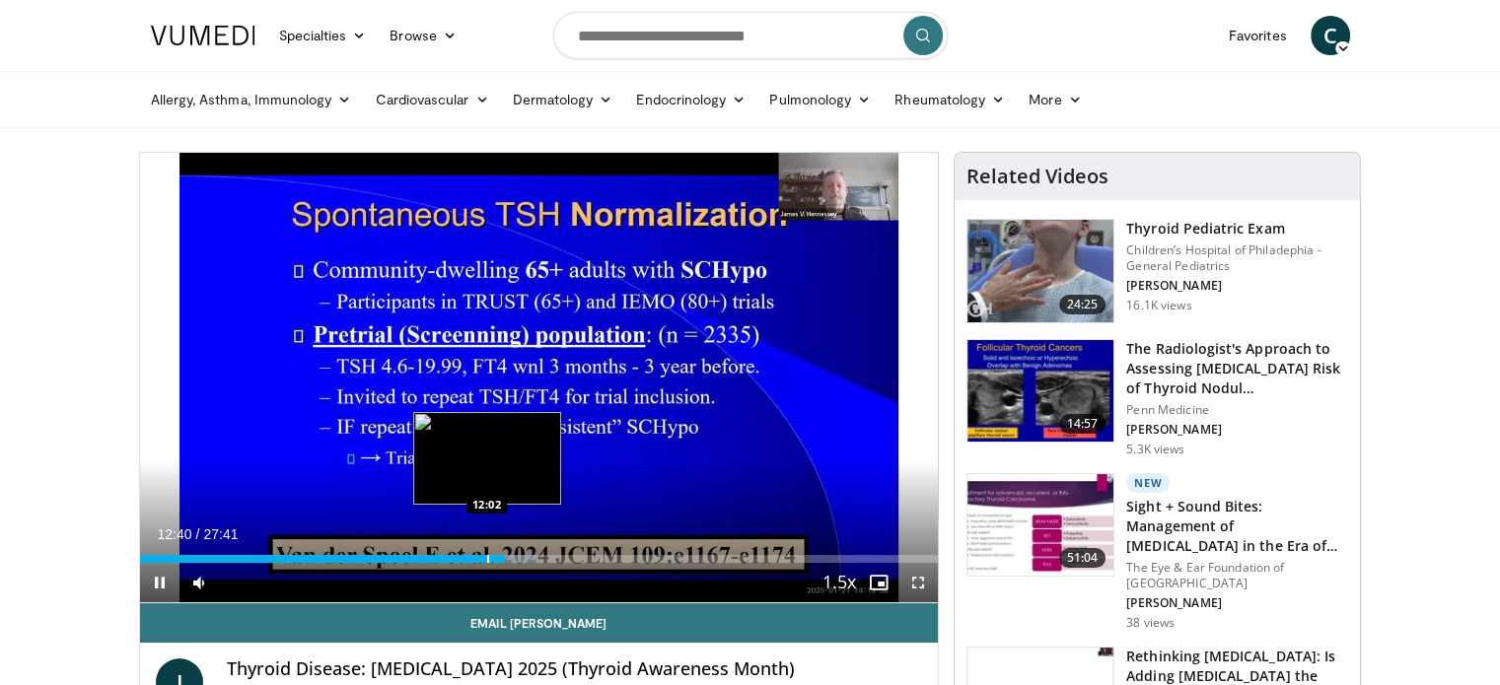
click at [487, 558] on div "Progress Bar" at bounding box center [488, 559] width 2 height 8
click at [471, 558] on div "Progress Bar" at bounding box center [472, 559] width 2 height 8
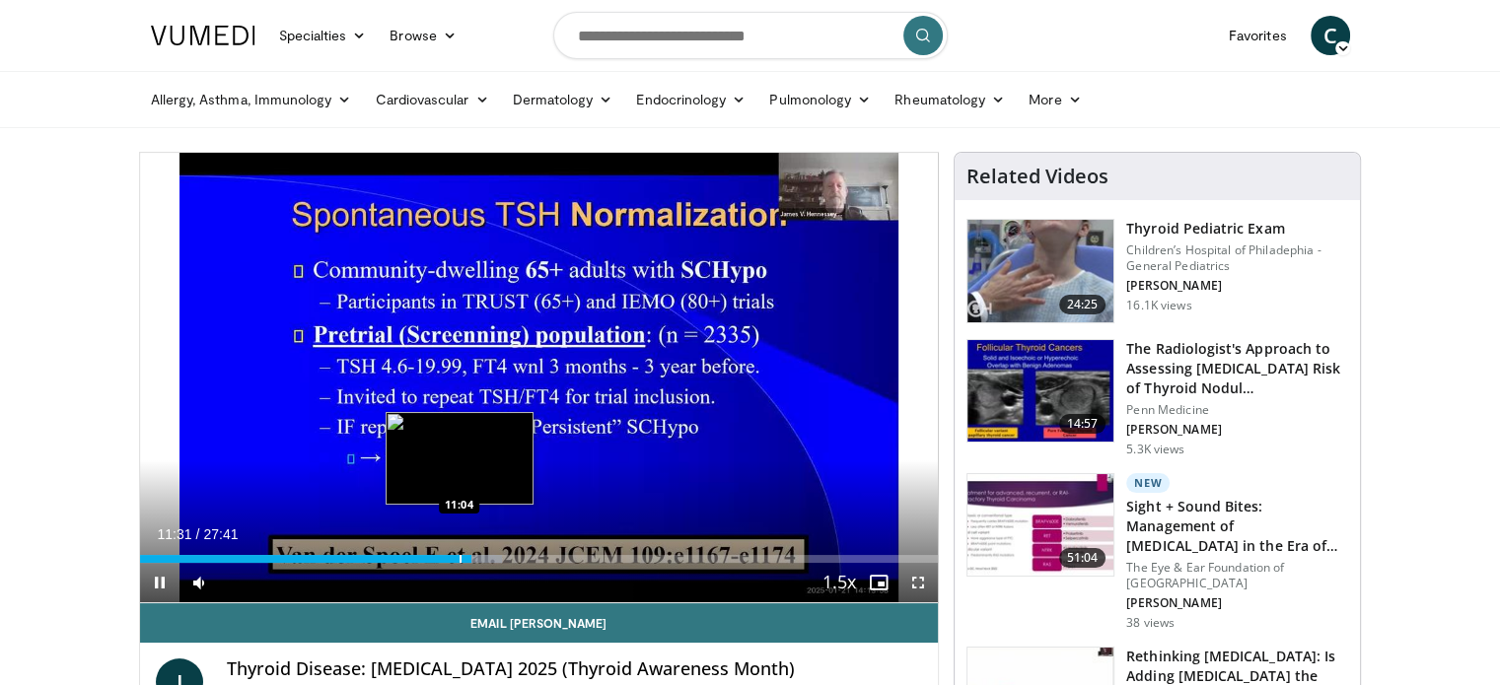
click at [458, 558] on video-js "**********" at bounding box center [539, 378] width 799 height 451
click at [458, 560] on div "Progress Bar" at bounding box center [459, 559] width 2 height 8
click at [452, 559] on div "Progress Bar" at bounding box center [453, 559] width 2 height 8
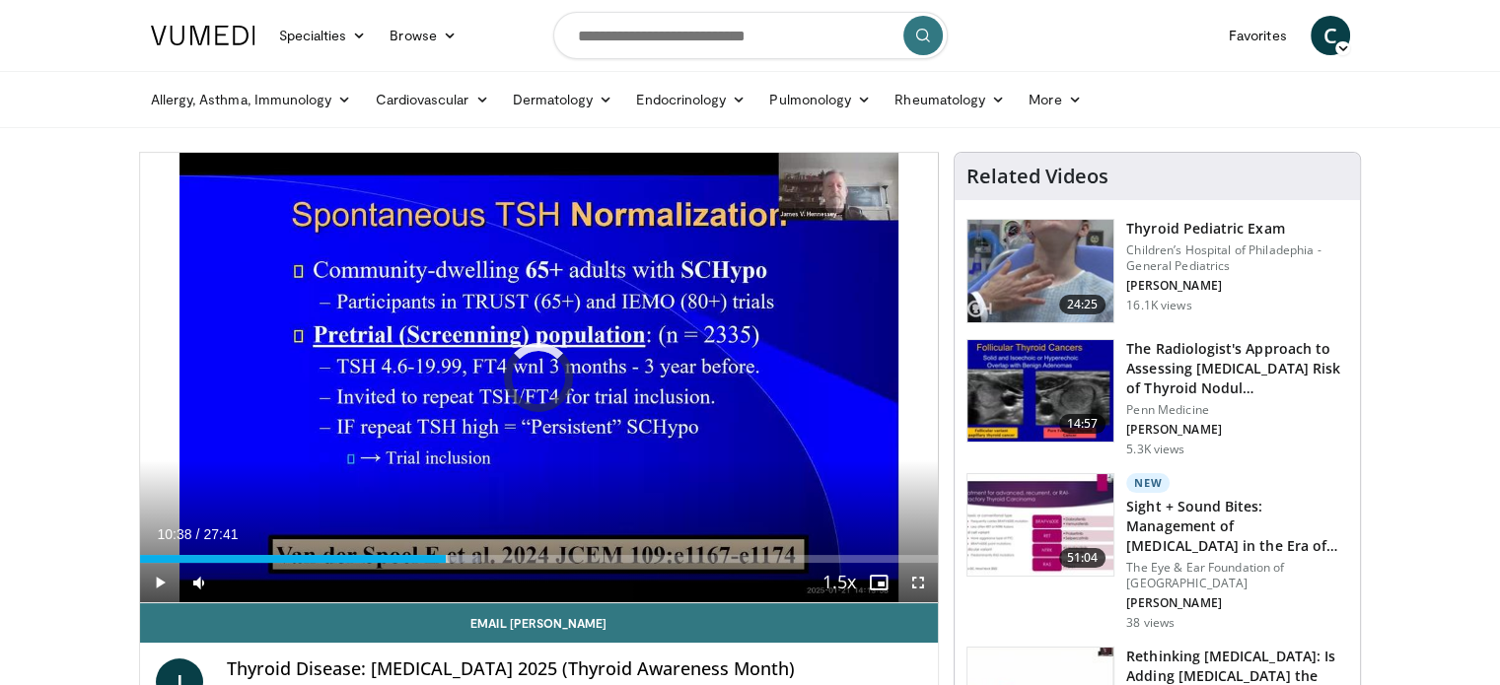
click at [446, 560] on div "10:38" at bounding box center [293, 559] width 307 height 8
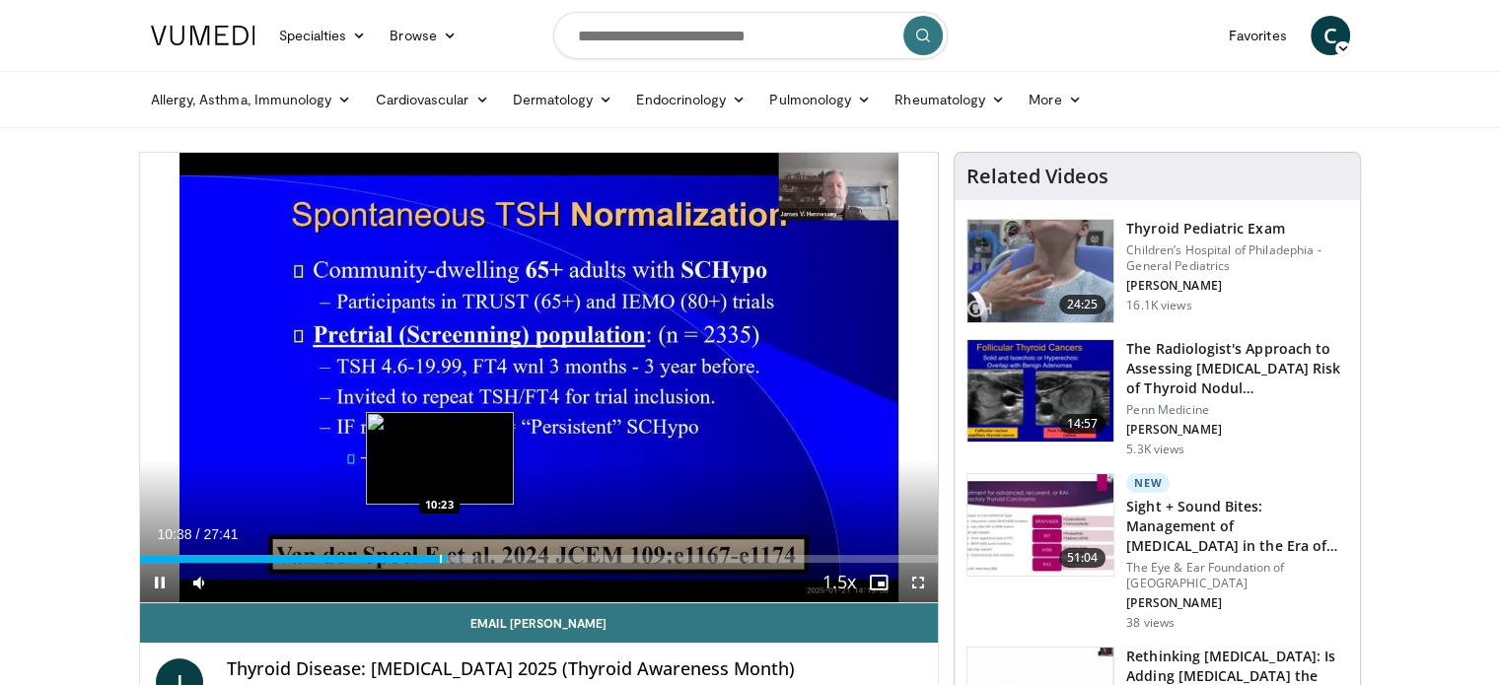
click at [438, 560] on div "10:38" at bounding box center [293, 559] width 307 height 8
click at [431, 558] on div "Progress Bar" at bounding box center [432, 559] width 2 height 8
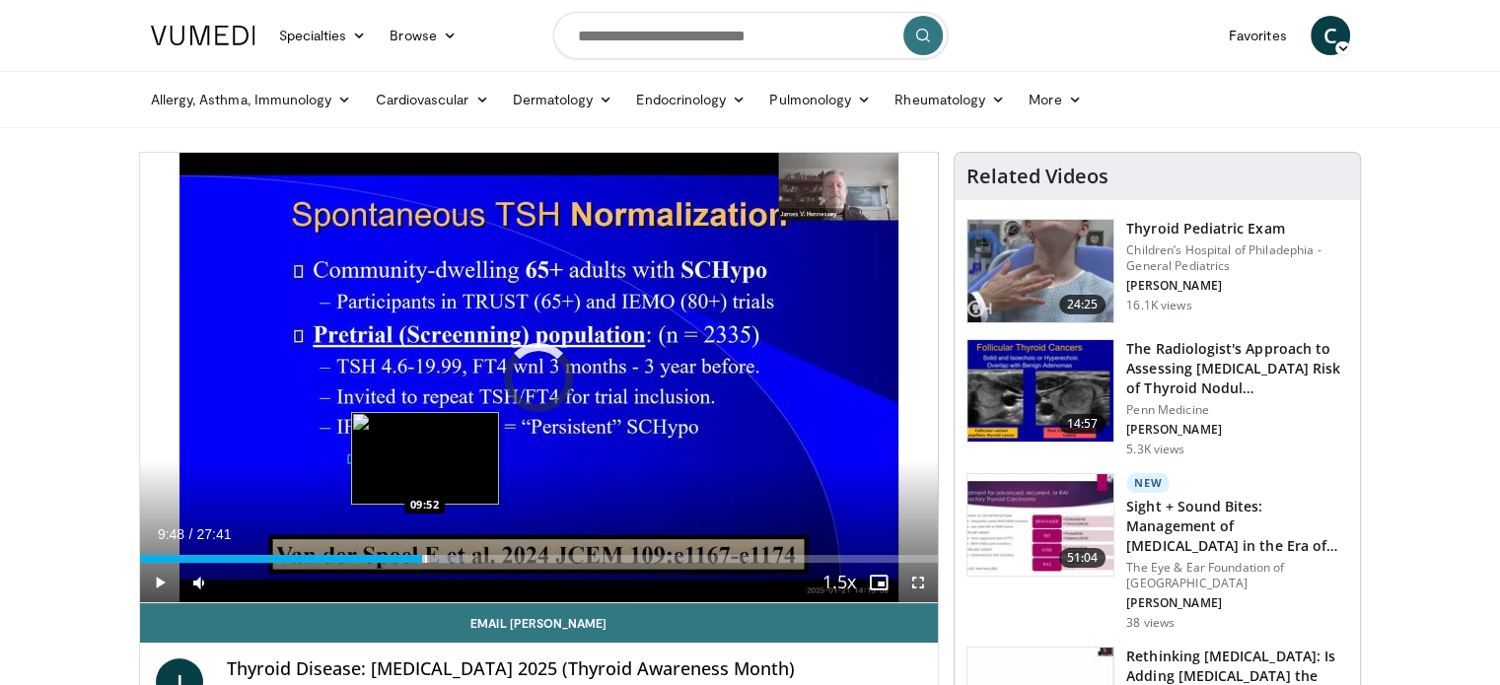
click at [422, 558] on div "10:08" at bounding box center [281, 559] width 283 height 8
click at [414, 553] on div "Loaded : 39.39% 09:52 09:34" at bounding box center [539, 553] width 799 height 19
click at [404, 555] on div "Progress Bar" at bounding box center [405, 559] width 2 height 8
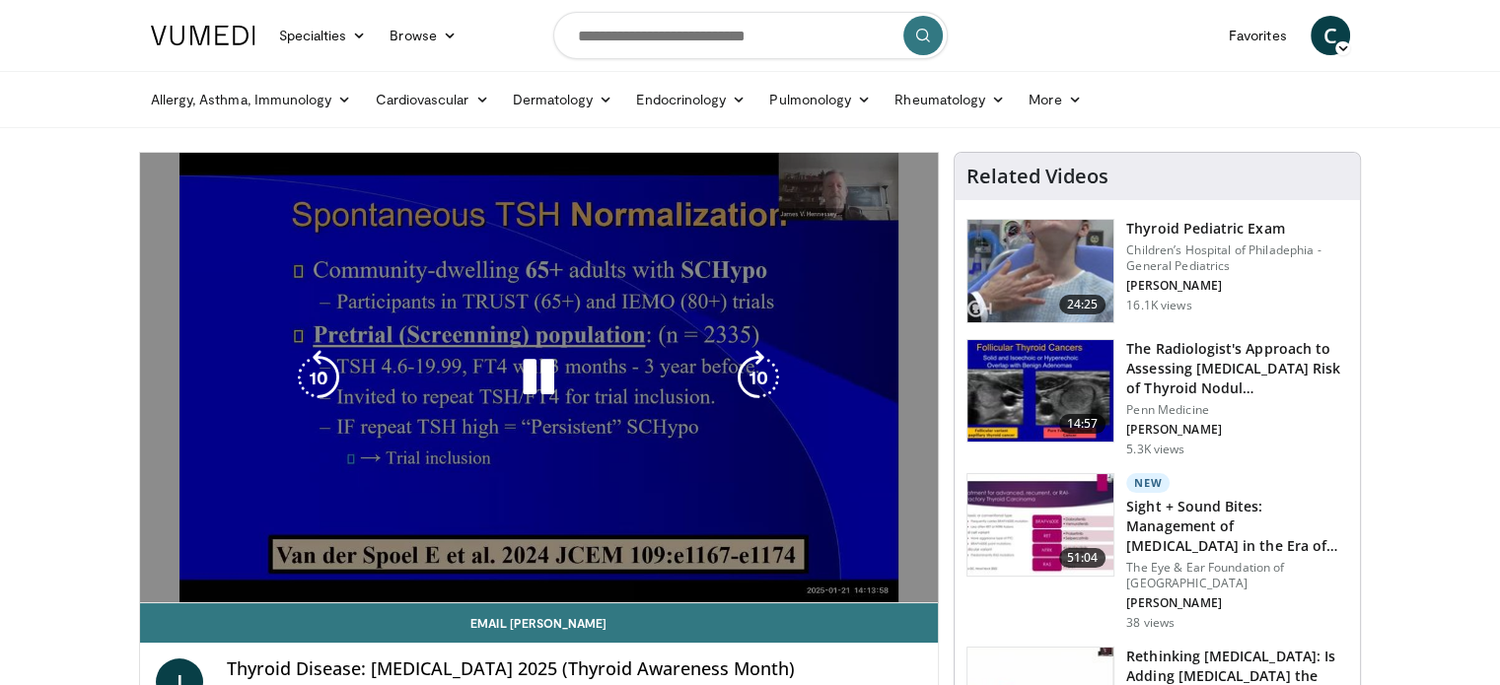
click at [339, 554] on div "10 seconds Tap to unmute" at bounding box center [539, 378] width 799 height 450
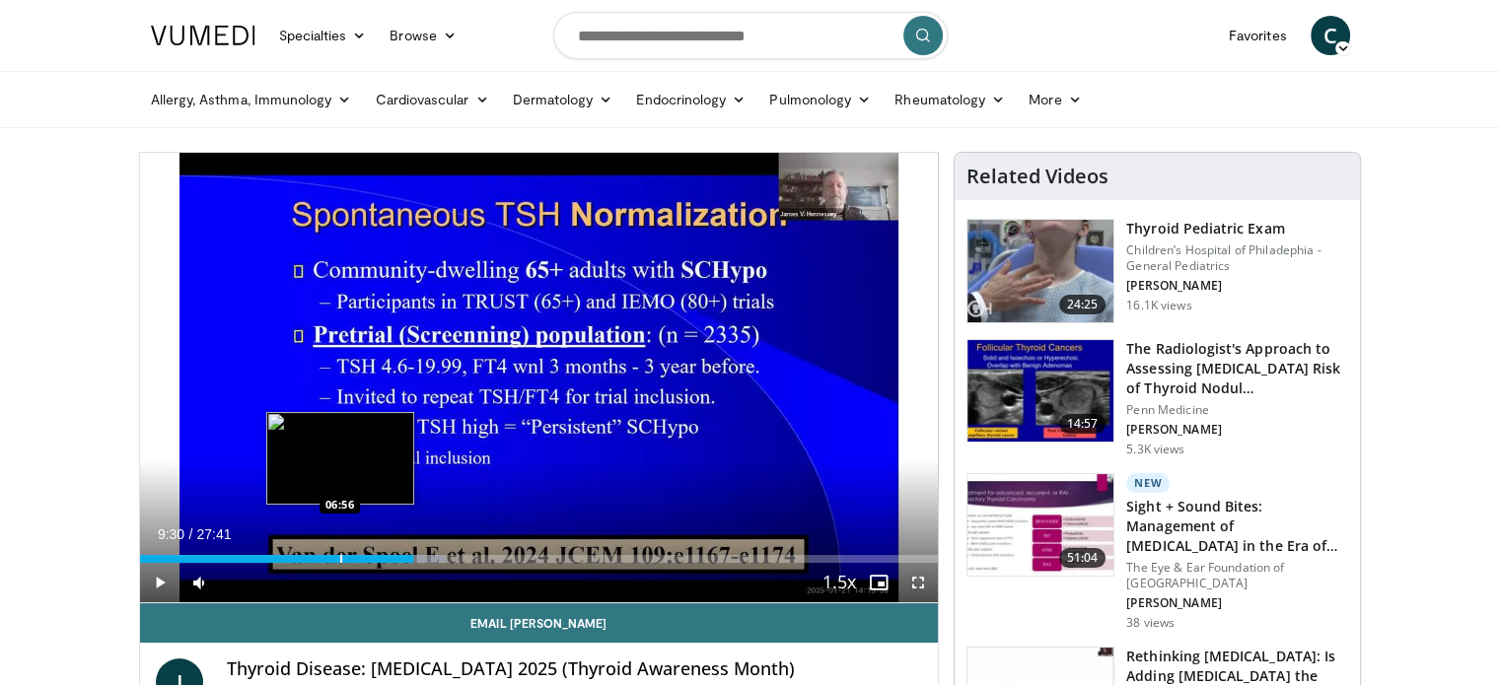
click at [340, 559] on div "Progress Bar" at bounding box center [341, 559] width 2 height 8
click at [347, 559] on div "Loaded : 28.88% 06:56 07:14" at bounding box center [539, 559] width 799 height 8
